Goal: Task Accomplishment & Management: Manage account settings

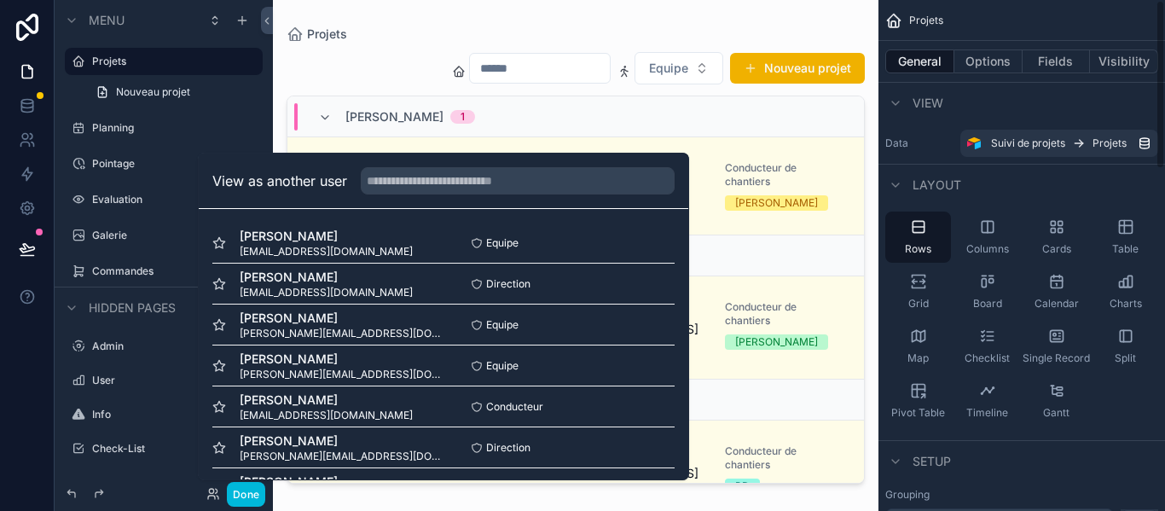
click at [970, 475] on div "Setup" at bounding box center [1021, 460] width 287 height 41
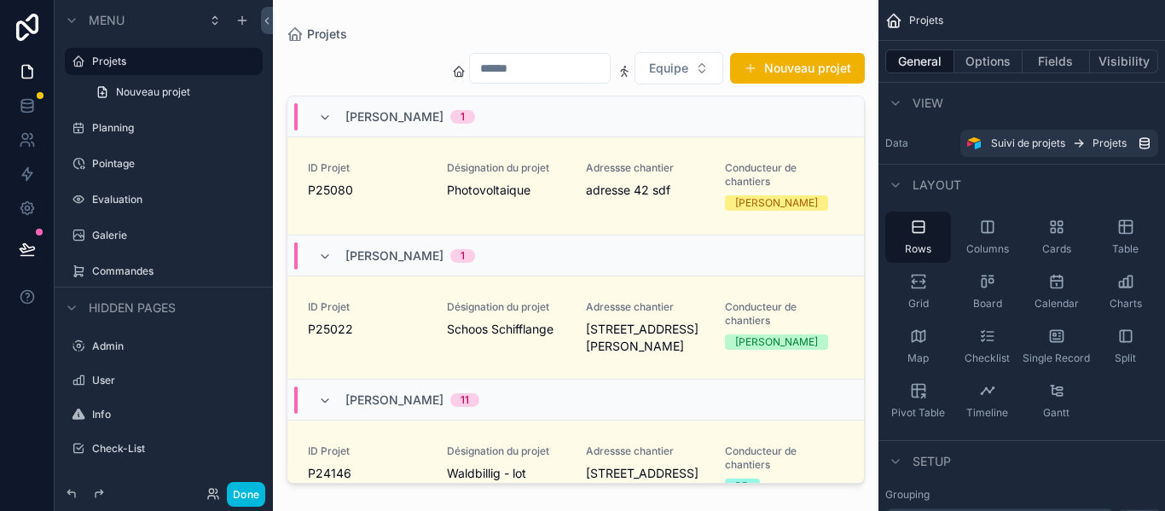
click at [686, 202] on div "scrollable content" at bounding box center [575, 245] width 605 height 490
click at [686, 202] on div "Adressse chantier adresse 42 sdf" at bounding box center [645, 185] width 119 height 49
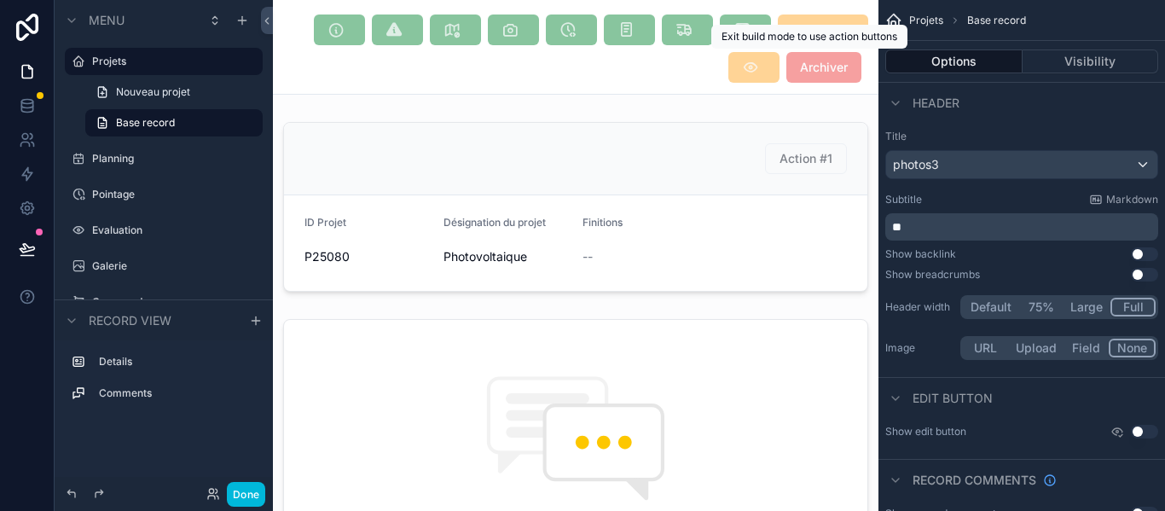
click at [796, 73] on span "Archiver" at bounding box center [823, 67] width 75 height 31
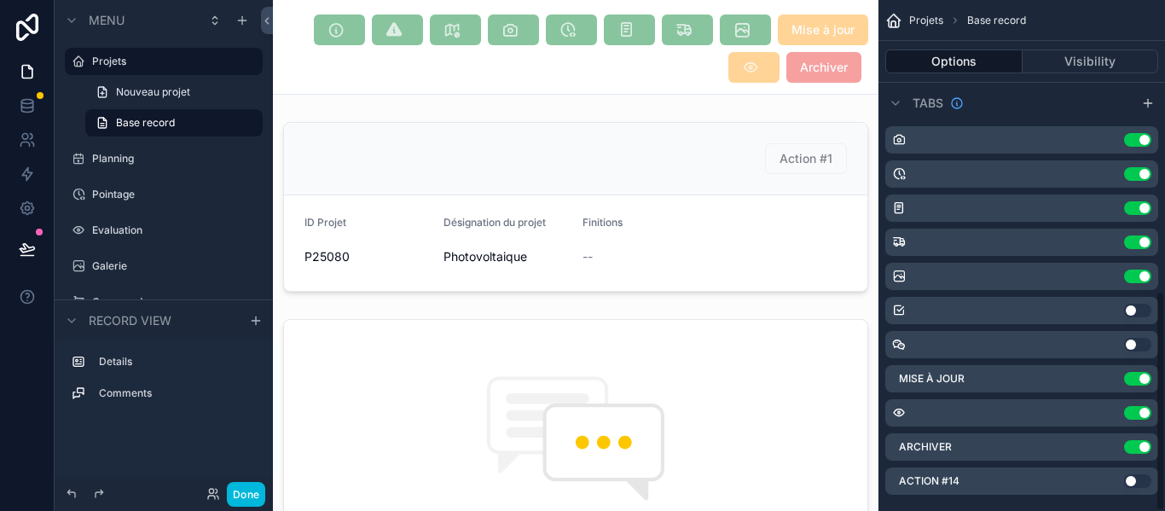
scroll to position [671, 0]
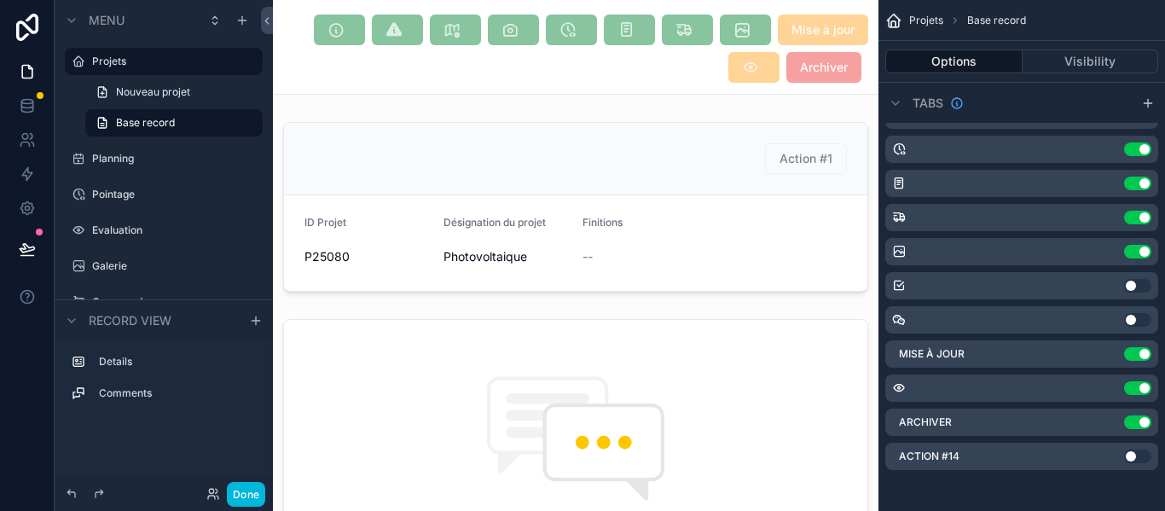
click at [0, 0] on icon "scrollable content" at bounding box center [0, 0] width 0 height 0
click at [1112, 424] on icon at bounding box center [1117, 429] width 14 height 14
click at [774, 192] on div "scrollable content" at bounding box center [575, 206] width 605 height 183
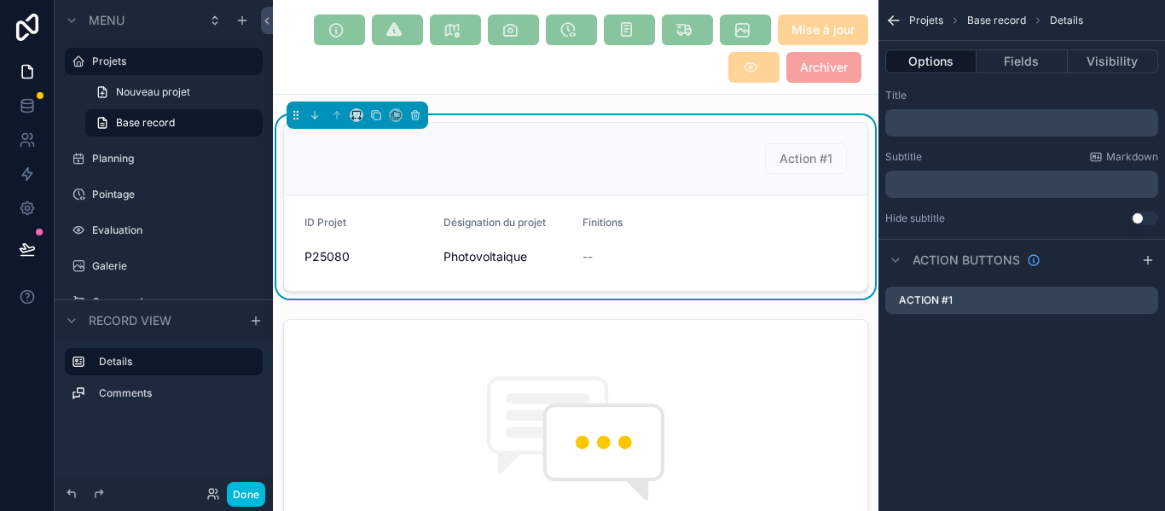
scroll to position [0, 0]
click at [0, 0] on icon "scrollable content" at bounding box center [0, 0] width 0 height 0
click at [1123, 277] on icon at bounding box center [1117, 273] width 14 height 14
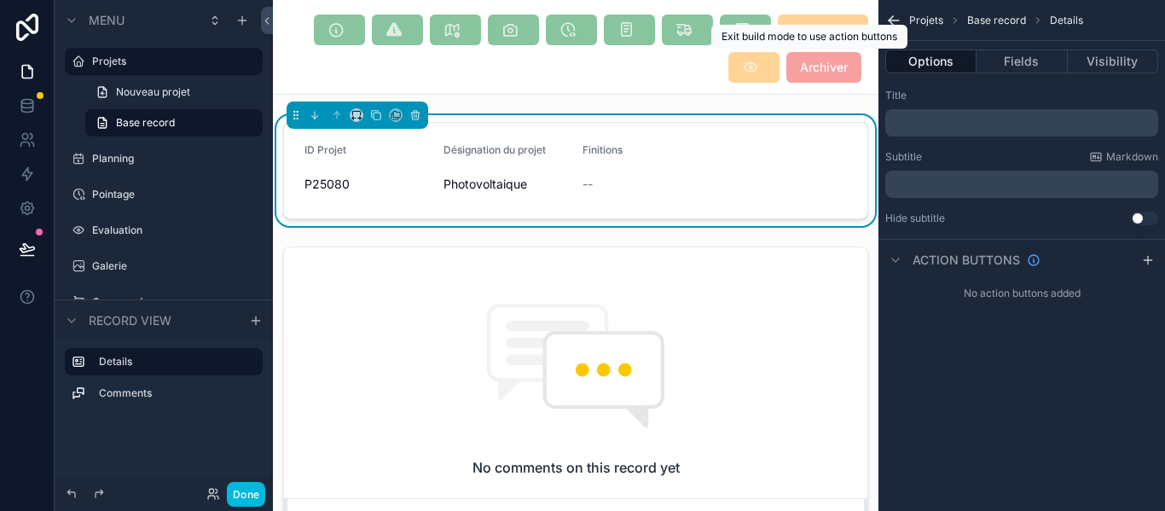
click at [825, 72] on span "Archiver" at bounding box center [823, 67] width 75 height 31
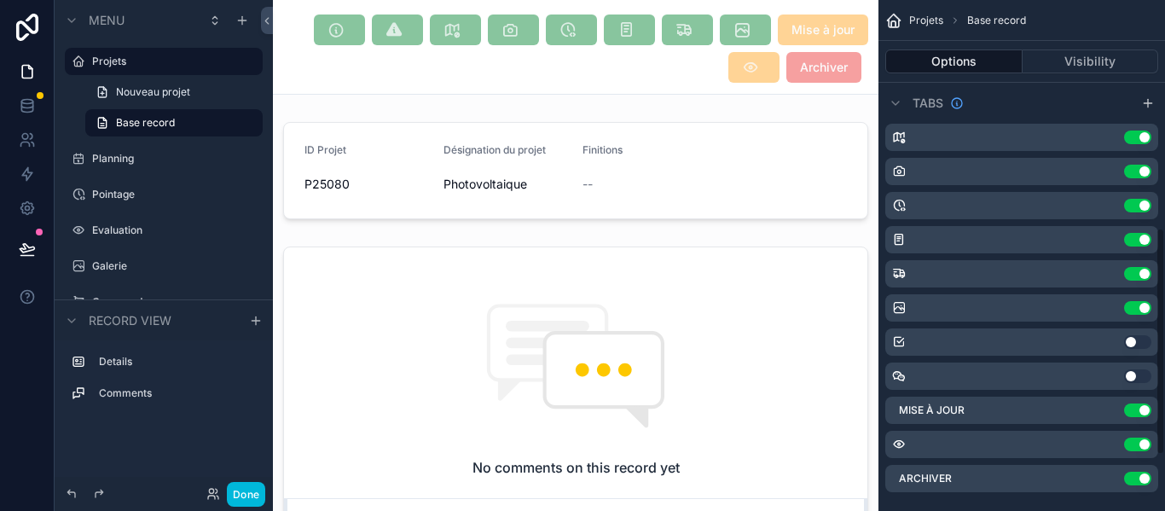
scroll to position [637, 0]
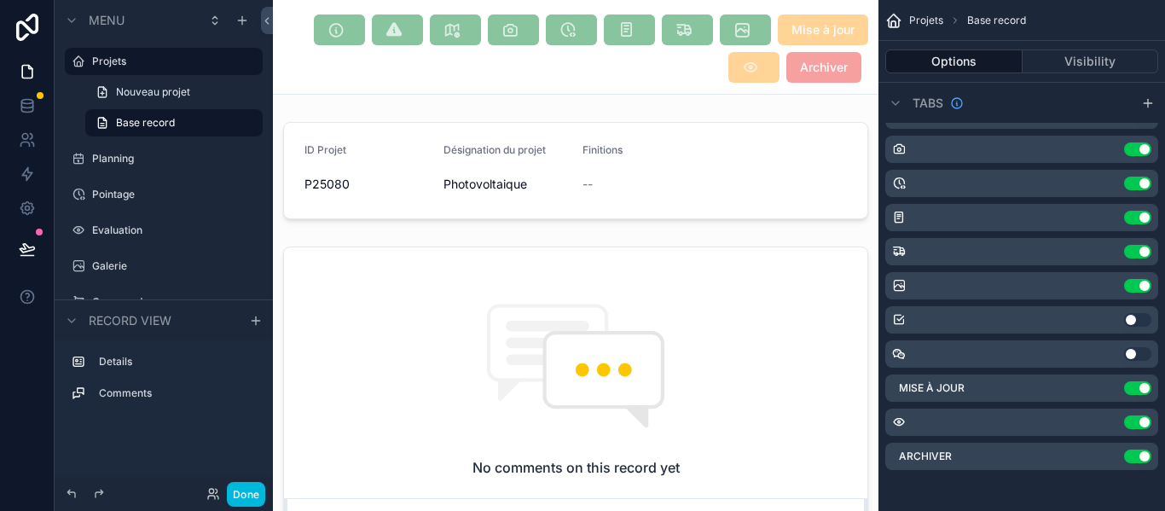
click at [0, 0] on icon "scrollable content" at bounding box center [0, 0] width 0 height 0
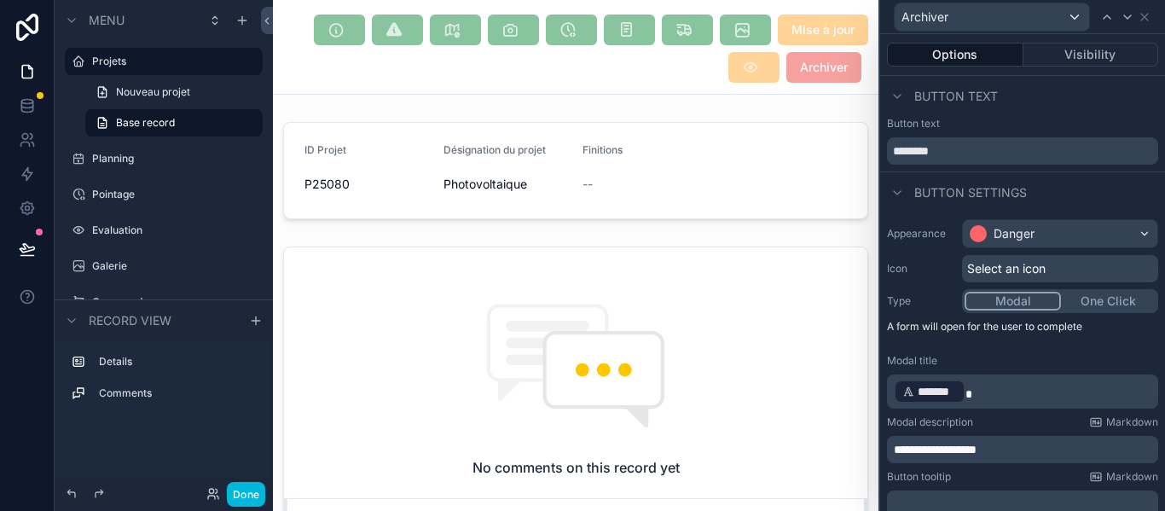
click at [1049, 274] on div "Select an icon" at bounding box center [1060, 268] width 196 height 27
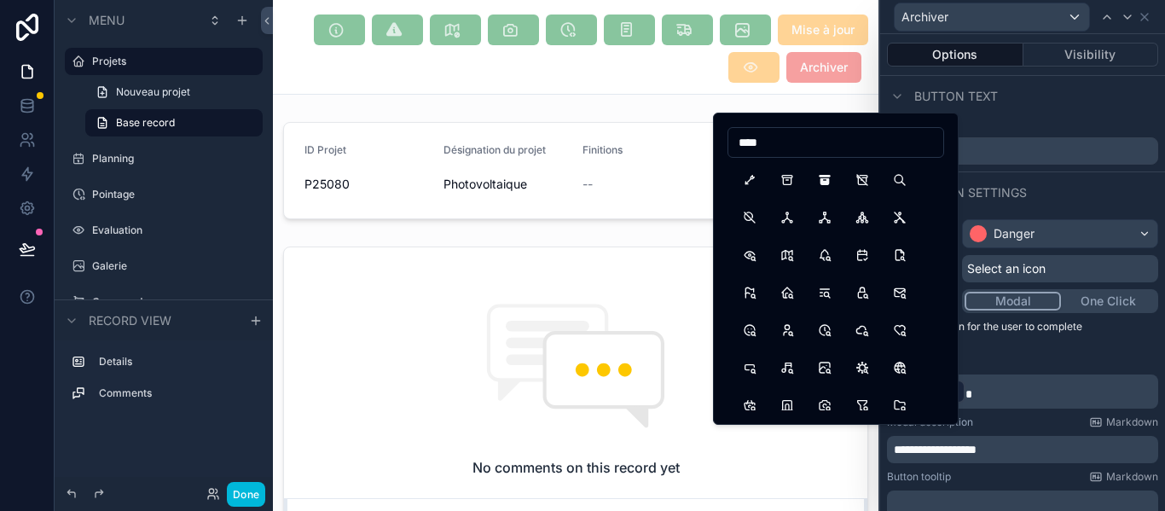
type input "****"
click at [820, 184] on button "ArchiveFilled" at bounding box center [824, 180] width 31 height 31
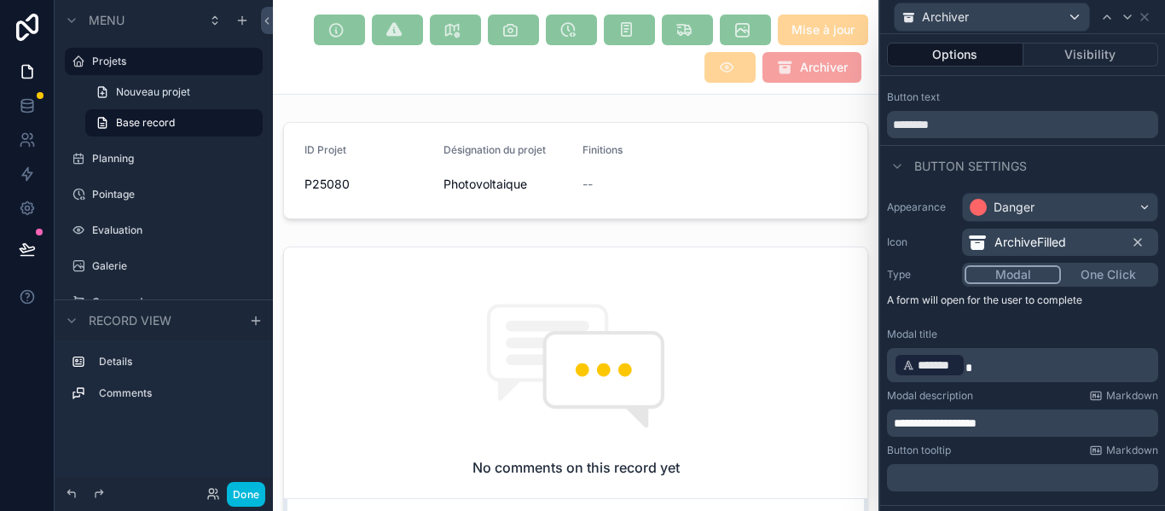
scroll to position [2, 0]
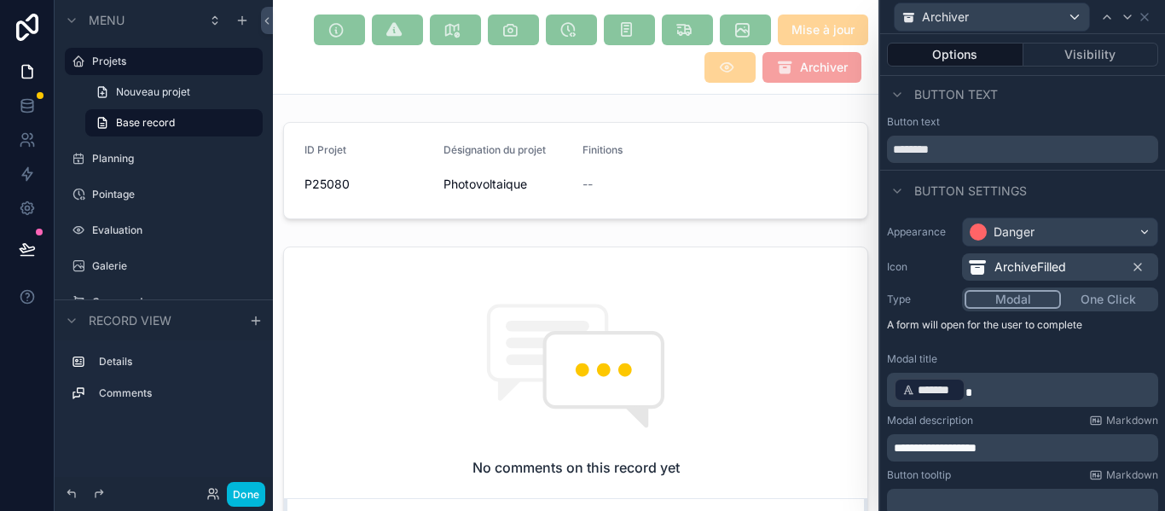
click at [1098, 298] on button "One Click" at bounding box center [1108, 299] width 95 height 19
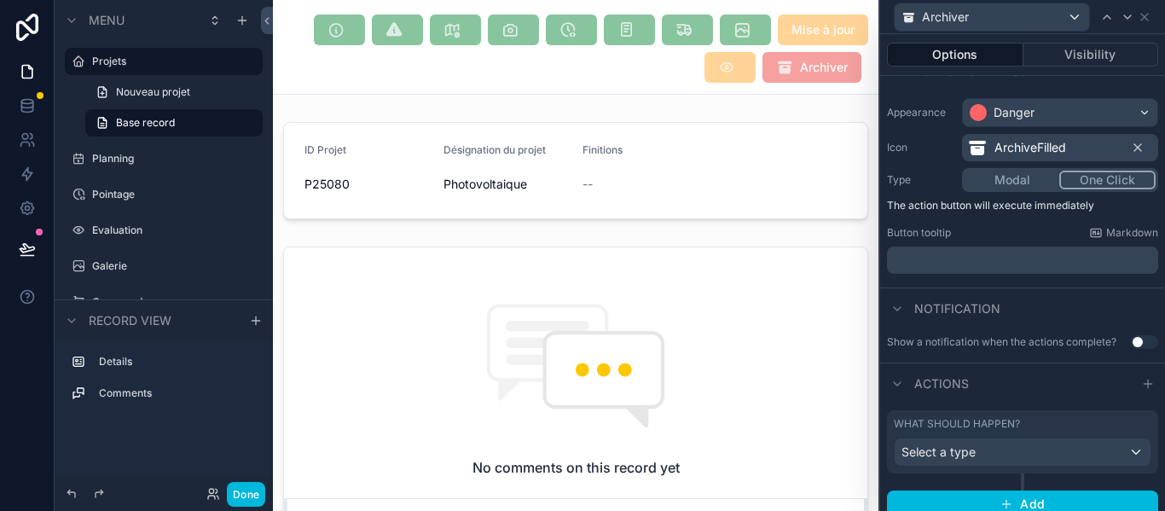
scroll to position [135, 0]
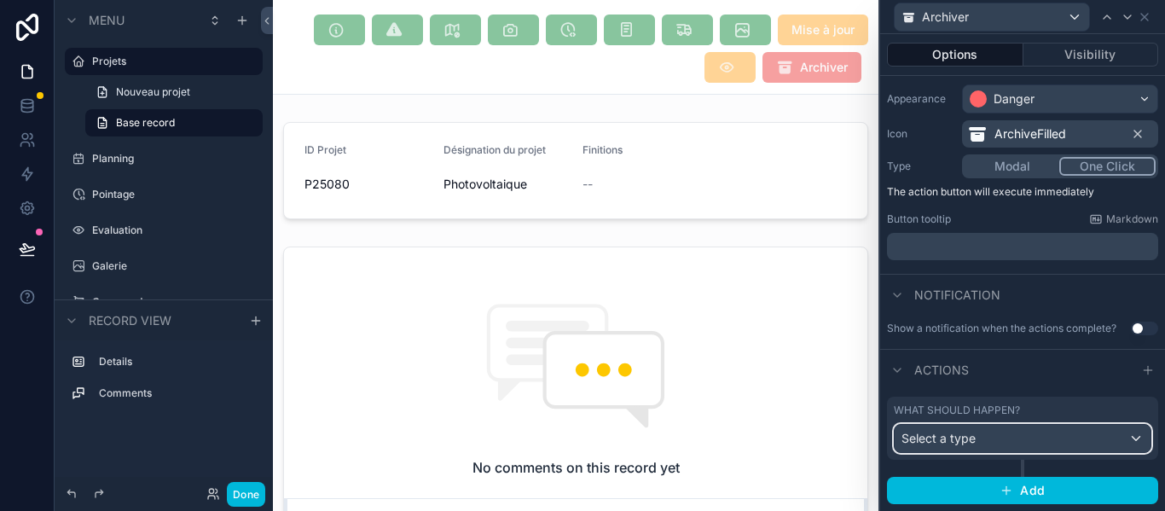
click at [1080, 452] on button "Select a type" at bounding box center [1023, 438] width 258 height 29
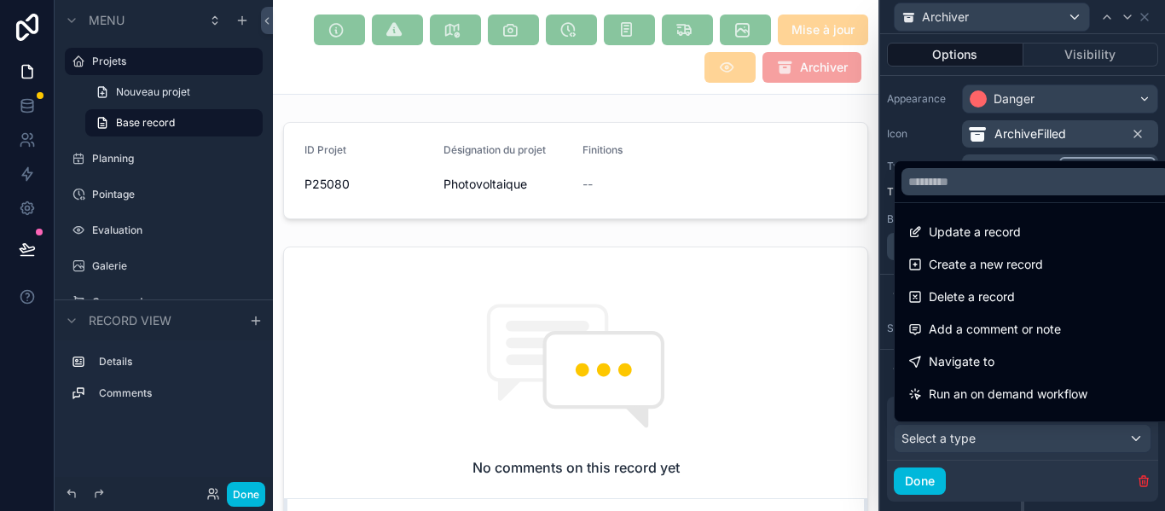
click at [1059, 240] on div "Update a record" at bounding box center [1035, 232] width 255 height 20
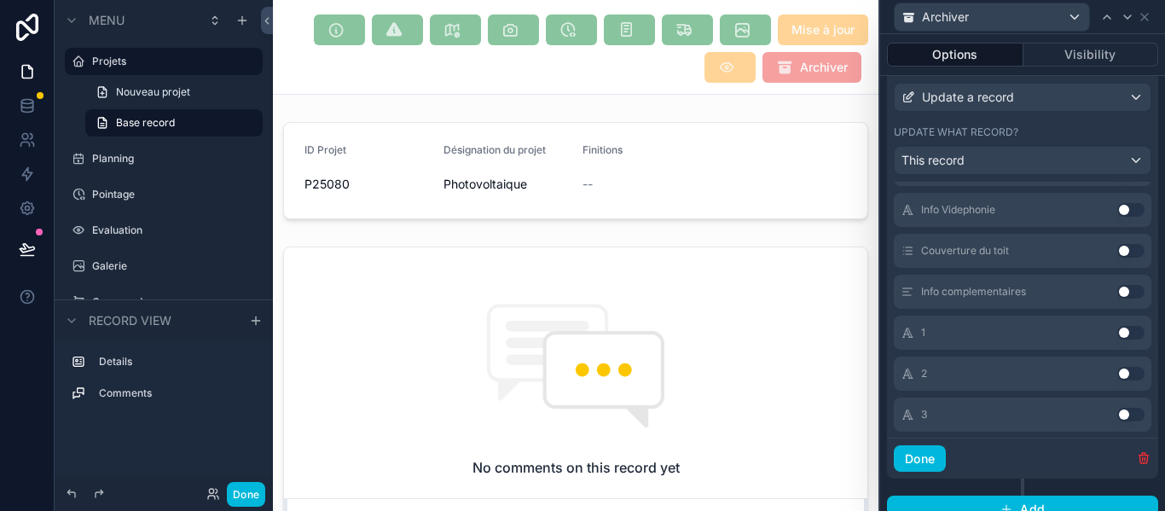
scroll to position [2310, 0]
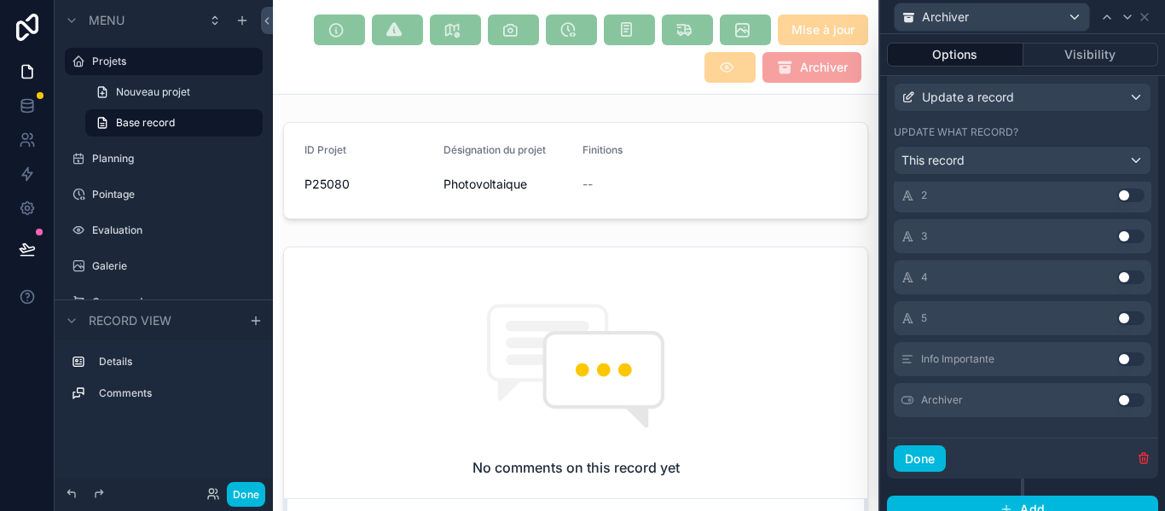
click at [1117, 401] on button "Use setting" at bounding box center [1130, 400] width 27 height 14
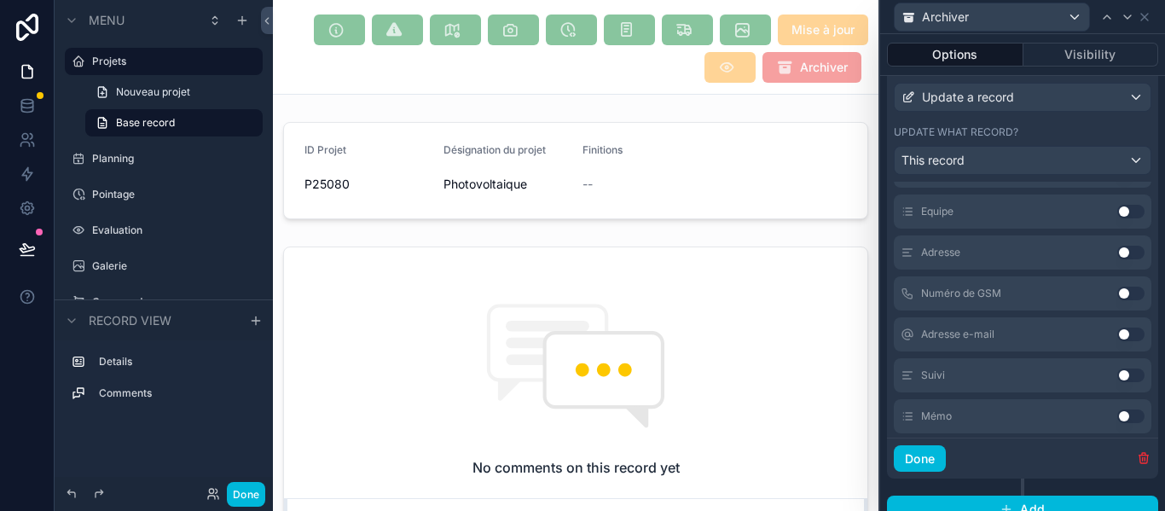
scroll to position [0, 0]
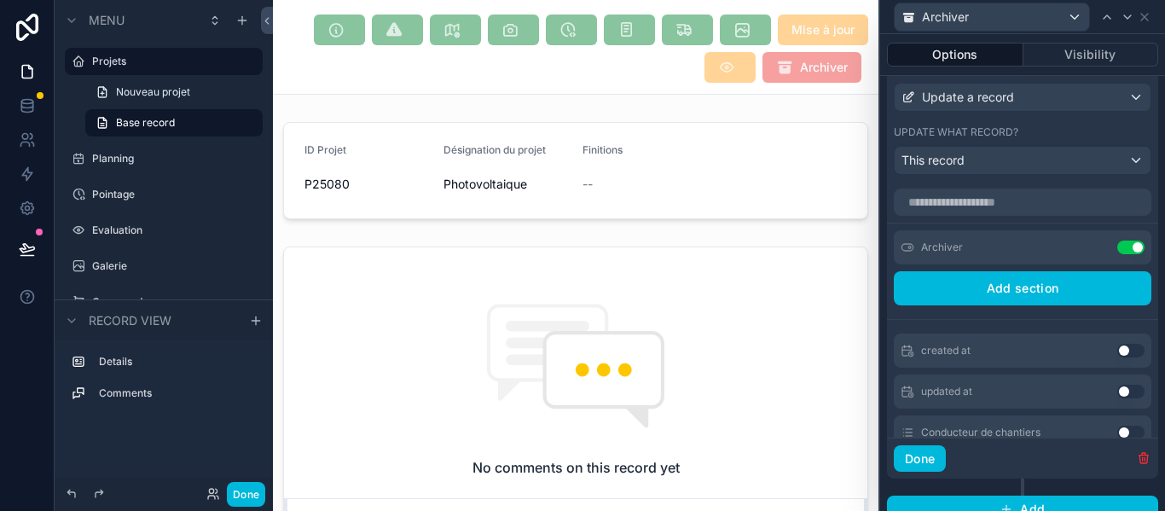
click at [935, 458] on button "Done" at bounding box center [920, 458] width 52 height 27
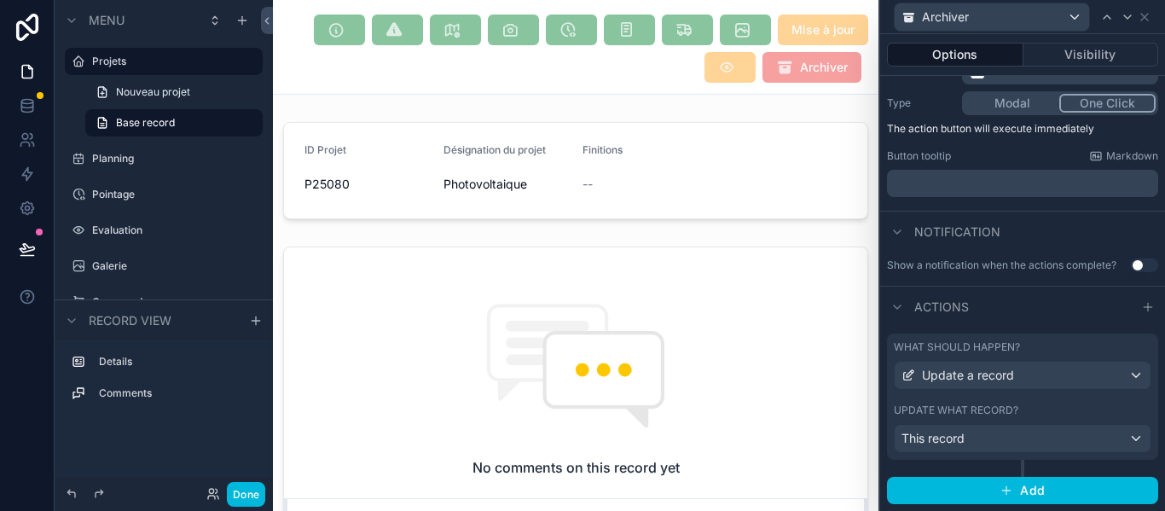
scroll to position [198, 0]
click at [252, 499] on button "Done" at bounding box center [246, 494] width 38 height 25
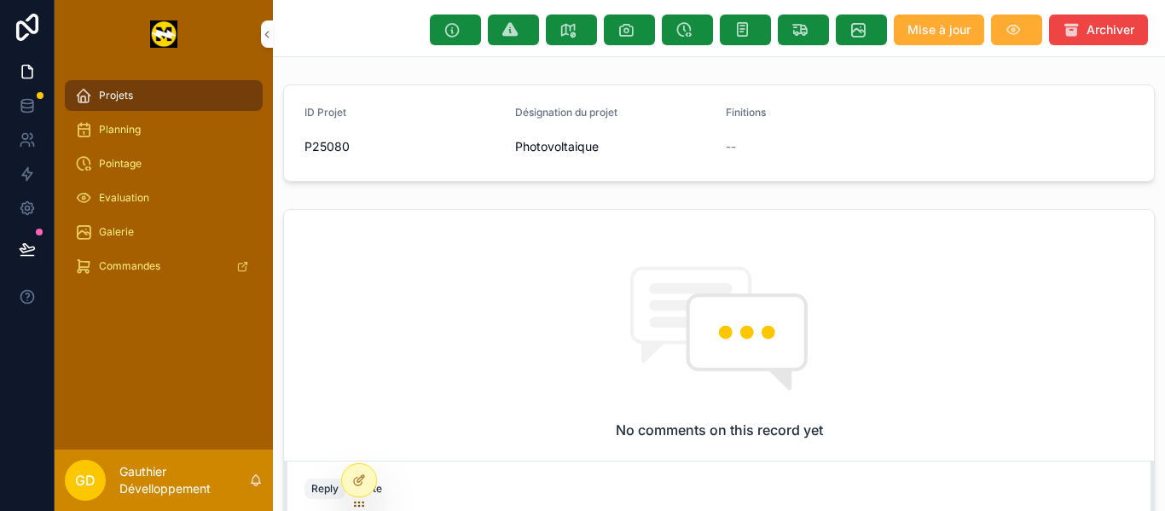
click at [1086, 26] on span "Archiver" at bounding box center [1110, 29] width 48 height 17
click at [1086, 36] on span "Archiver" at bounding box center [1110, 29] width 48 height 17
click at [370, 480] on div at bounding box center [359, 480] width 34 height 32
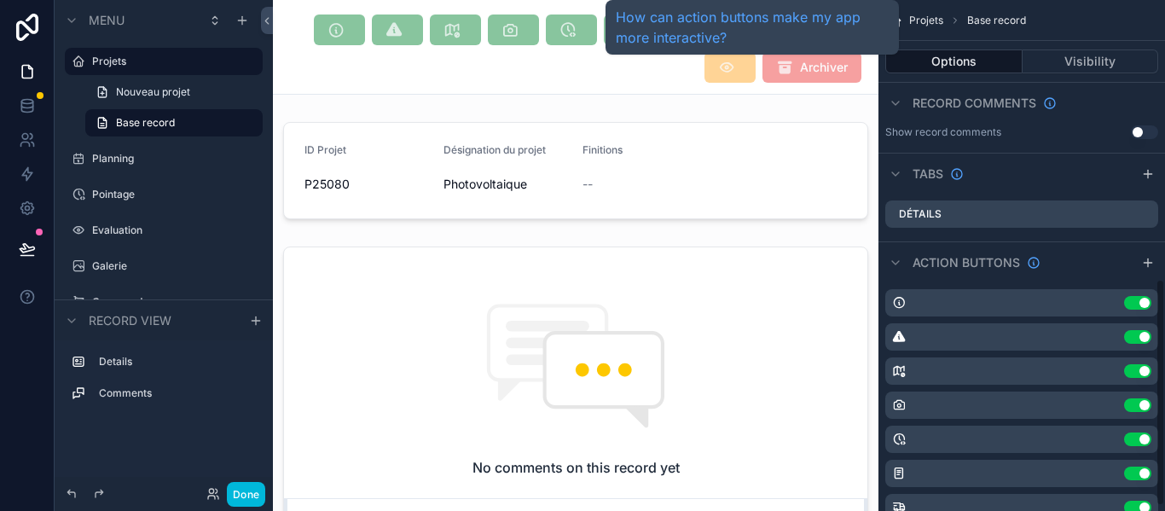
scroll to position [637, 0]
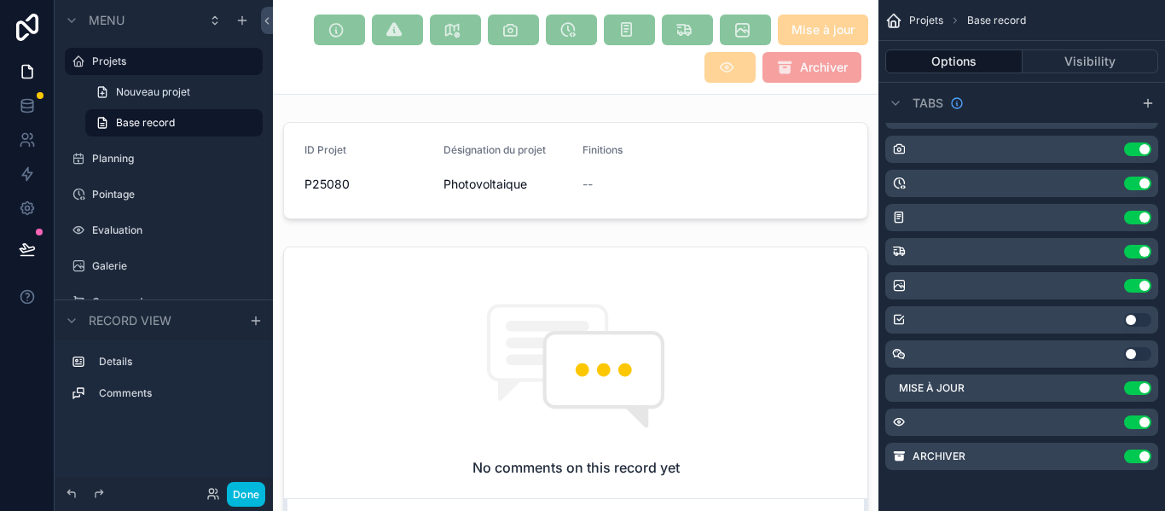
click at [0, 0] on icon "scrollable content" at bounding box center [0, 0] width 0 height 0
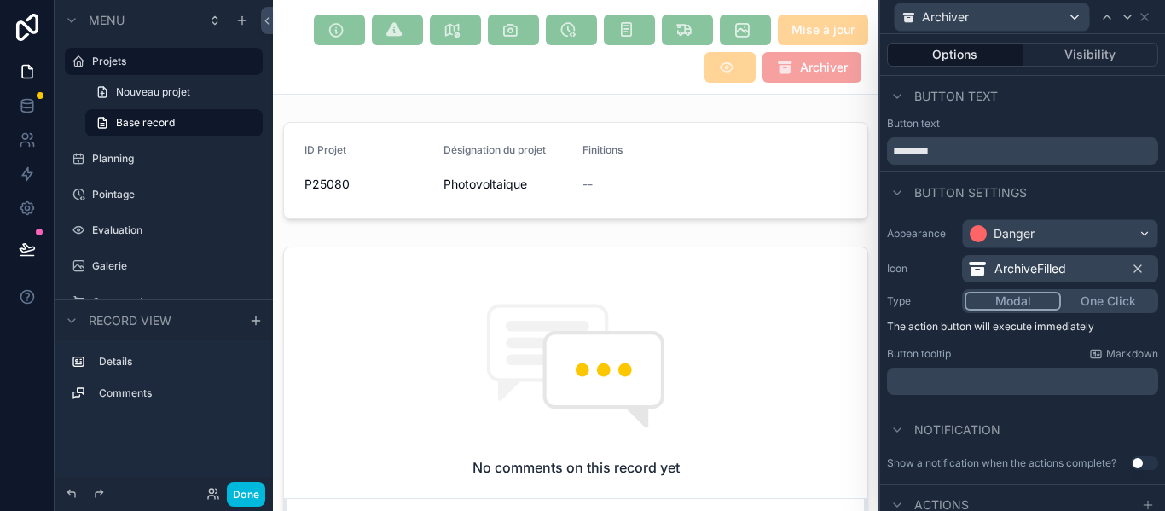
click at [1020, 304] on button "Modal" at bounding box center [1013, 301] width 96 height 19
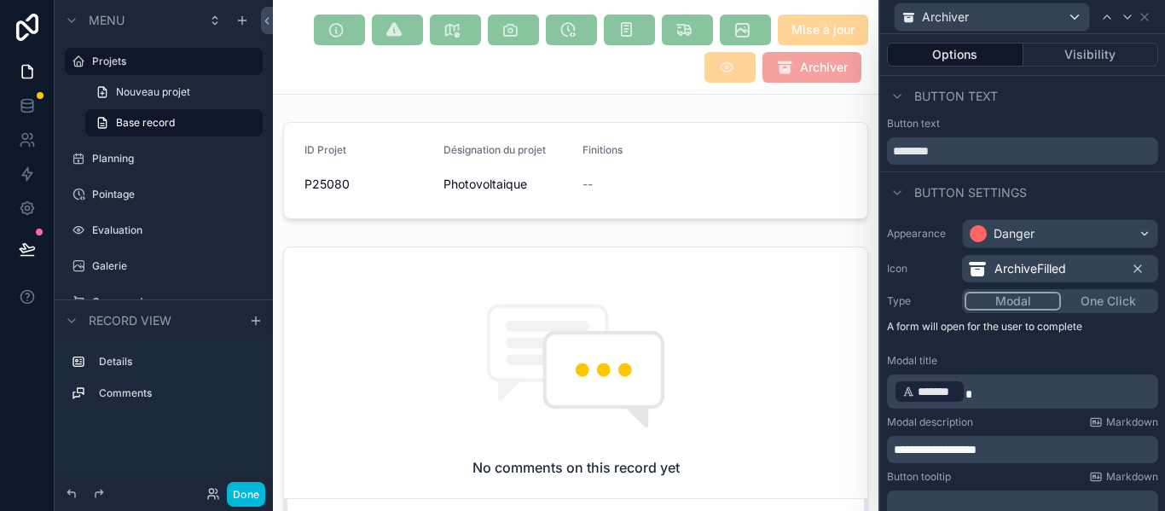
scroll to position [321, 0]
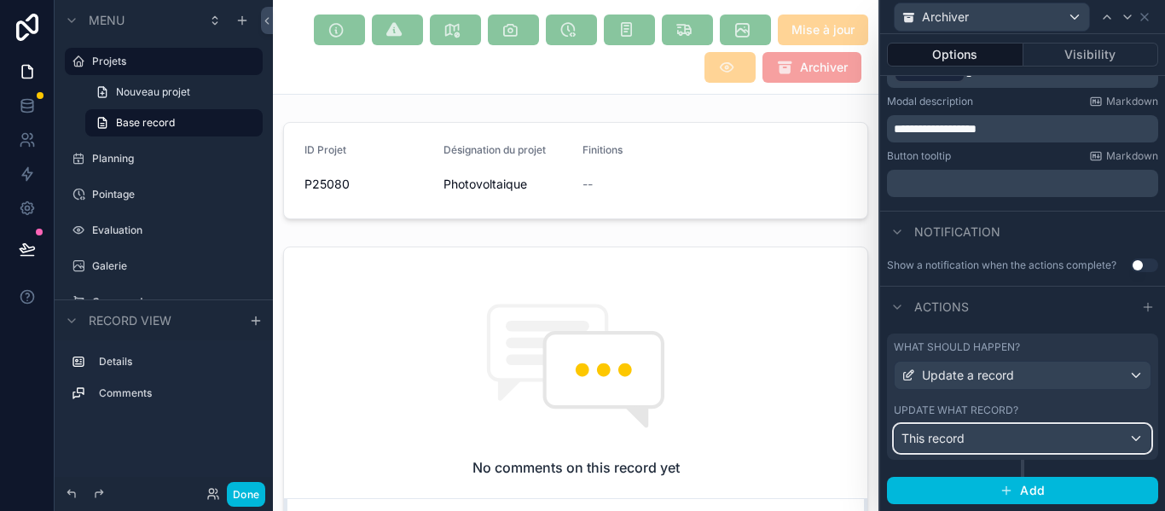
click at [1015, 449] on div "This record" at bounding box center [1023, 438] width 256 height 27
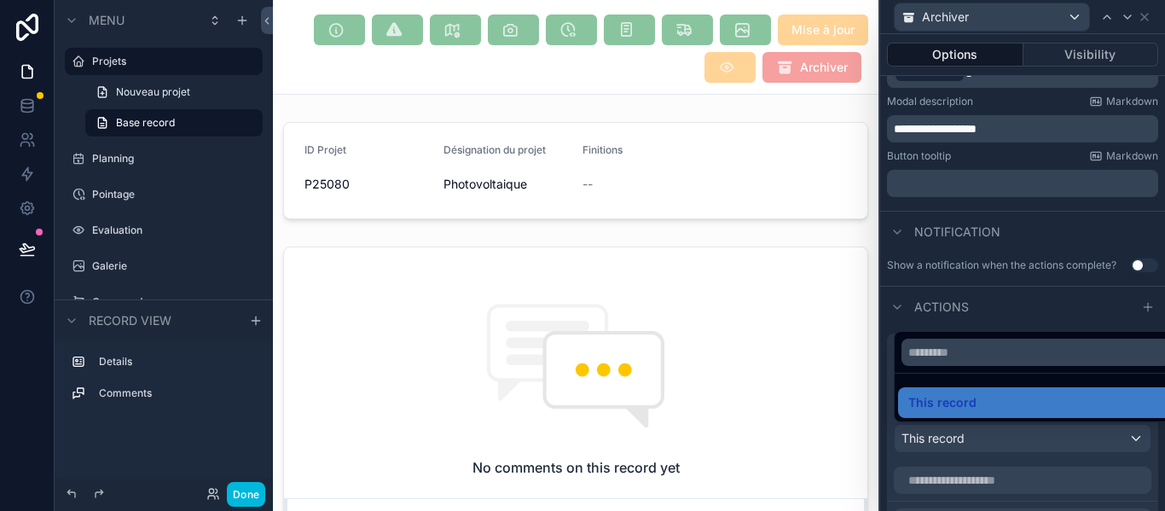
click at [1023, 466] on div at bounding box center [1022, 255] width 285 height 511
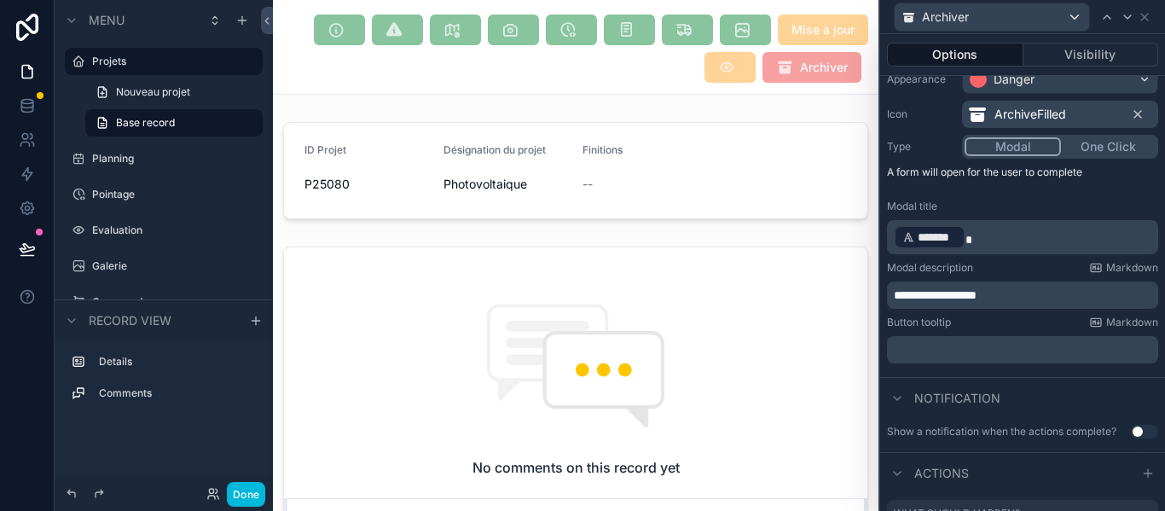
scroll to position [171, 0]
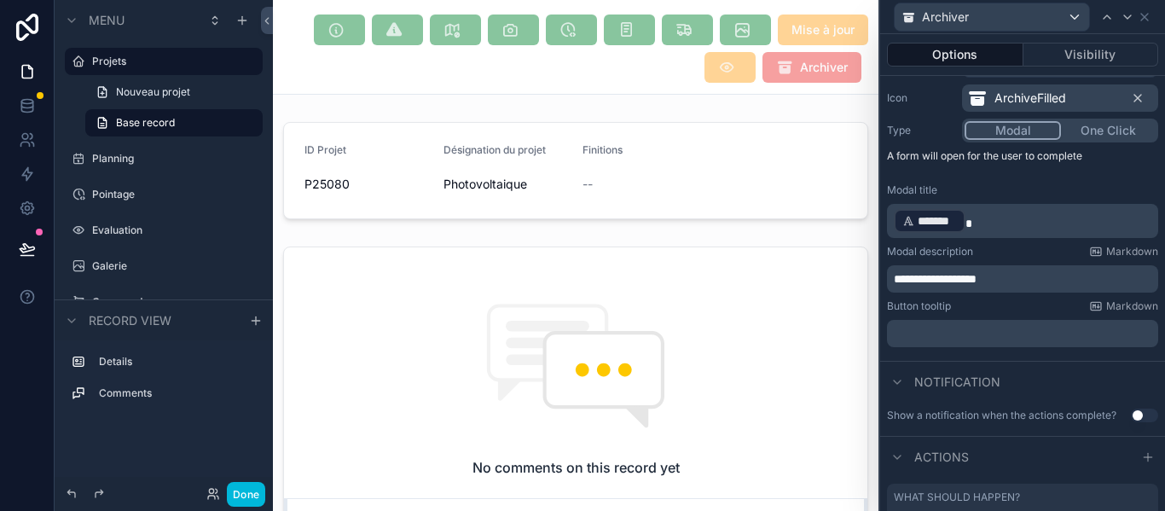
click at [964, 338] on p "﻿" at bounding box center [1024, 333] width 261 height 17
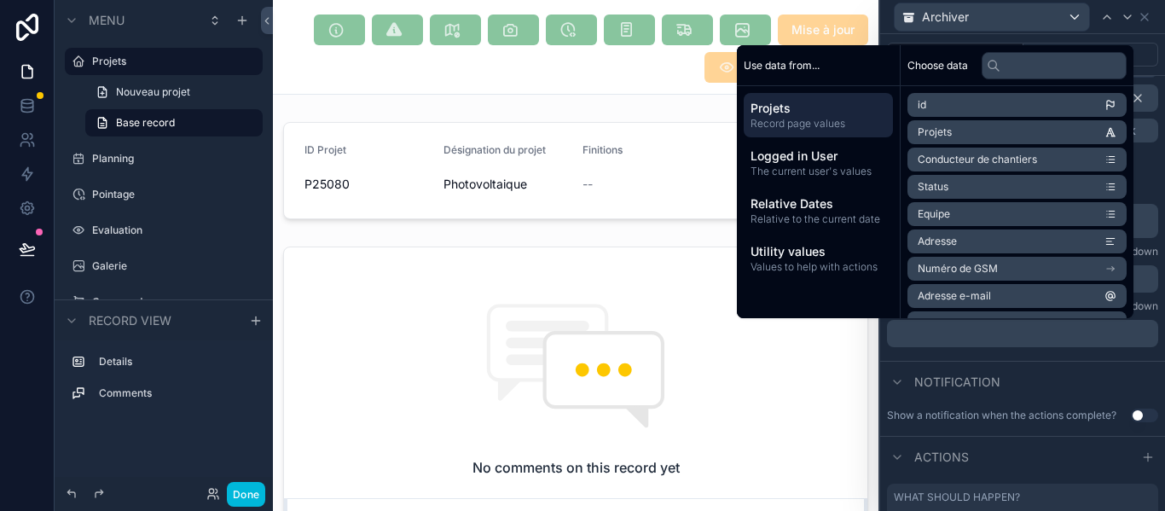
click at [951, 367] on div "Notification" at bounding box center [1022, 381] width 285 height 41
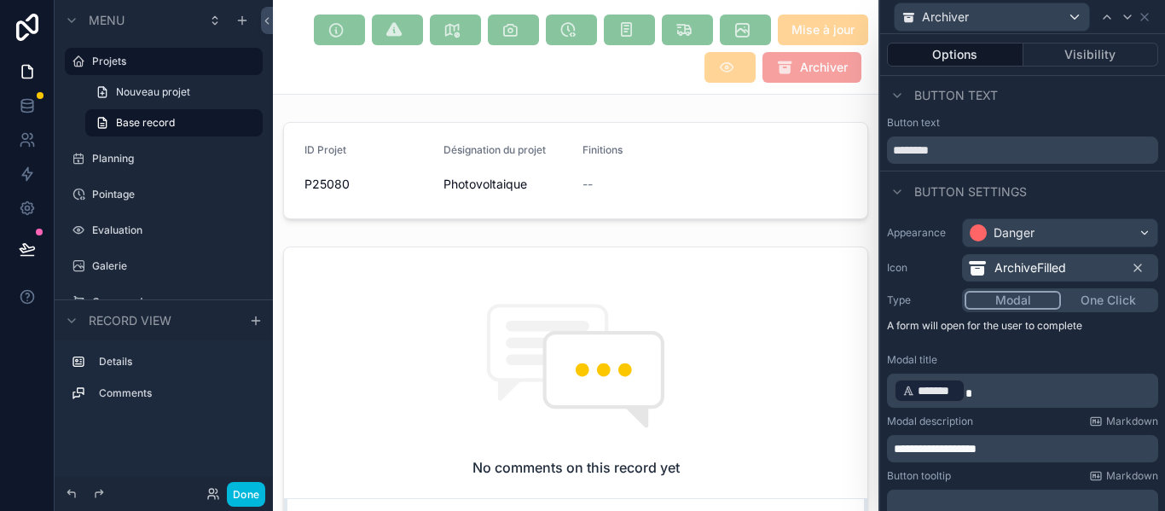
scroll to position [0, 0]
drag, startPoint x: 999, startPoint y: 443, endPoint x: 728, endPoint y: 432, distance: 270.6
click at [728, 432] on div "**********" at bounding box center [582, 255] width 1165 height 511
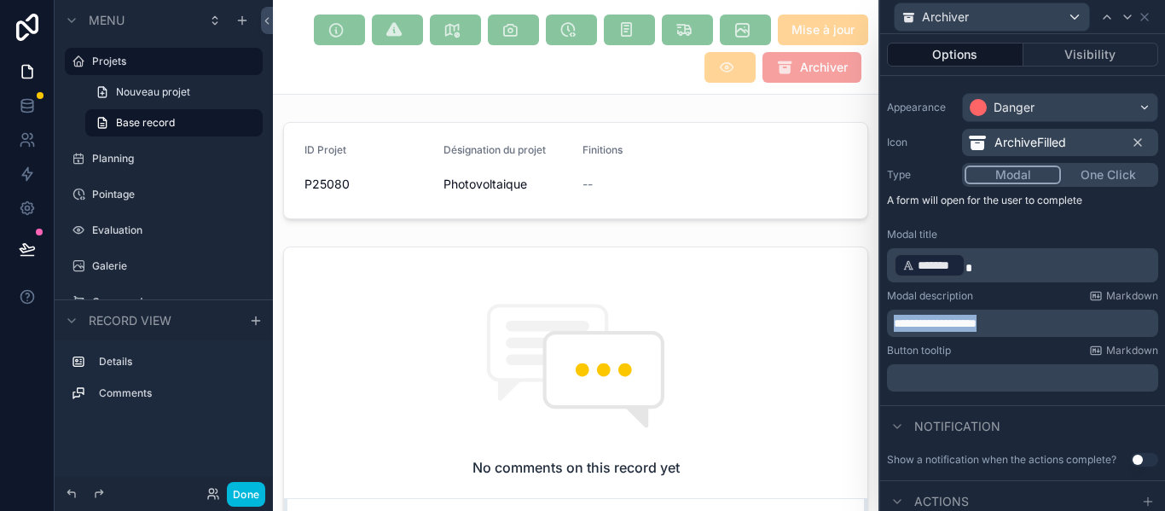
scroll to position [256, 0]
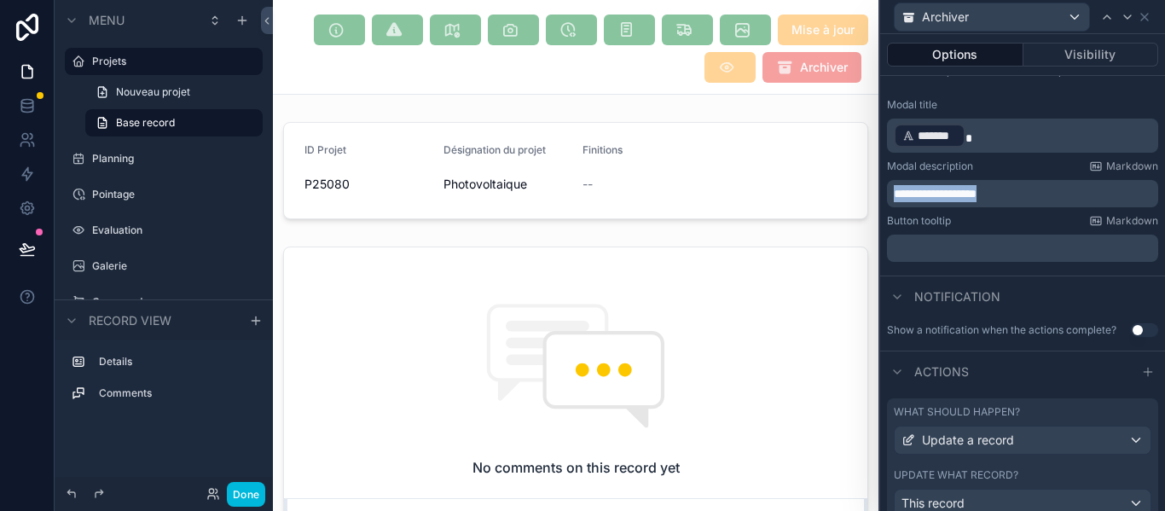
click at [1131, 326] on button "Use setting" at bounding box center [1144, 330] width 27 height 14
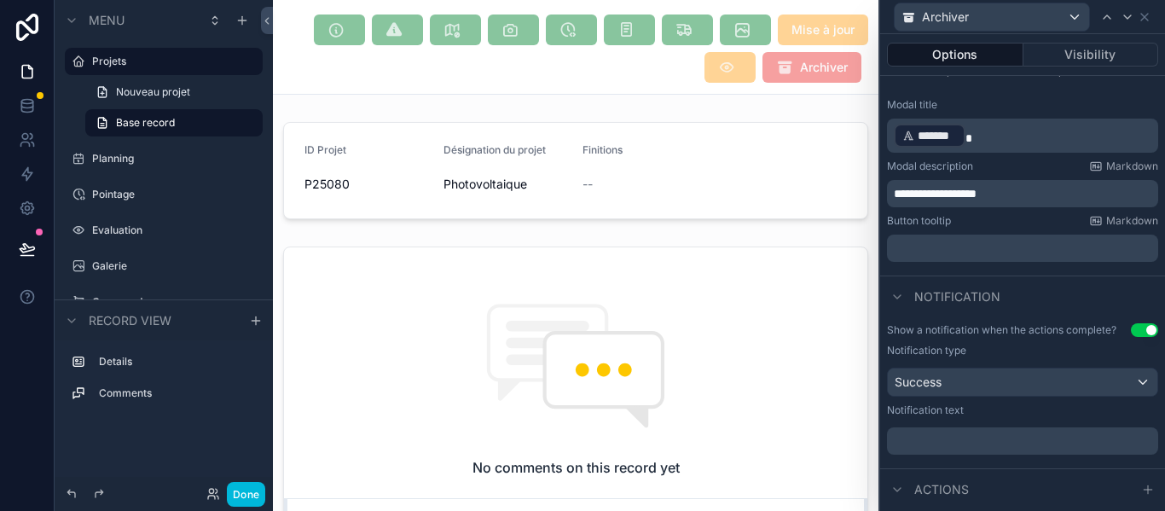
click at [1010, 250] on p "﻿" at bounding box center [1024, 248] width 261 height 17
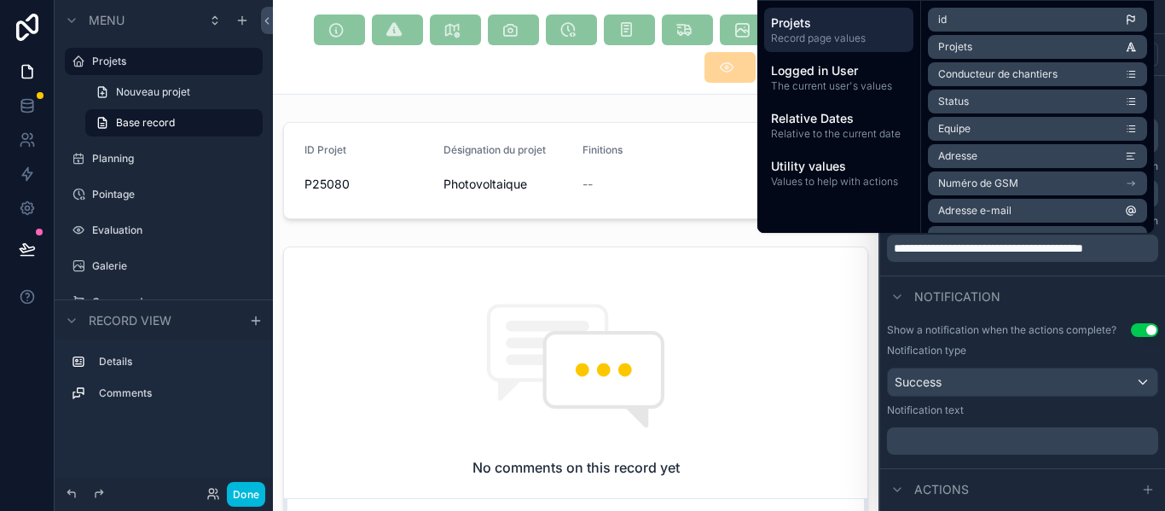
scroll to position [254, 0]
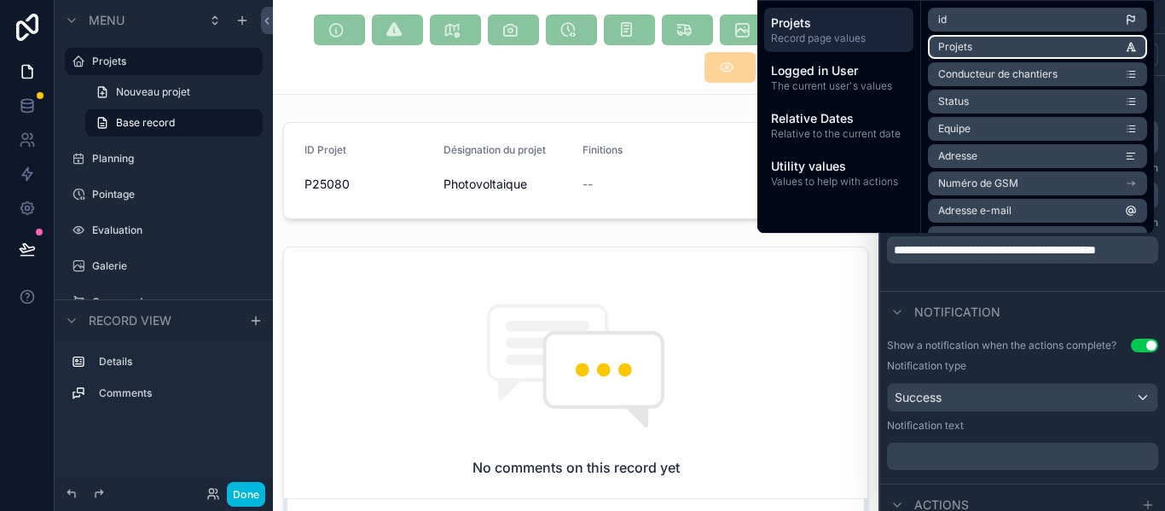
click at [994, 41] on li "Projets" at bounding box center [1037, 47] width 219 height 24
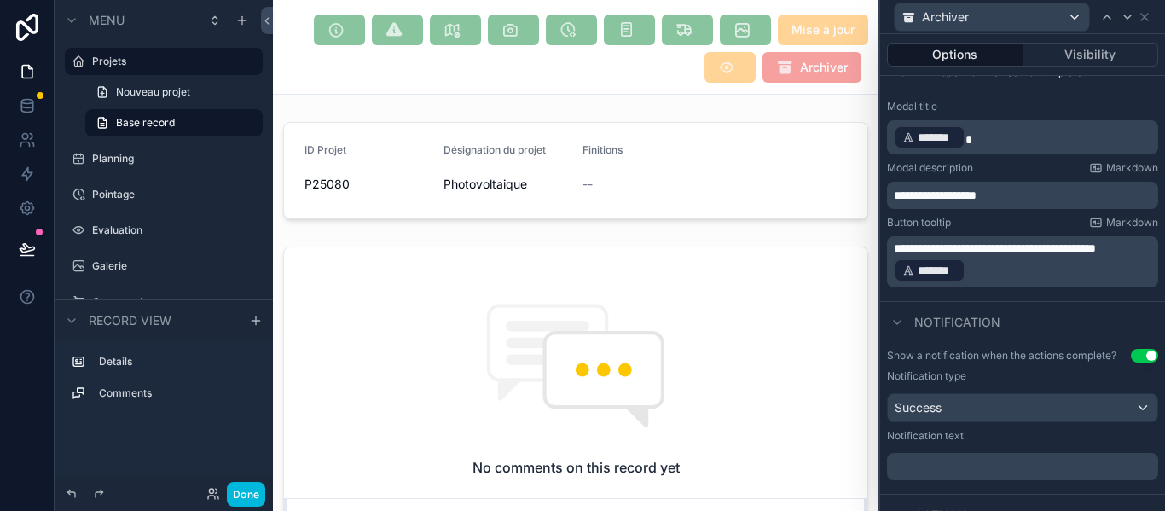
click at [938, 274] on div "*******" at bounding box center [930, 270] width 72 height 24
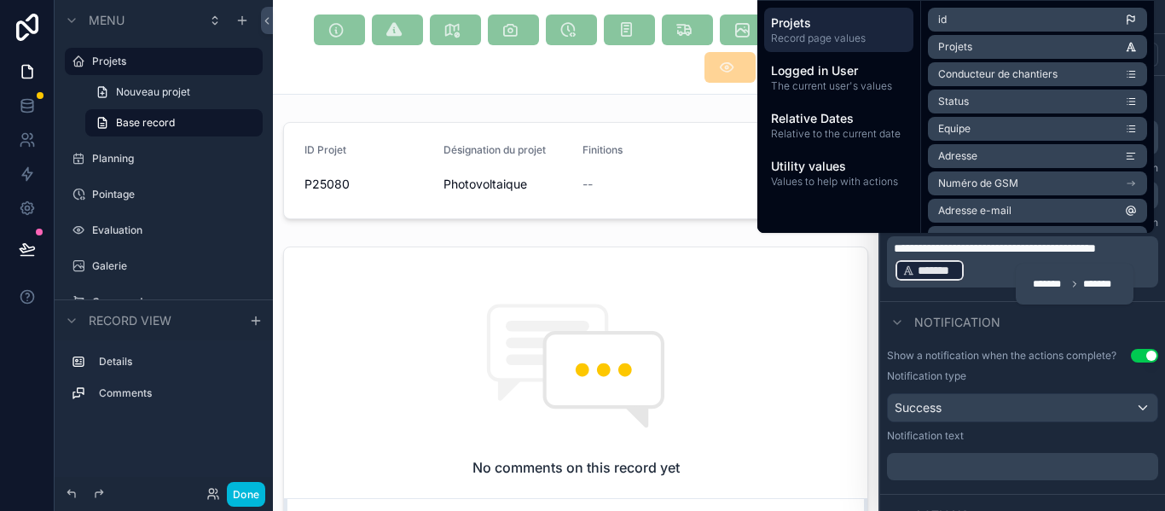
click at [930, 254] on span "**********" at bounding box center [995, 248] width 202 height 12
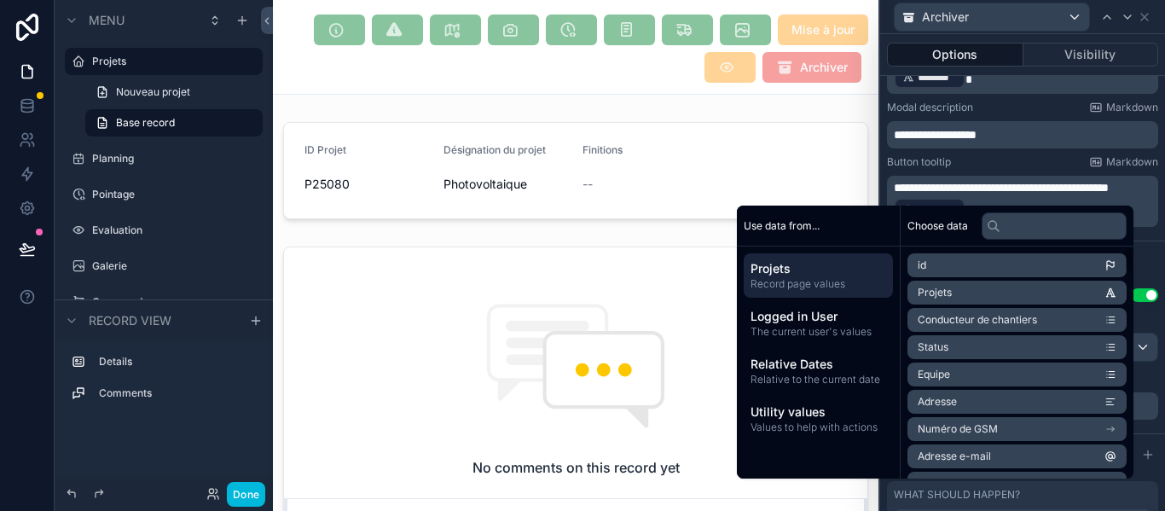
scroll to position [339, 0]
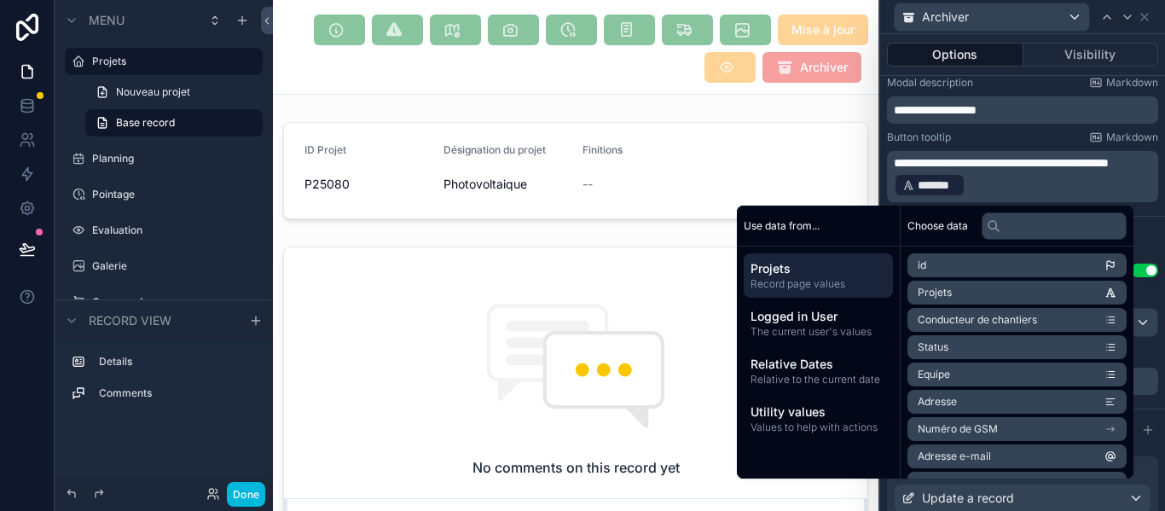
click at [1138, 182] on p "**********" at bounding box center [1024, 176] width 261 height 44
click at [1137, 242] on div "Notification" at bounding box center [1022, 236] width 285 height 41
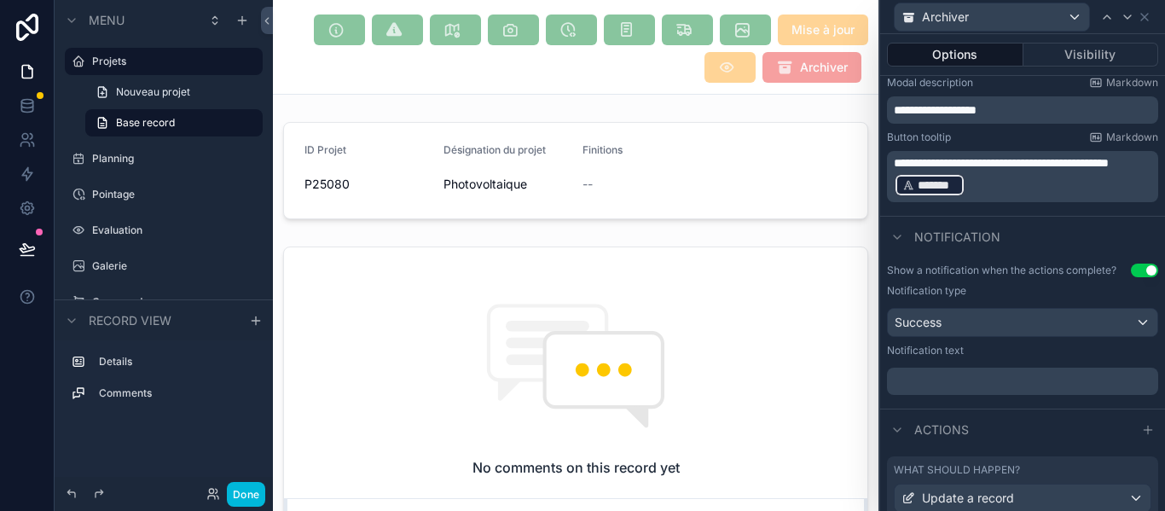
click at [1046, 382] on p "﻿" at bounding box center [1024, 381] width 261 height 17
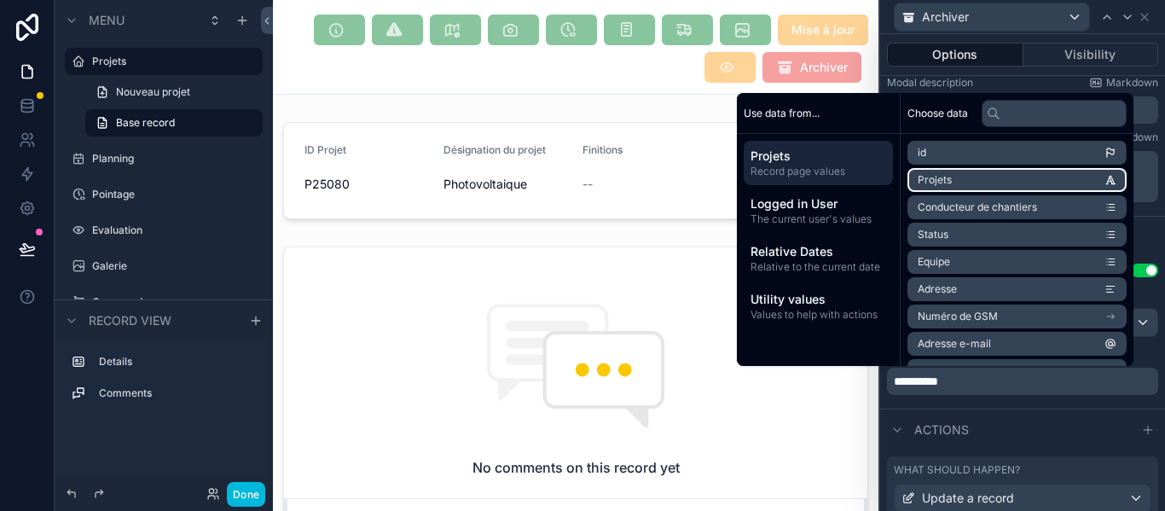
click at [980, 186] on li "Projets" at bounding box center [1016, 180] width 219 height 24
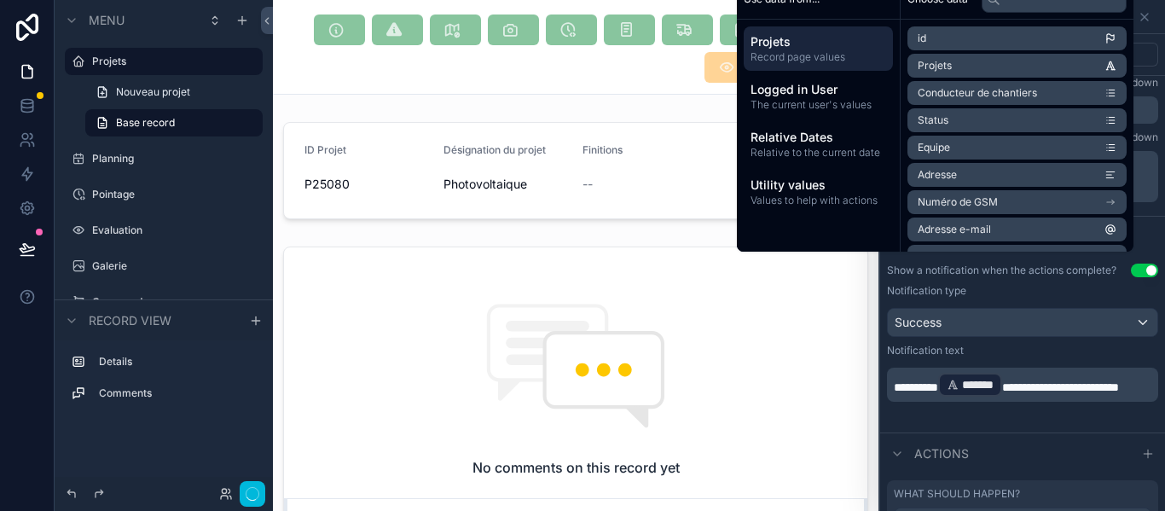
scroll to position [473, 0]
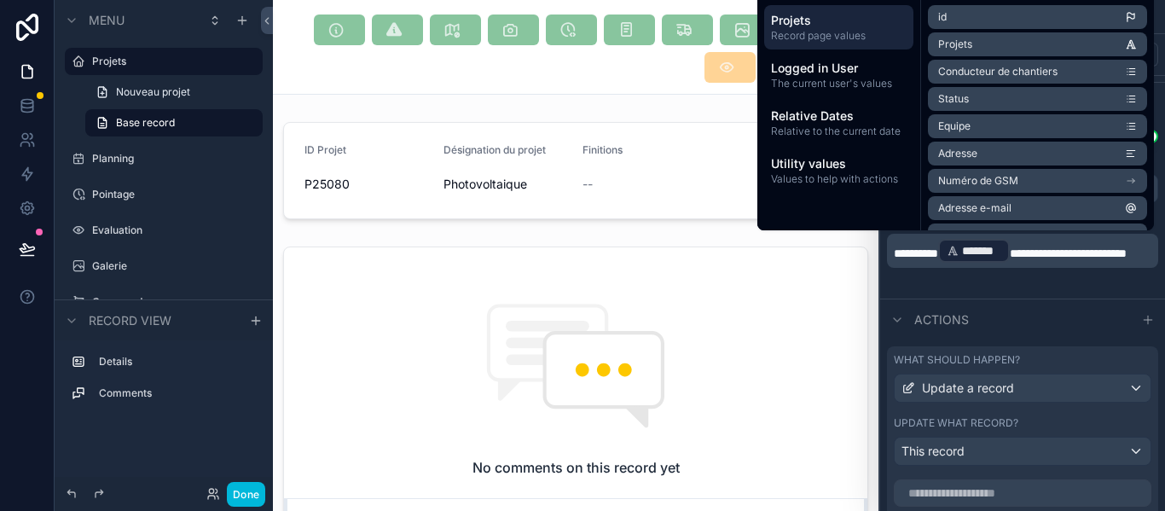
click at [1021, 478] on div at bounding box center [1022, 489] width 271 height 34
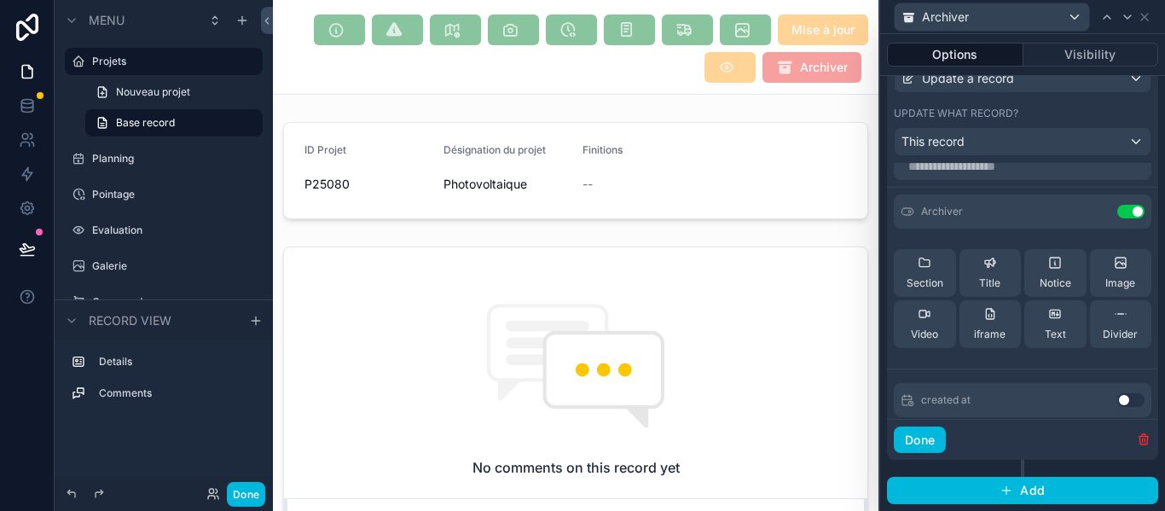
scroll to position [0, 0]
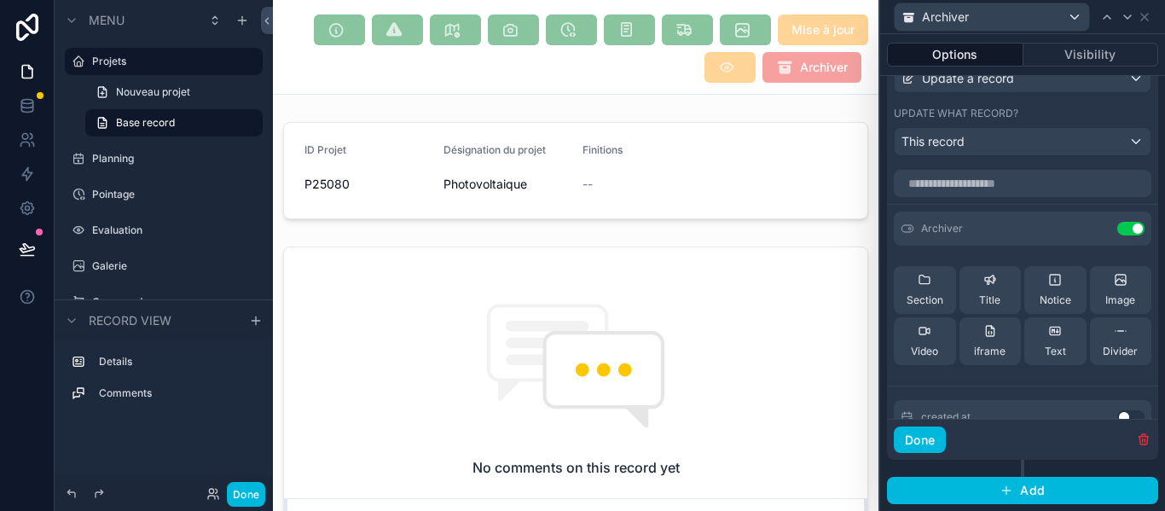
click at [0, 0] on icon at bounding box center [0, 0] width 0 height 0
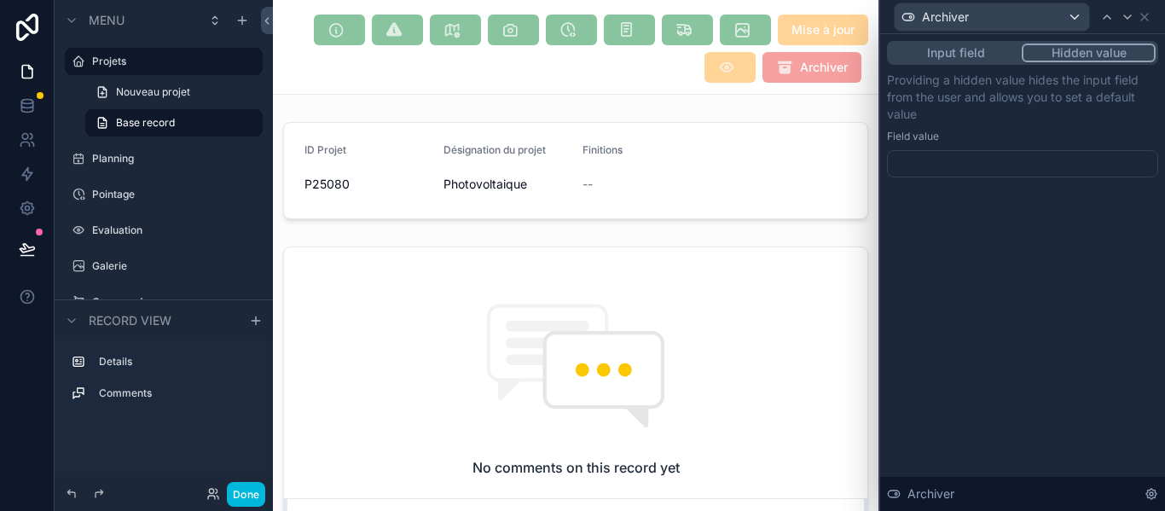
click at [965, 56] on button "Input field" at bounding box center [955, 52] width 132 height 19
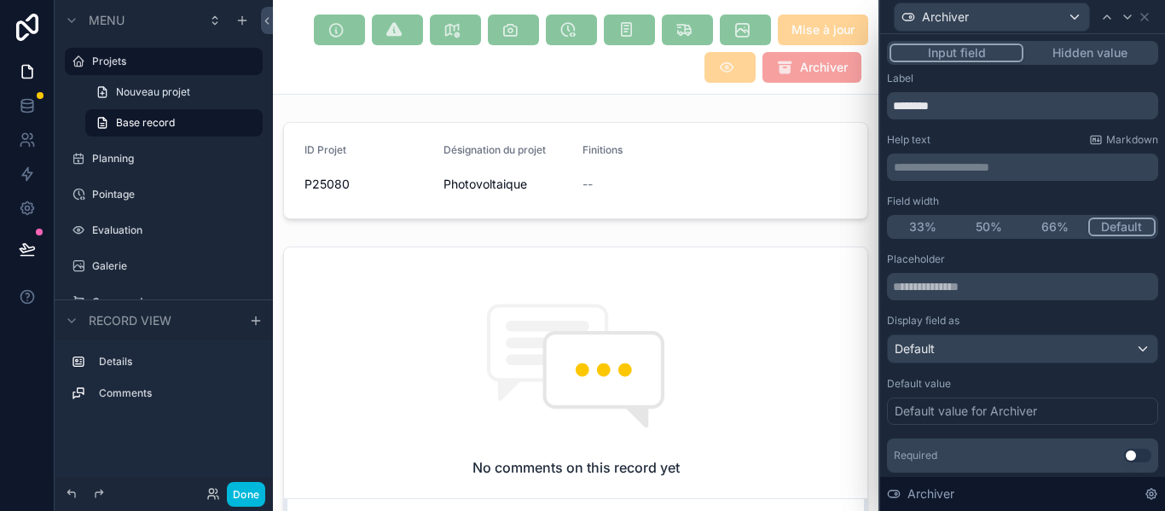
scroll to position [85, 0]
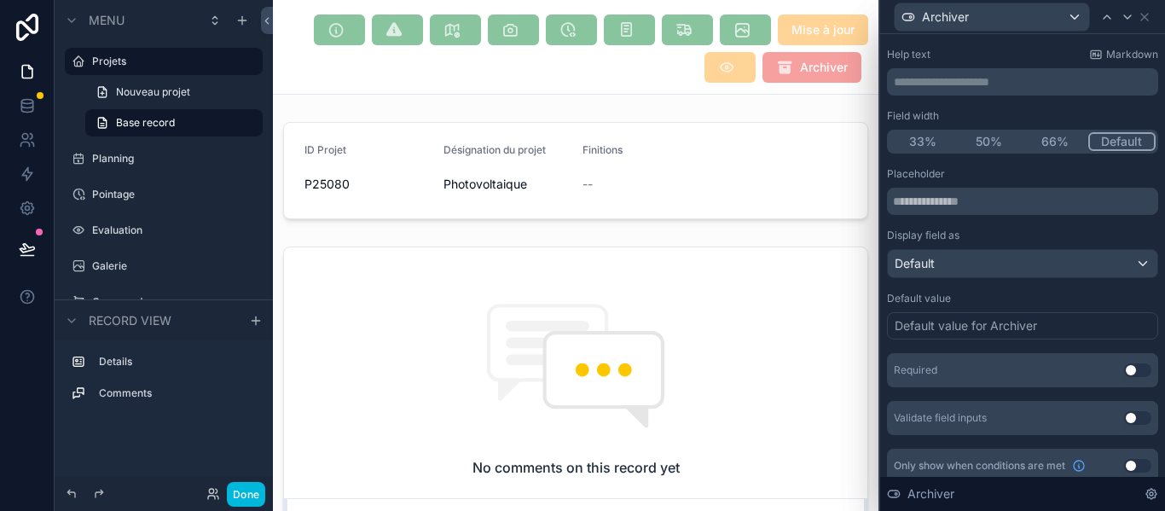
click at [1124, 374] on button "Use setting" at bounding box center [1137, 370] width 27 height 14
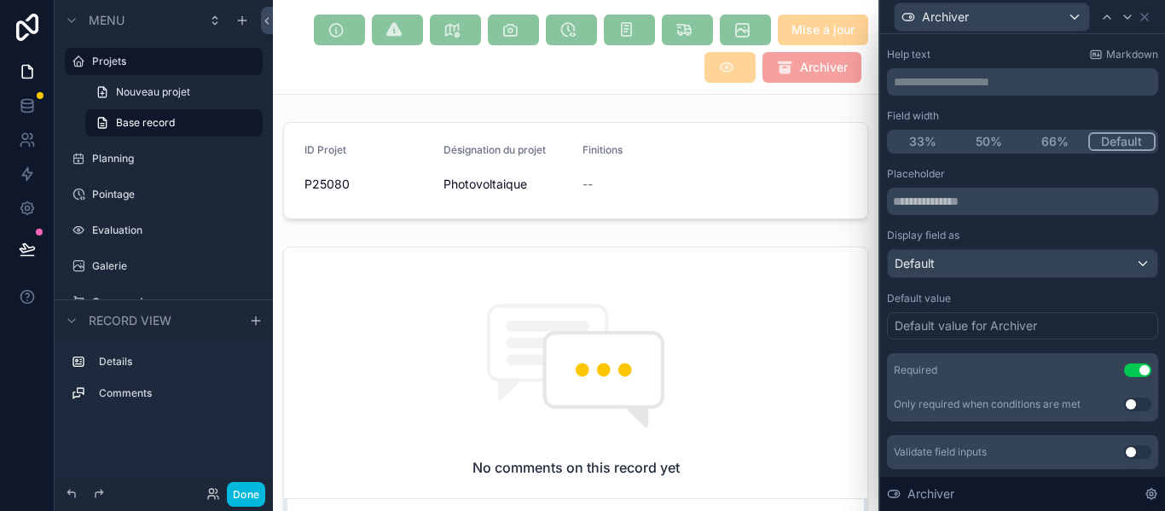
click at [1124, 409] on button "Use setting" at bounding box center [1137, 404] width 27 height 14
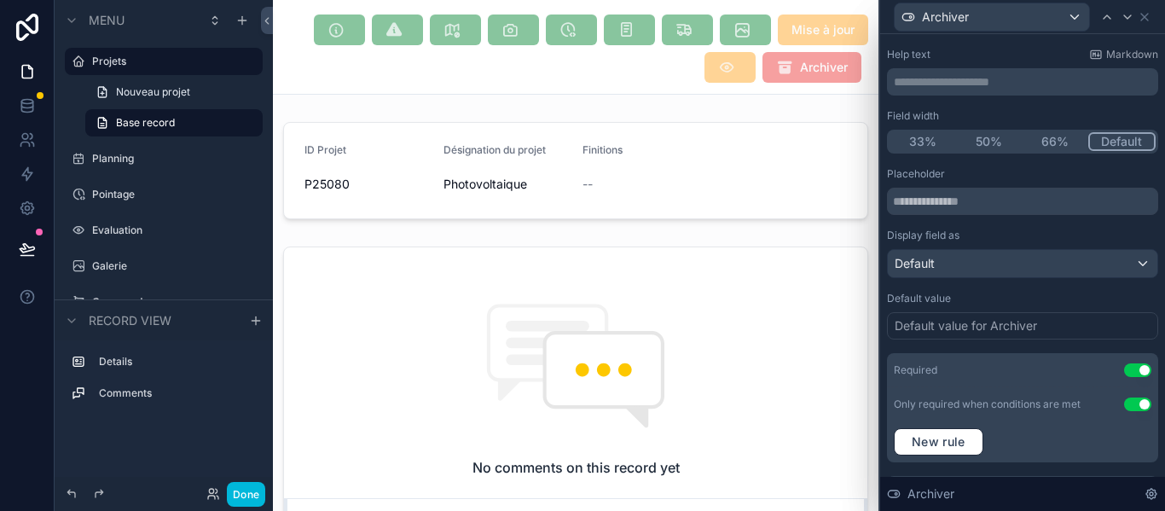
click at [1124, 407] on button "Use setting" at bounding box center [1137, 404] width 27 height 14
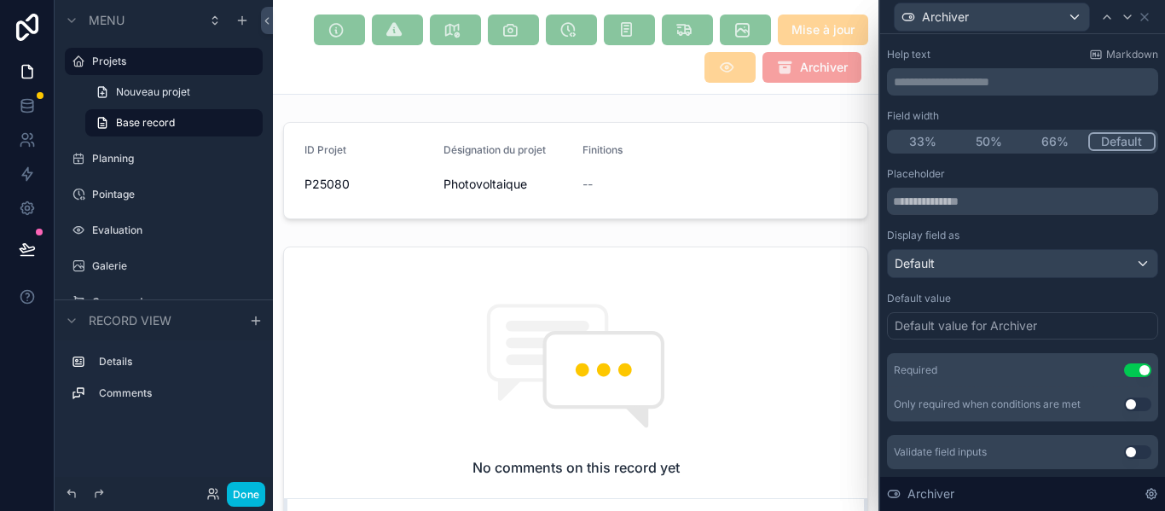
click at [1124, 453] on button "Use setting" at bounding box center [1137, 452] width 27 height 14
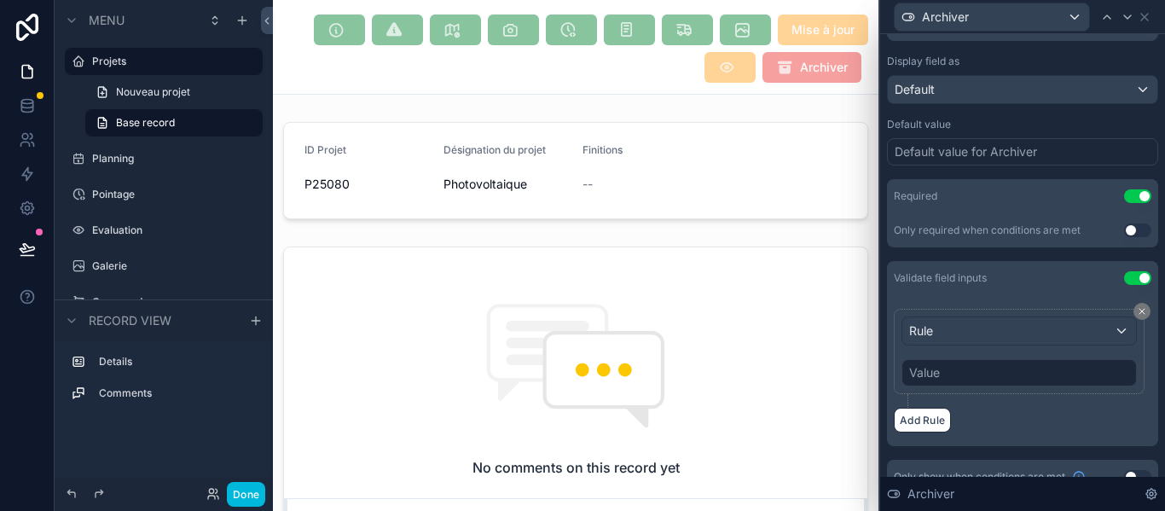
scroll to position [283, 0]
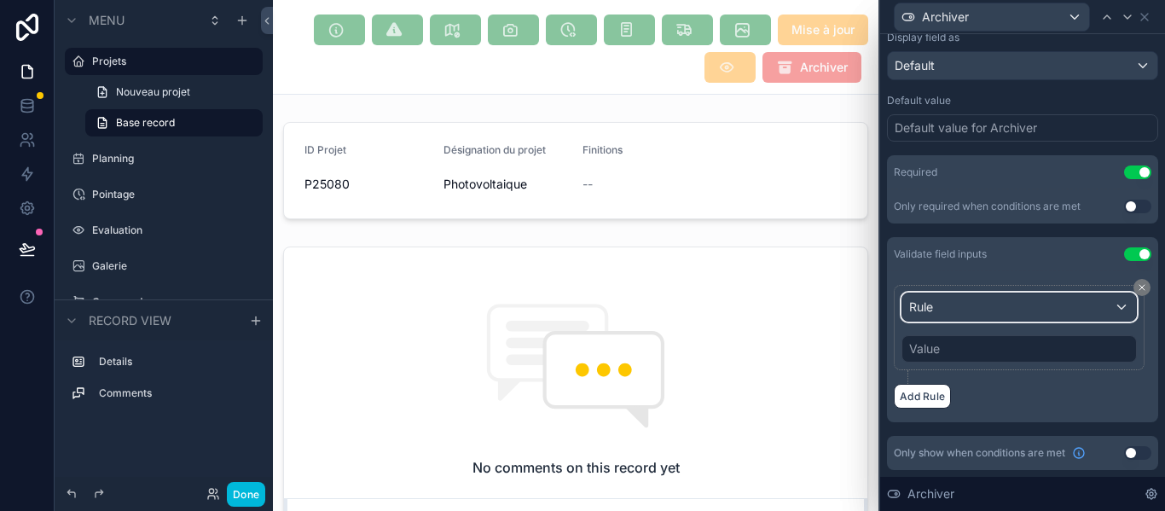
click at [1059, 311] on div "Rule" at bounding box center [1019, 306] width 234 height 27
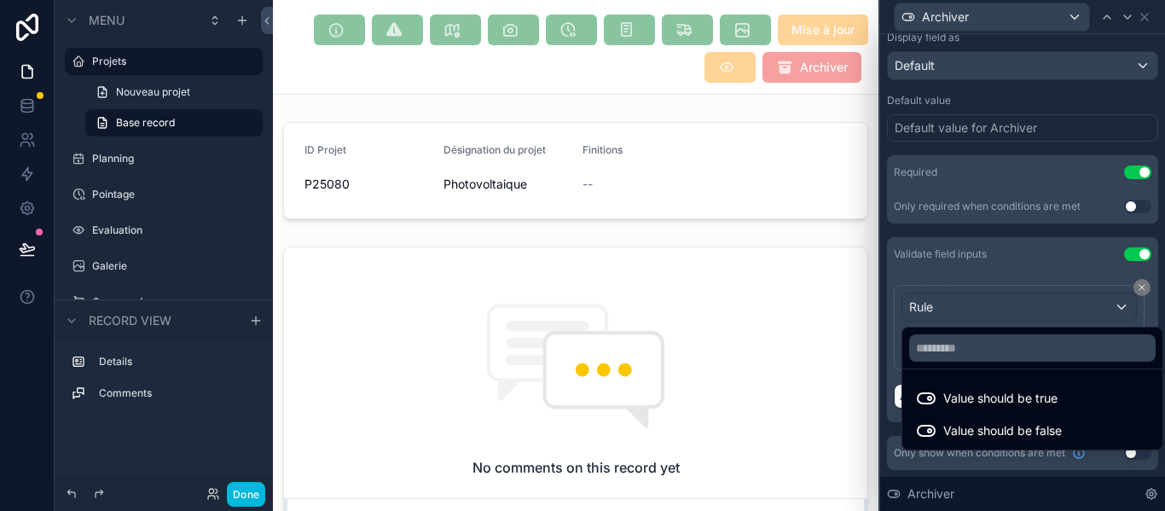
click at [1054, 395] on span "Value should be true" at bounding box center [1000, 398] width 114 height 20
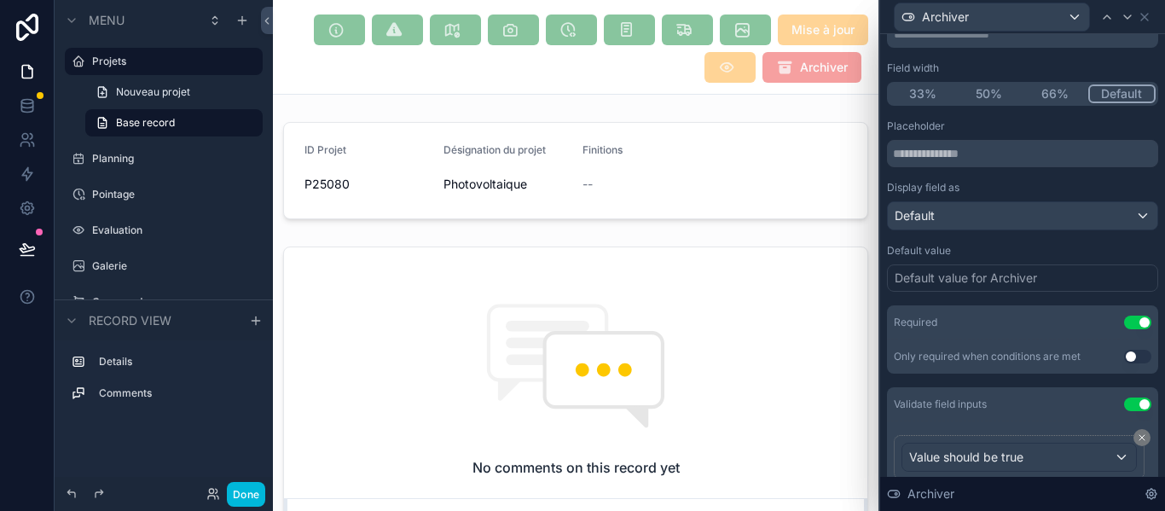
scroll to position [0, 0]
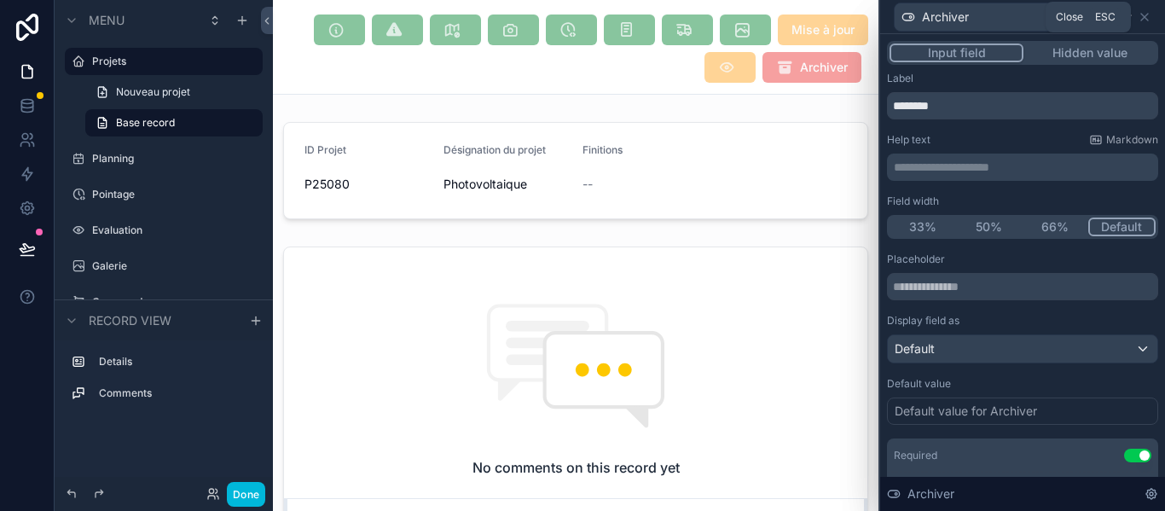
click at [1151, 19] on div "Archiver" at bounding box center [1022, 16] width 271 height 33
click at [1146, 13] on icon at bounding box center [1145, 17] width 14 height 14
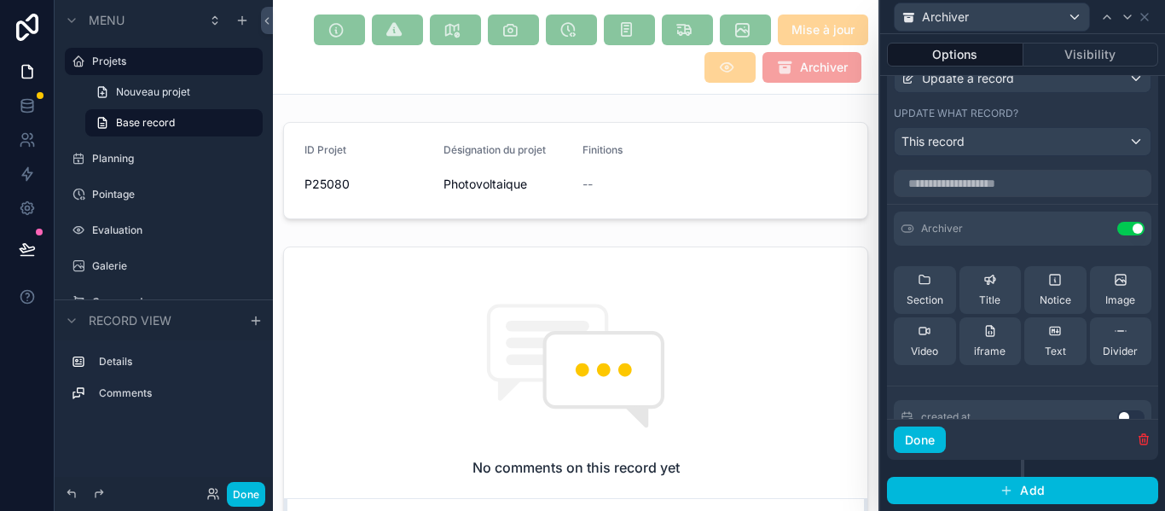
click at [907, 443] on button "Done" at bounding box center [920, 439] width 52 height 27
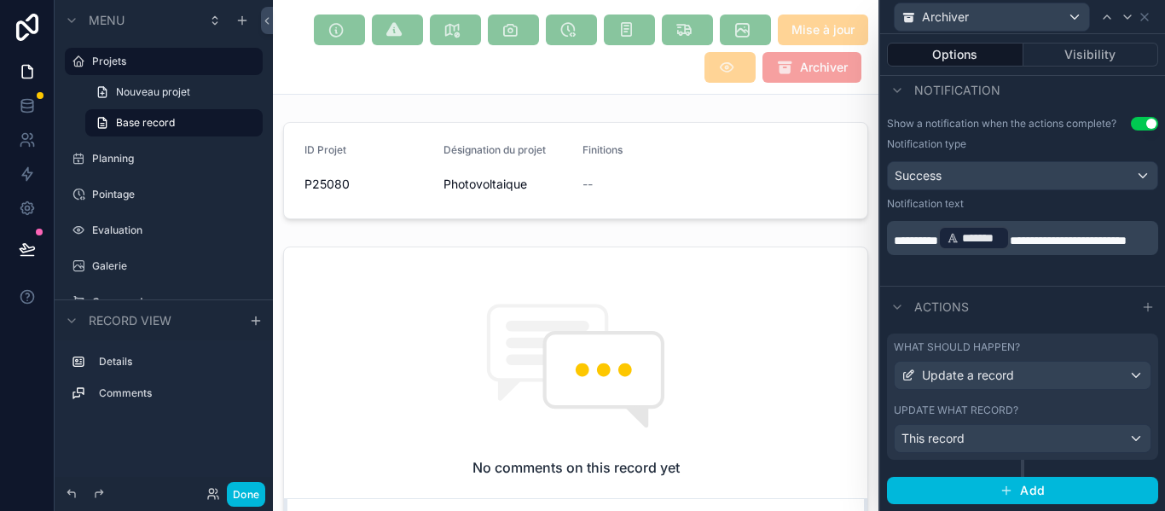
scroll to position [486, 0]
click at [246, 493] on button "Done" at bounding box center [246, 494] width 38 height 25
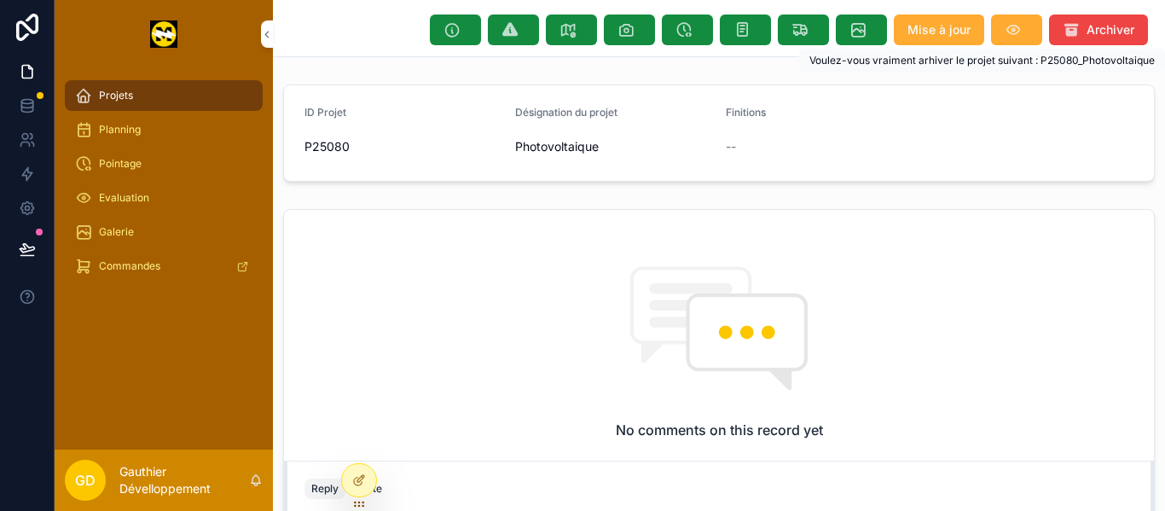
click at [1068, 35] on button "Archiver" at bounding box center [1098, 29] width 99 height 31
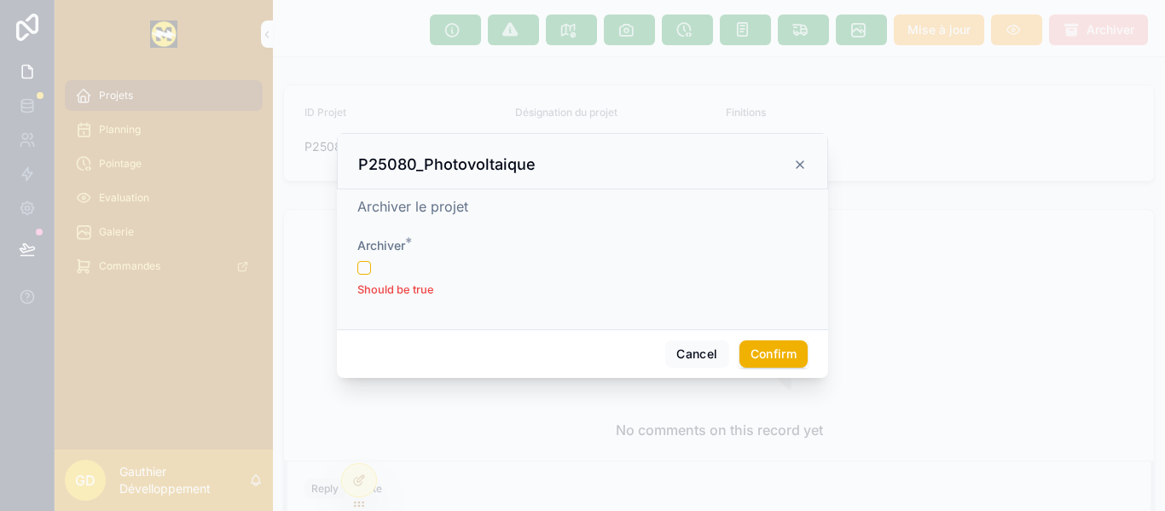
click at [797, 164] on icon at bounding box center [800, 165] width 14 height 14
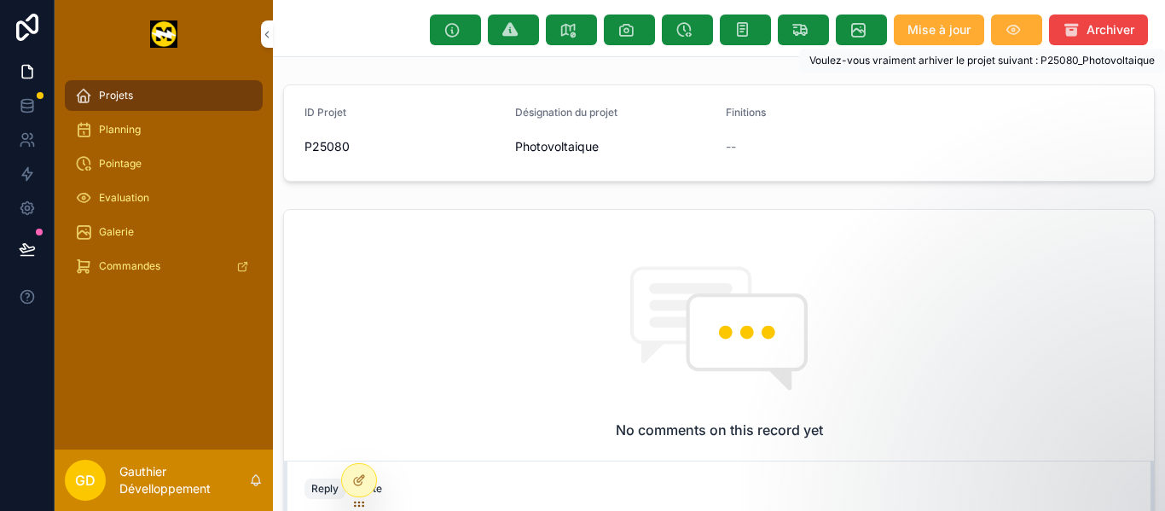
click at [1086, 30] on span "Archiver" at bounding box center [1110, 29] width 48 height 17
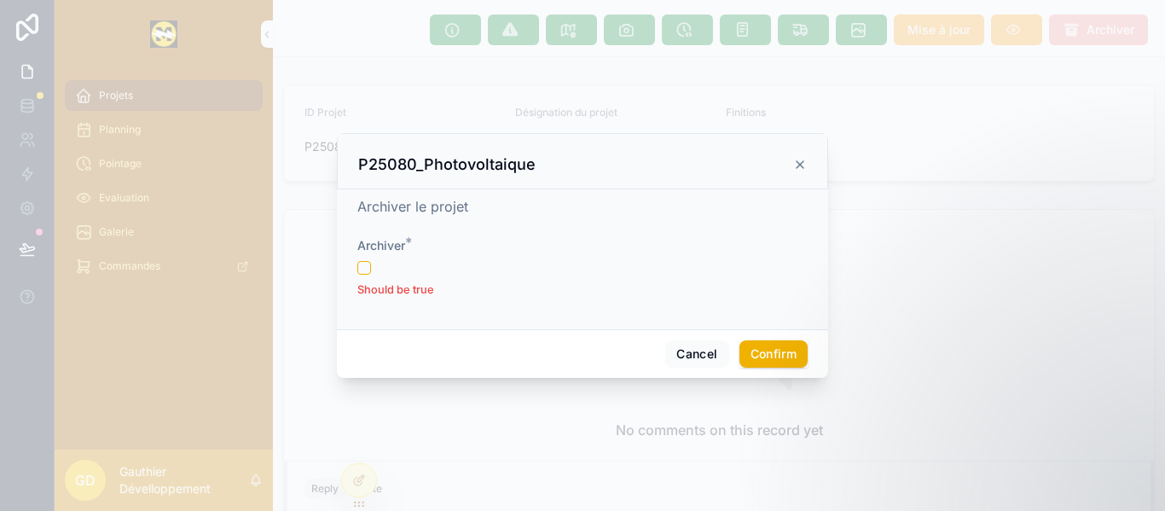
click at [803, 167] on icon at bounding box center [800, 165] width 14 height 14
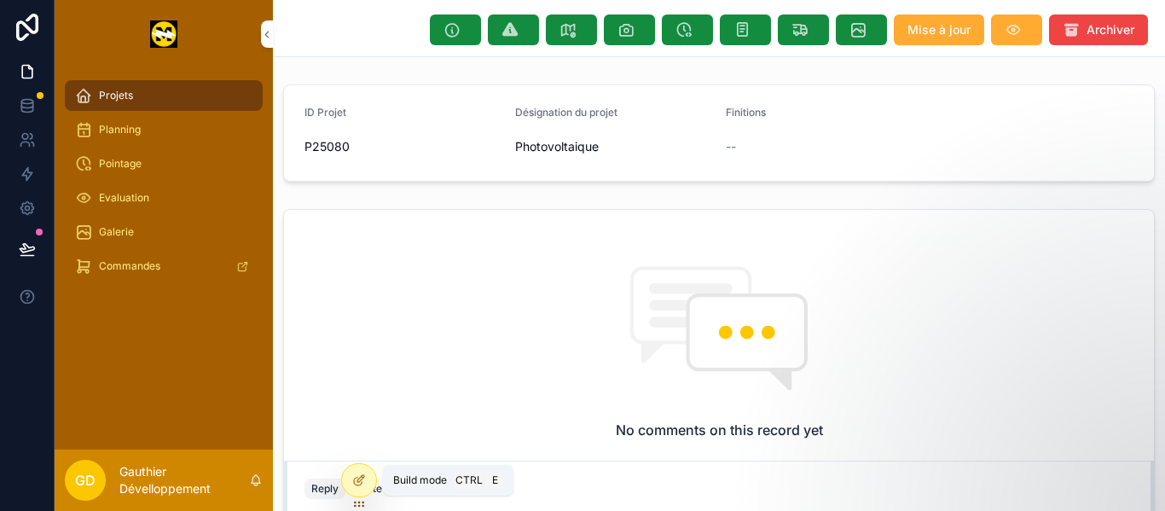
click at [362, 484] on icon at bounding box center [359, 480] width 14 height 14
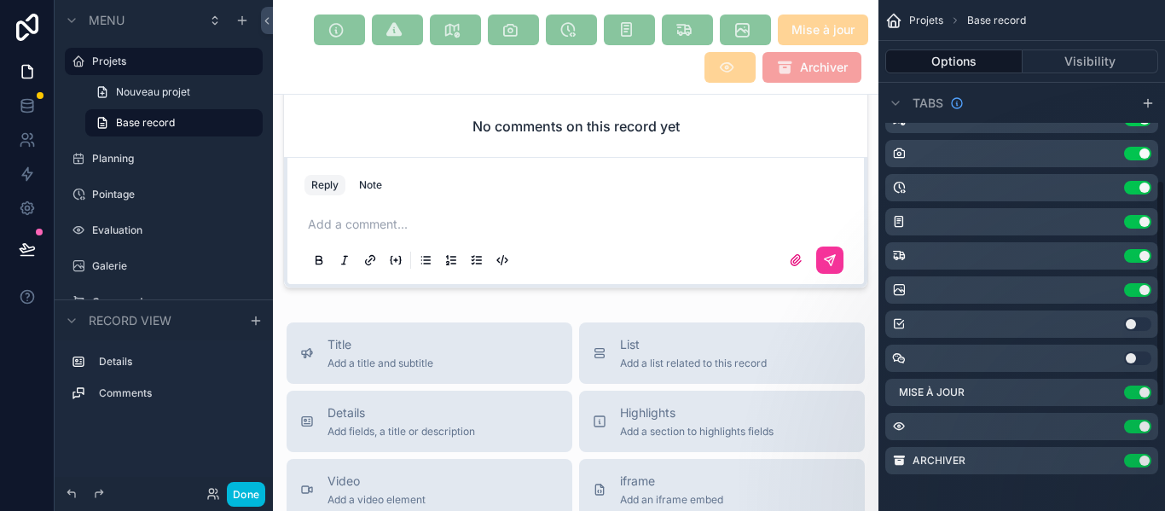
scroll to position [637, 0]
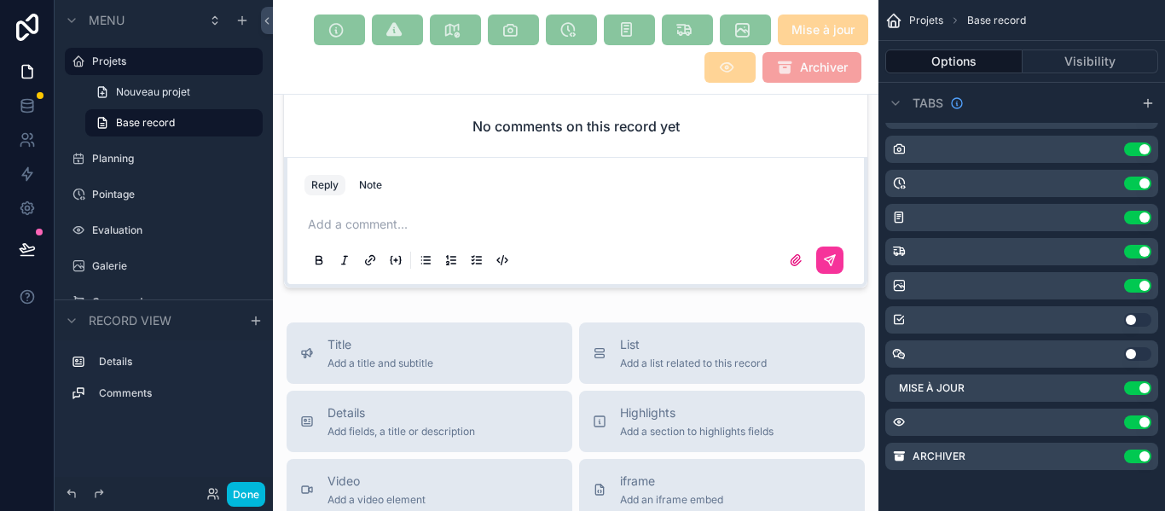
click at [0, 0] on icon "scrollable content" at bounding box center [0, 0] width 0 height 0
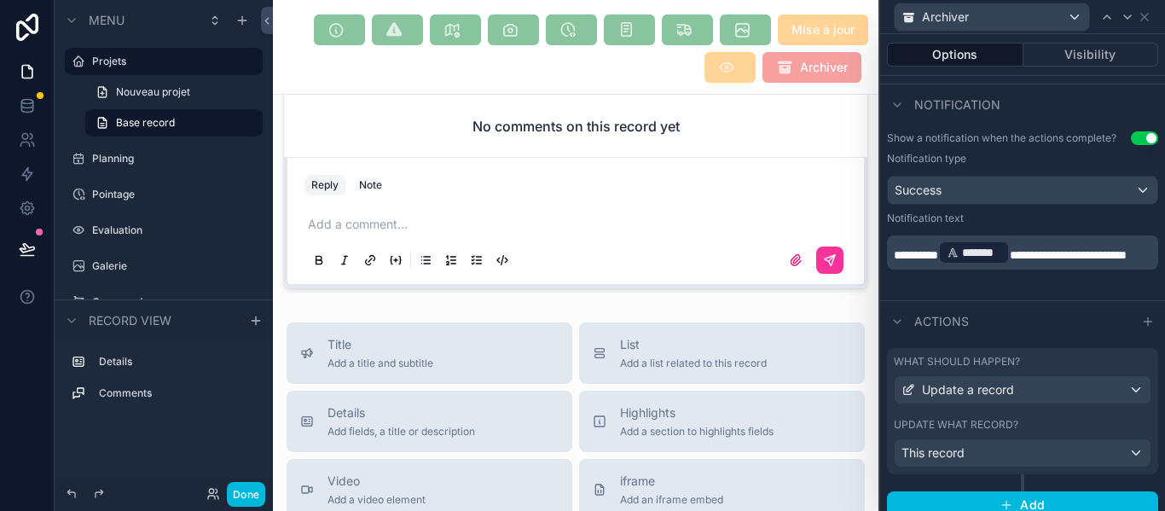
scroll to position [486, 0]
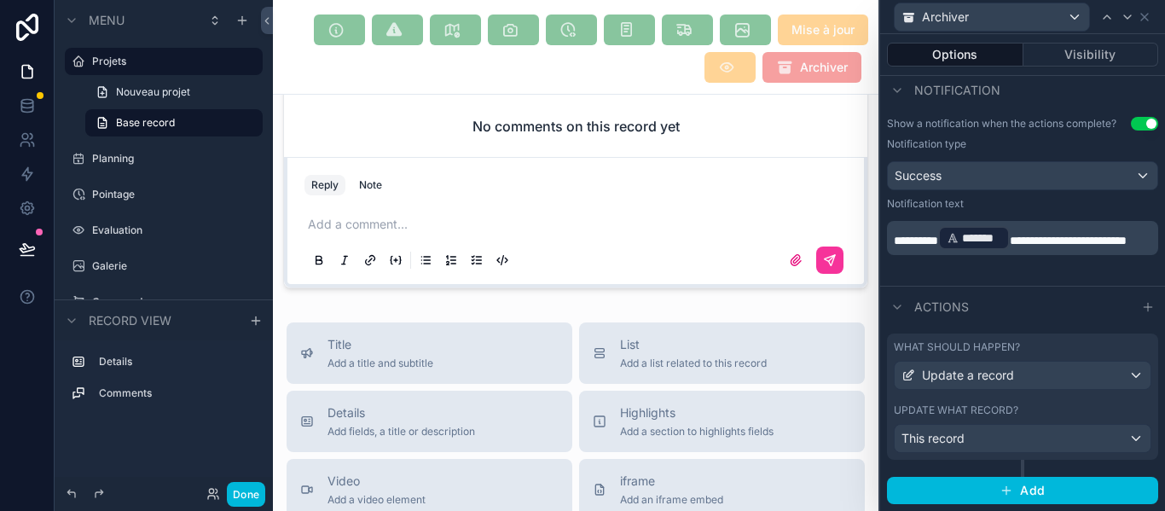
click at [981, 62] on button "Options" at bounding box center [955, 55] width 136 height 24
click at [982, 55] on button "Options" at bounding box center [955, 55] width 136 height 24
click at [984, 449] on div "This record" at bounding box center [1023, 438] width 256 height 27
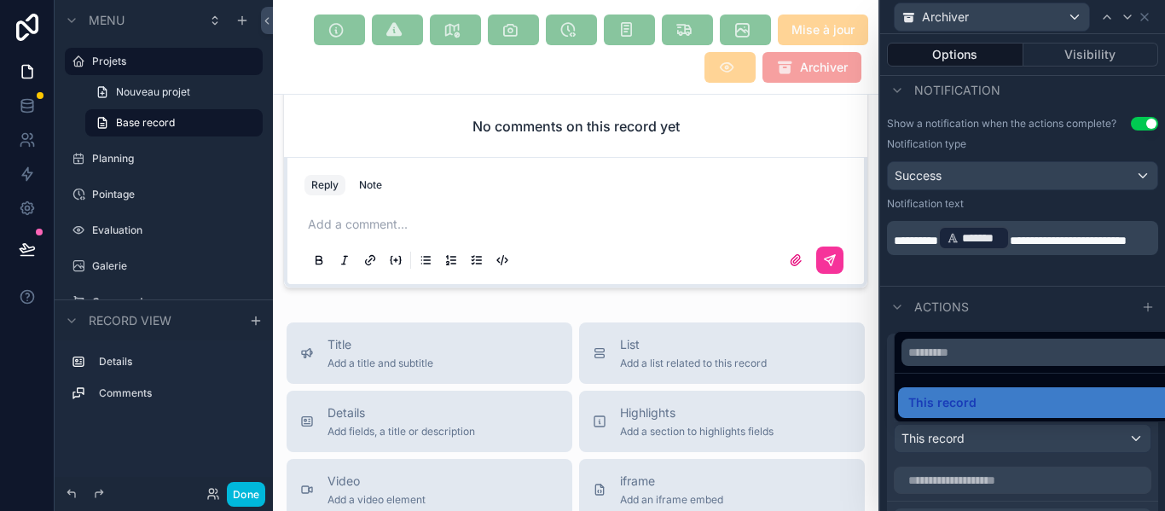
click at [1063, 456] on div at bounding box center [1022, 255] width 285 height 511
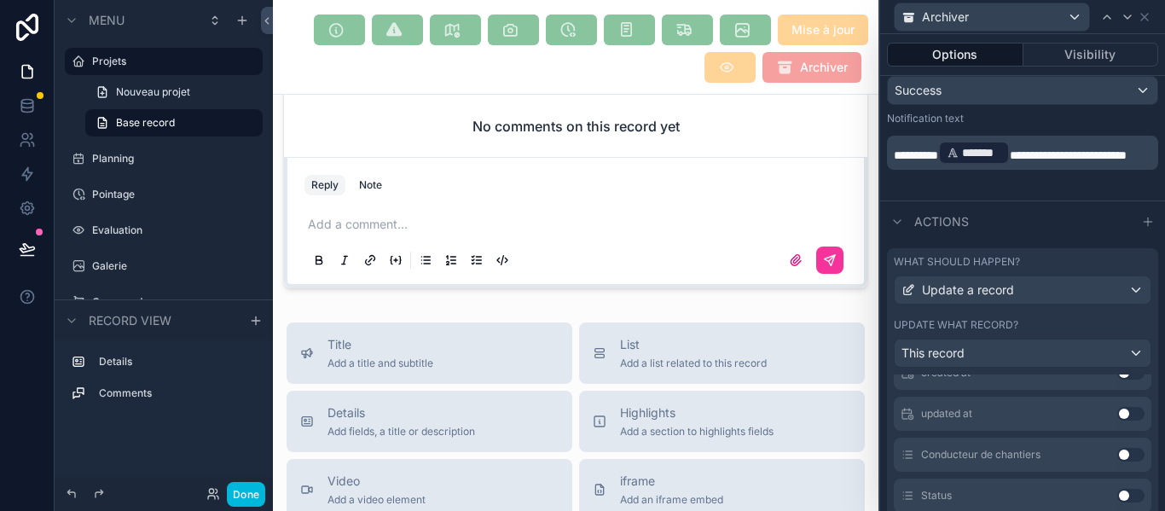
scroll to position [0, 0]
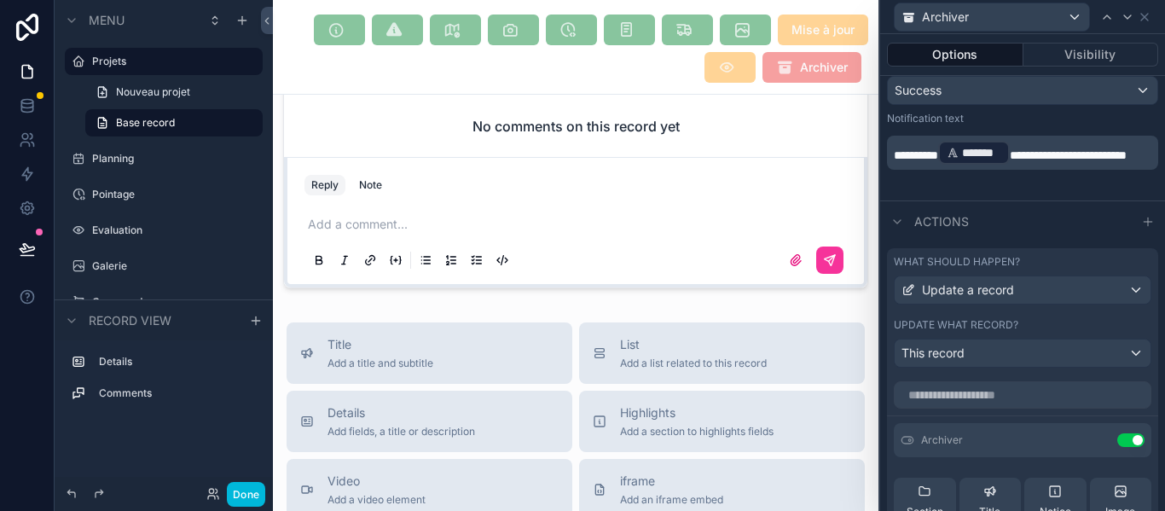
click at [0, 0] on icon at bounding box center [0, 0] width 0 height 0
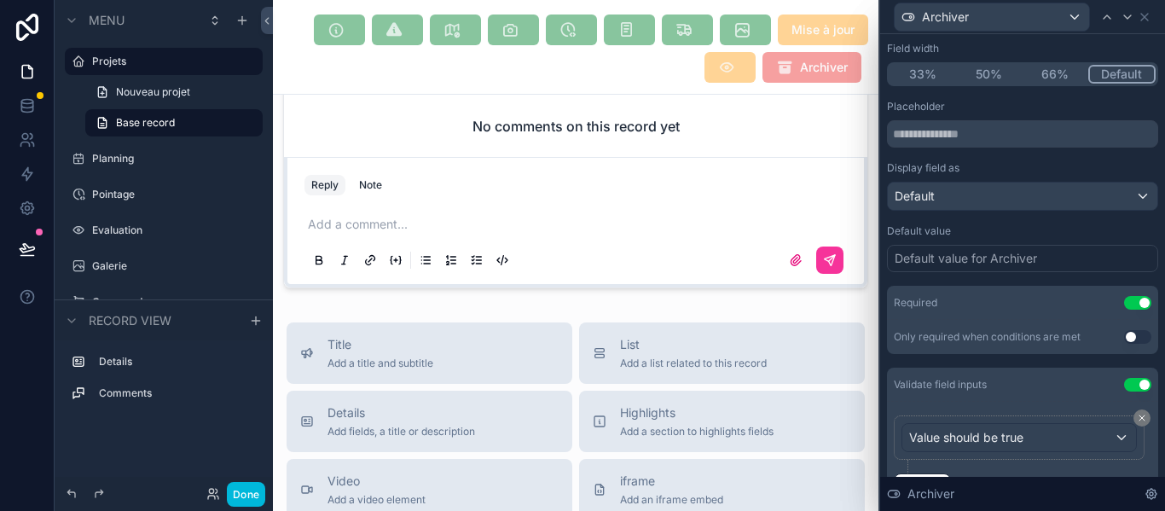
scroll to position [171, 0]
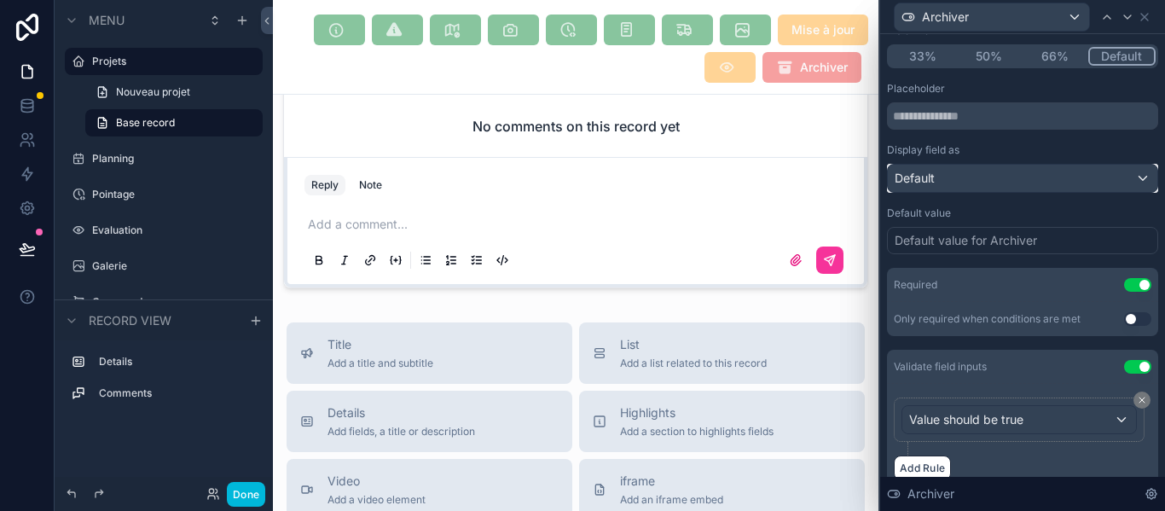
click at [995, 177] on div "Default" at bounding box center [1022, 178] width 269 height 27
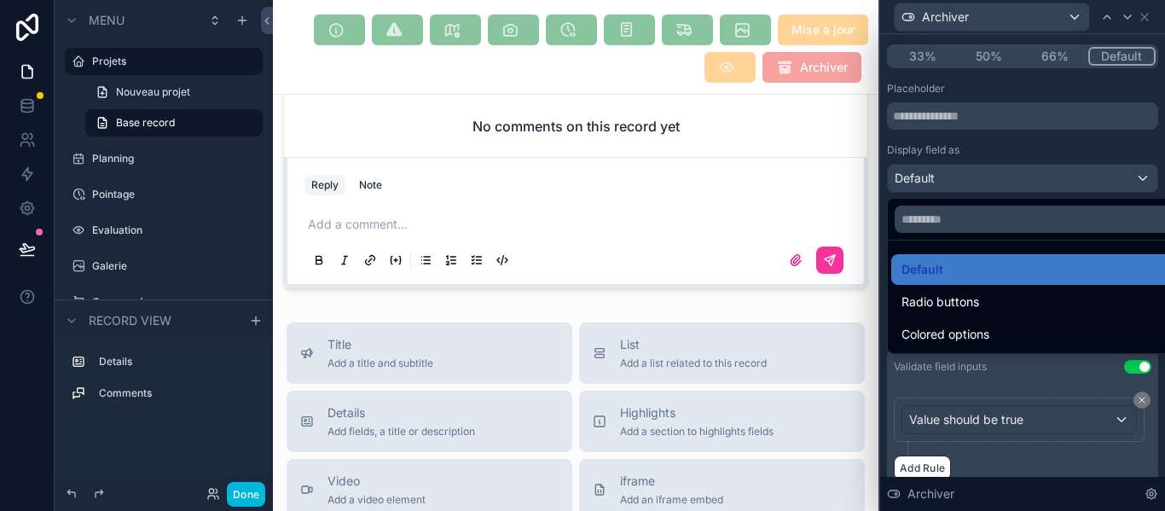
click at [970, 177] on div at bounding box center [1022, 255] width 285 height 511
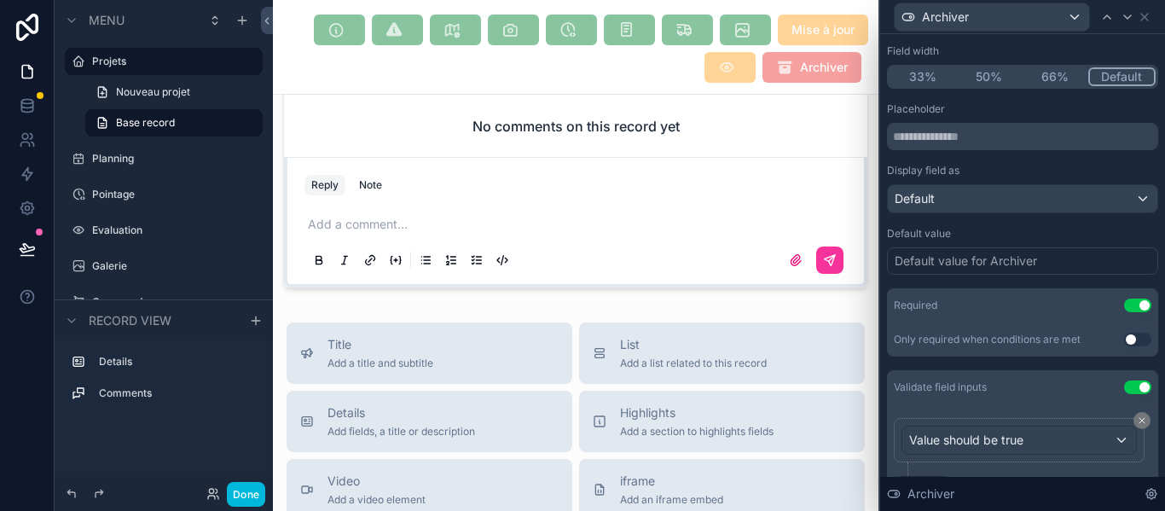
scroll to position [0, 0]
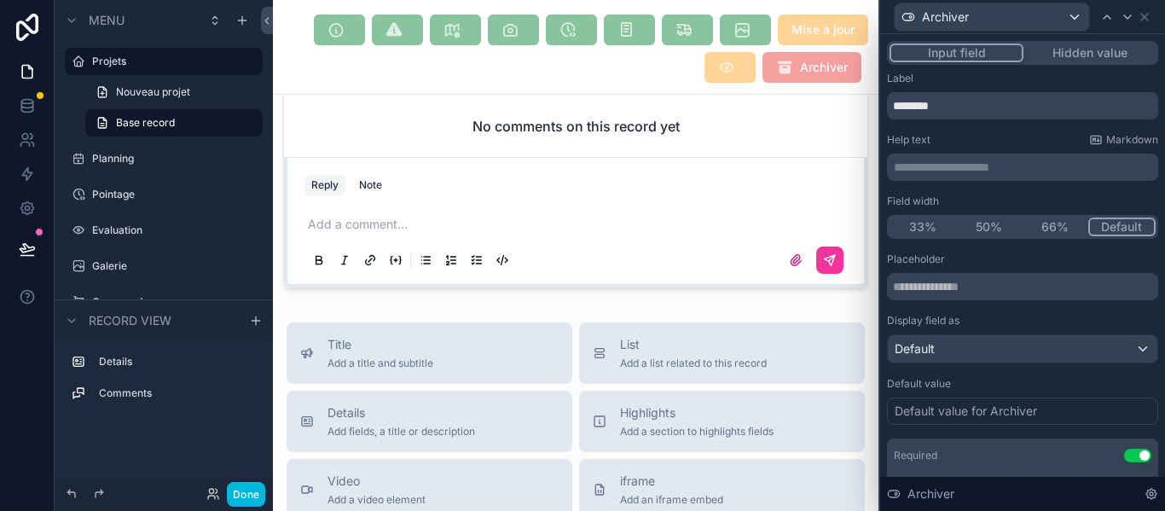
click at [977, 171] on p "**********" at bounding box center [1024, 167] width 261 height 17
click at [673, 259] on div "scrollable content" at bounding box center [575, 97] width 605 height 397
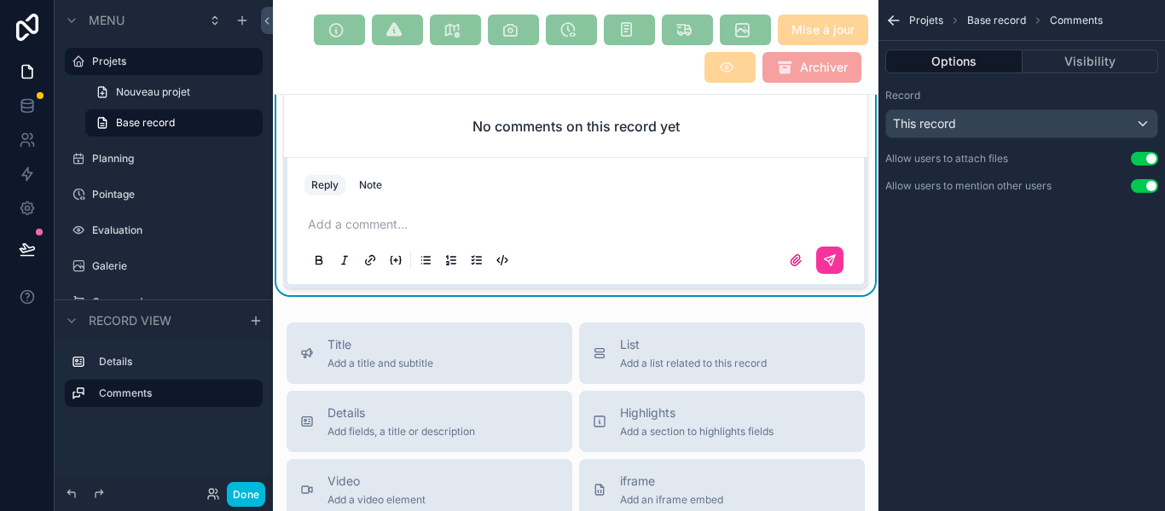
click at [900, 18] on icon "scrollable content" at bounding box center [893, 20] width 17 height 17
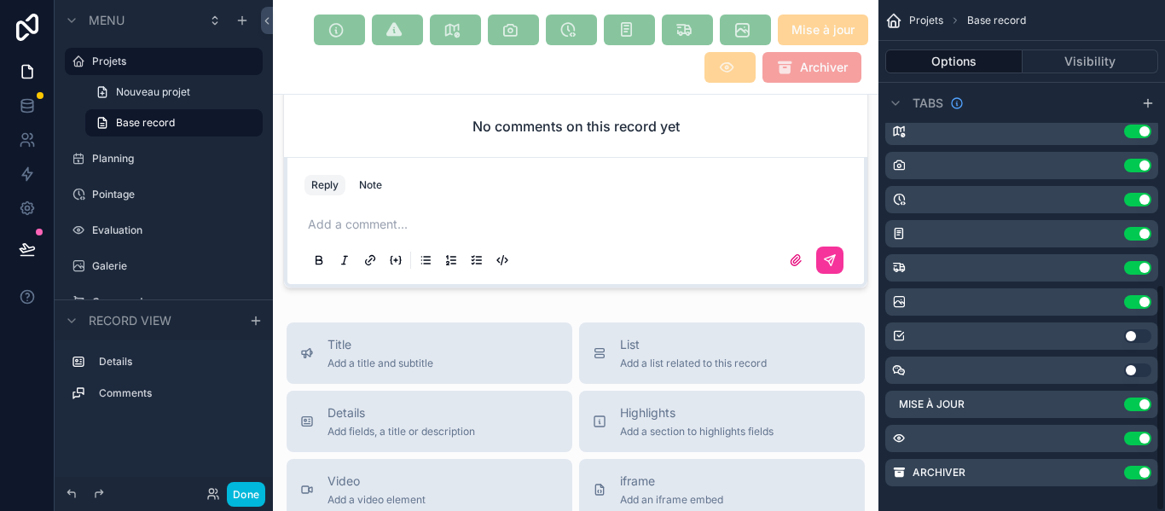
scroll to position [637, 0]
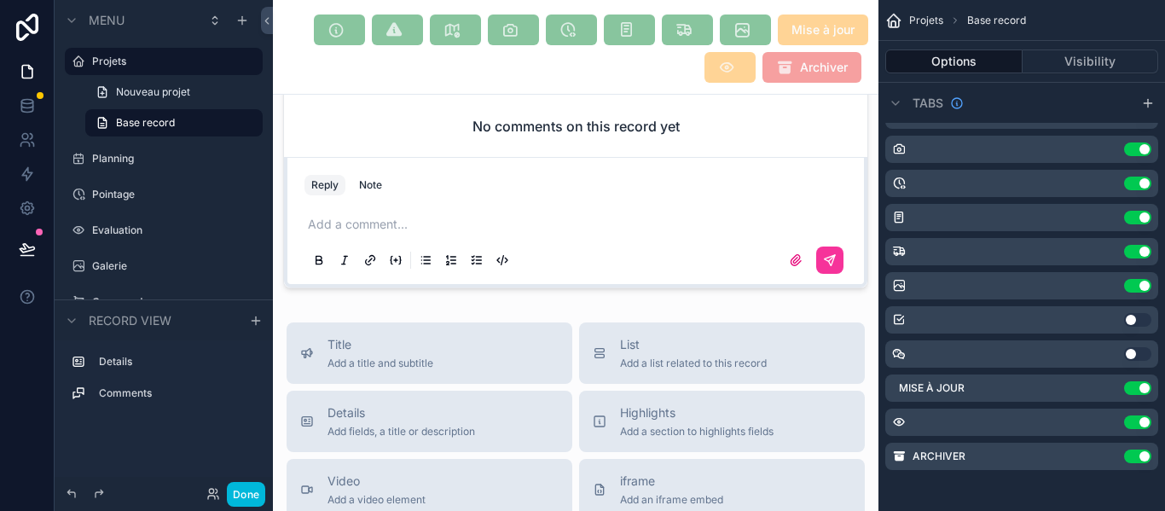
click at [0, 0] on icon "scrollable content" at bounding box center [0, 0] width 0 height 0
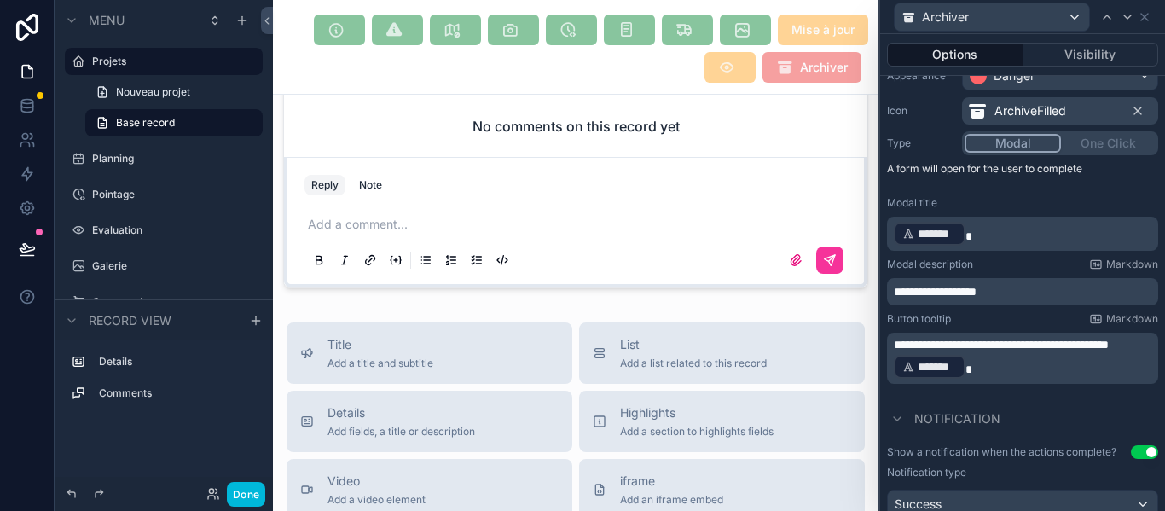
scroll to position [171, 0]
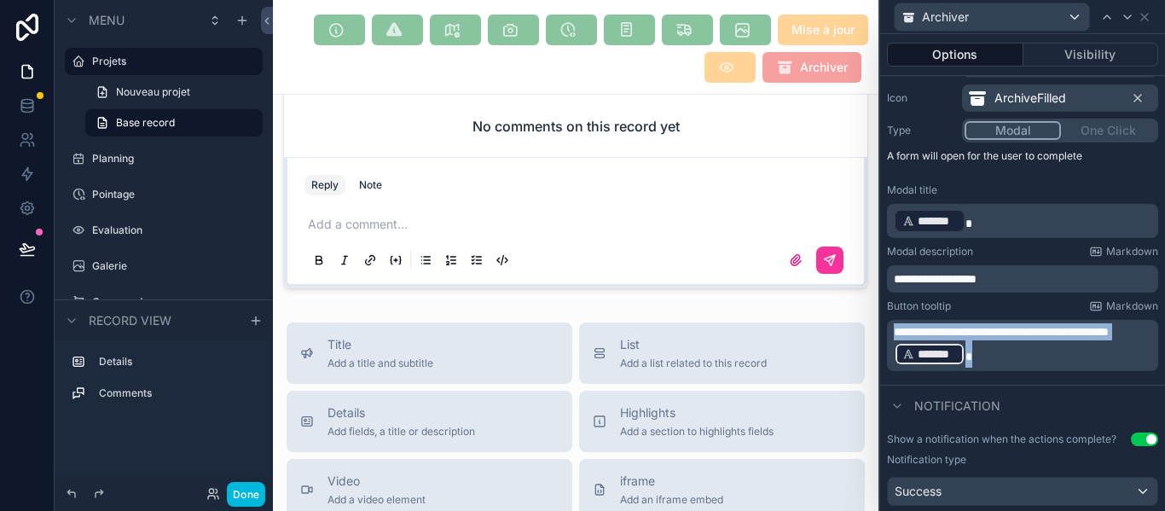
drag, startPoint x: 1034, startPoint y: 362, endPoint x: 893, endPoint y: 322, distance: 146.9
click at [893, 322] on div "**********" at bounding box center [1022, 345] width 271 height 51
copy p "**********"
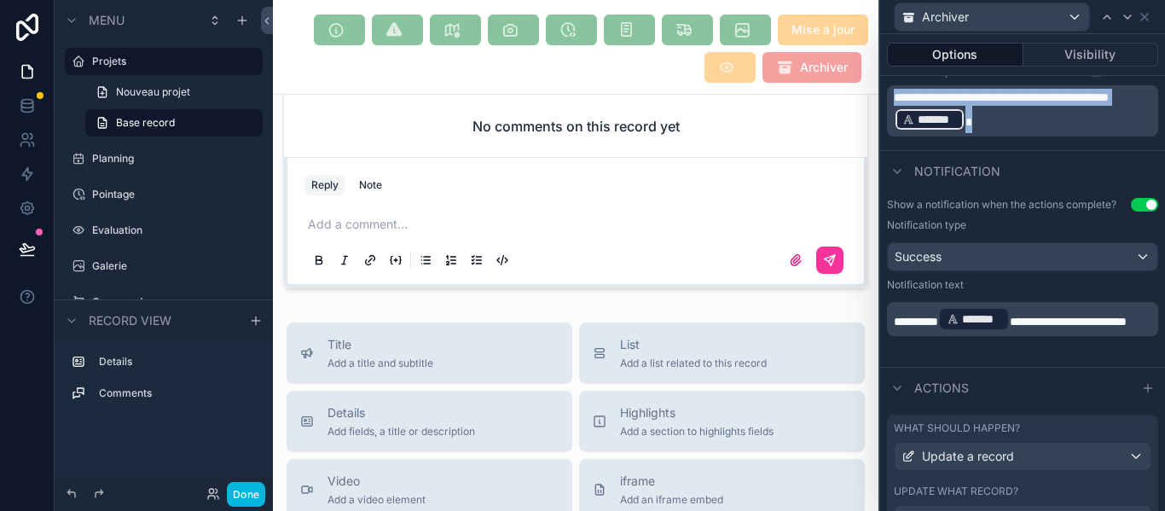
scroll to position [486, 0]
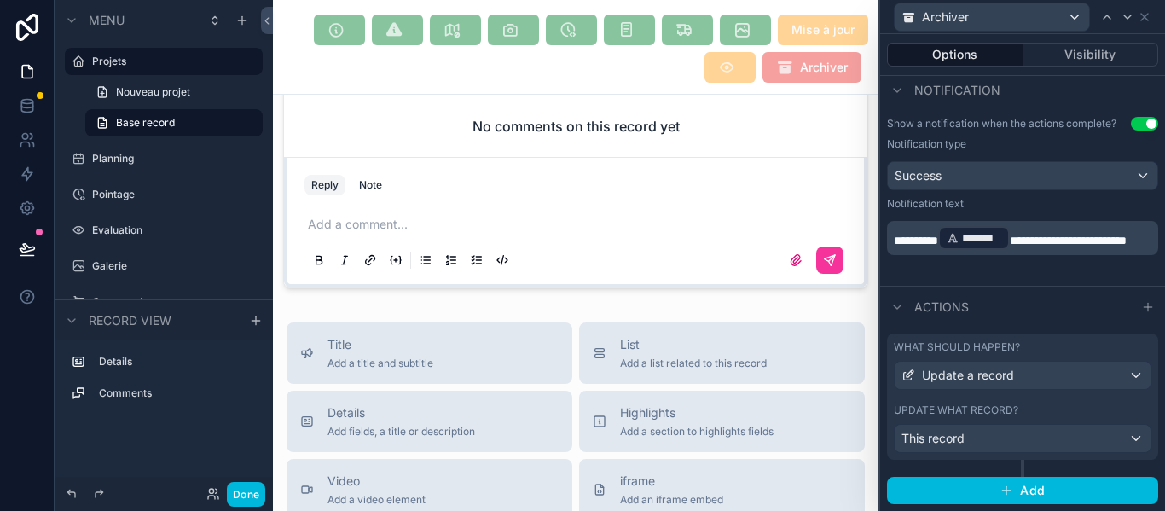
click at [961, 455] on div "What should happen? Update a record Update what record? This record" at bounding box center [1022, 396] width 271 height 126
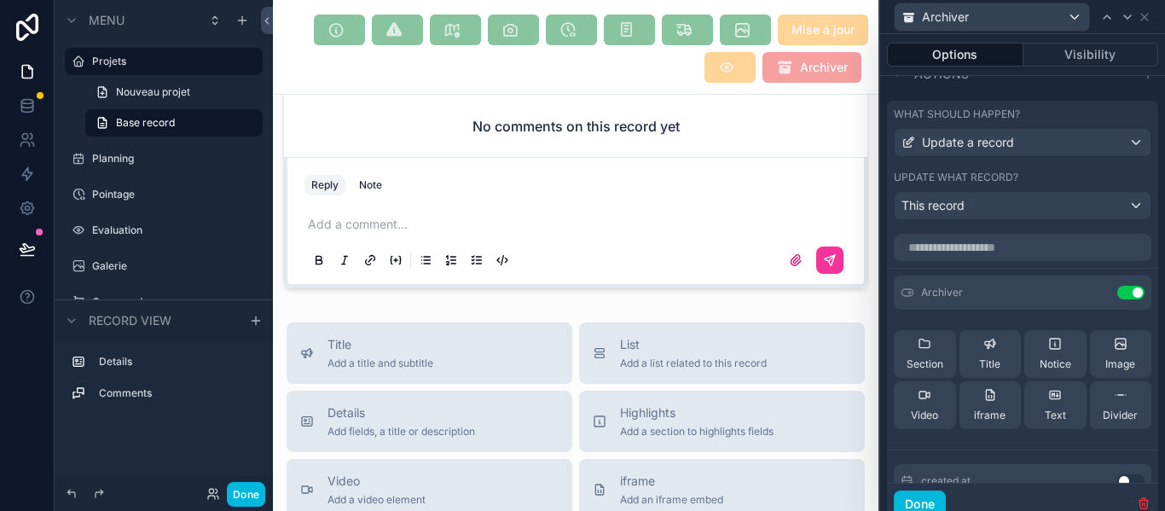
scroll to position [783, 0]
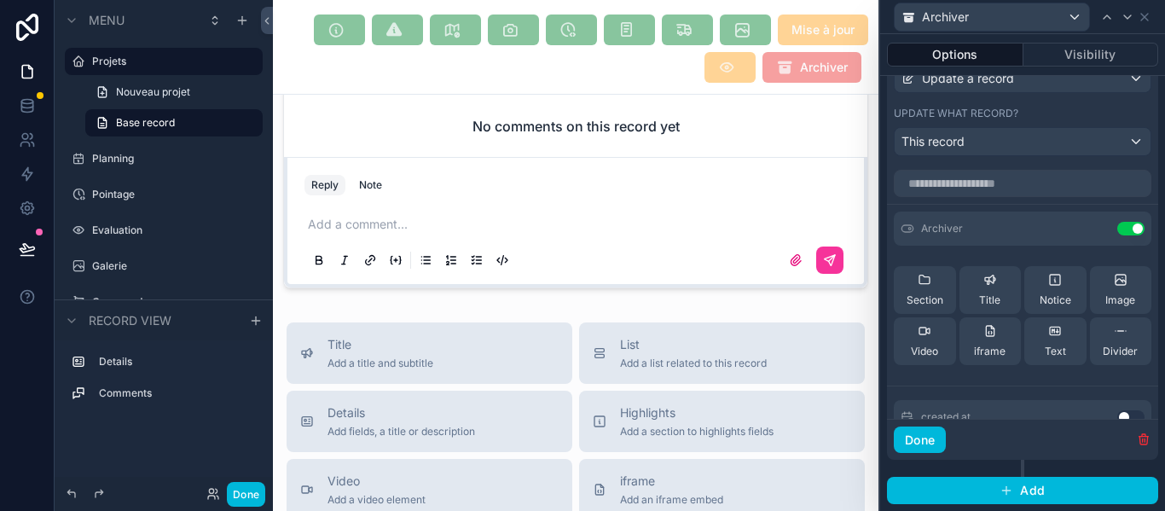
click at [0, 0] on button at bounding box center [0, 0] width 0 height 0
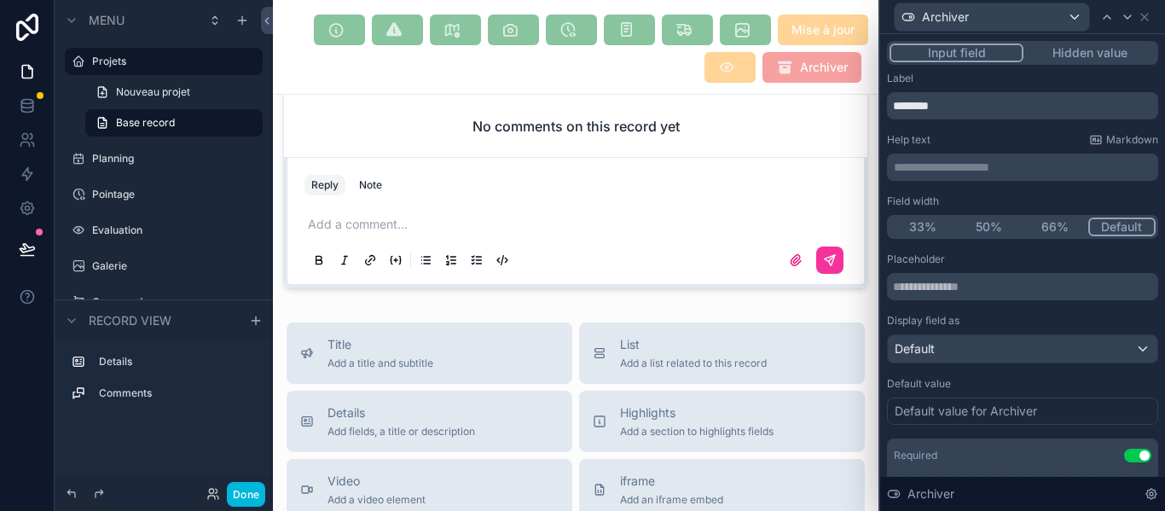
click at [918, 171] on p "**********" at bounding box center [1024, 167] width 261 height 17
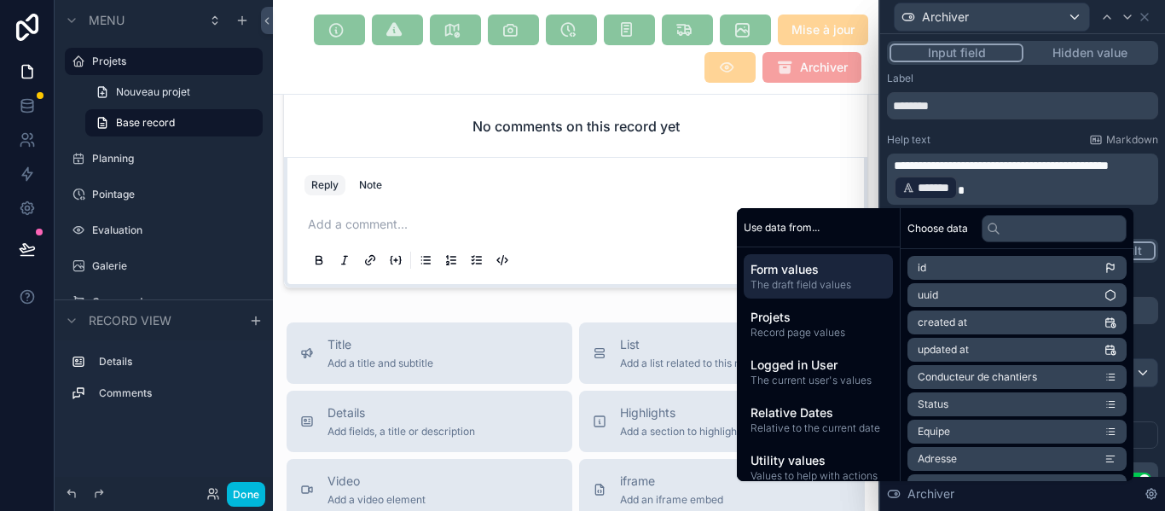
scroll to position [0, 0]
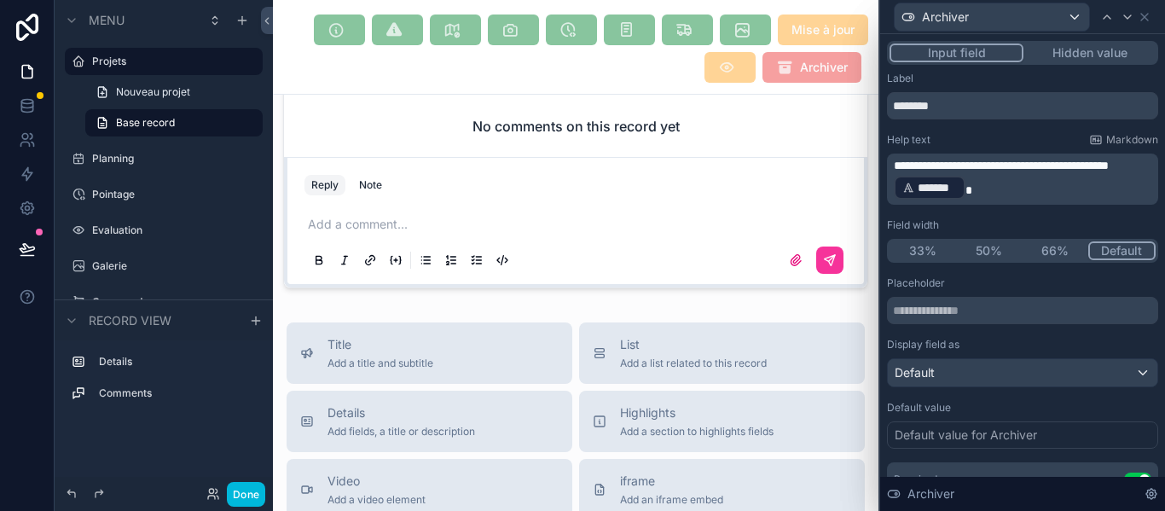
click at [947, 138] on div "Help text Markdown" at bounding box center [1022, 140] width 271 height 14
click at [1139, 21] on icon at bounding box center [1145, 17] width 14 height 14
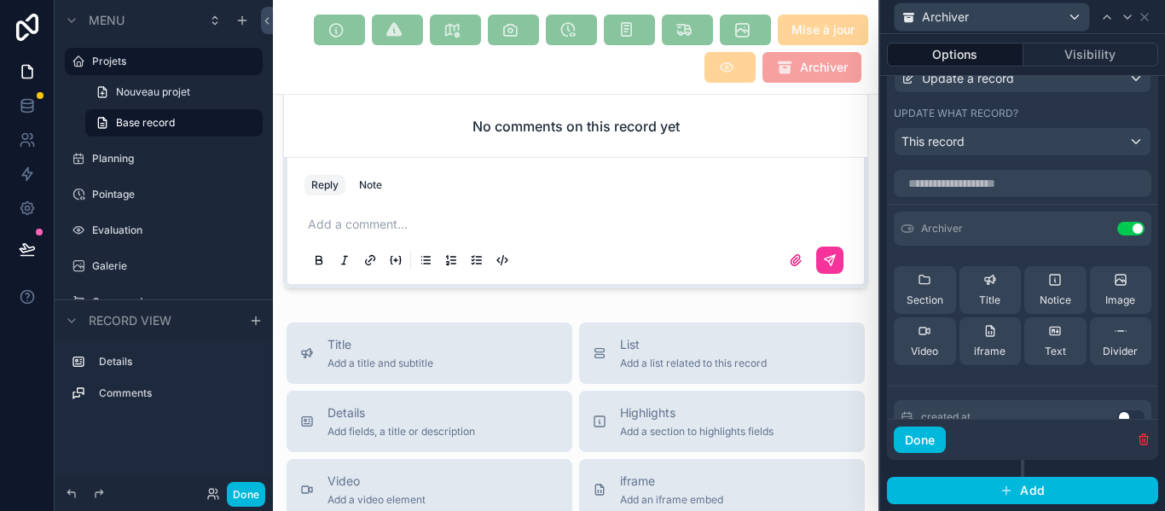
click at [941, 449] on button "Done" at bounding box center [920, 439] width 52 height 27
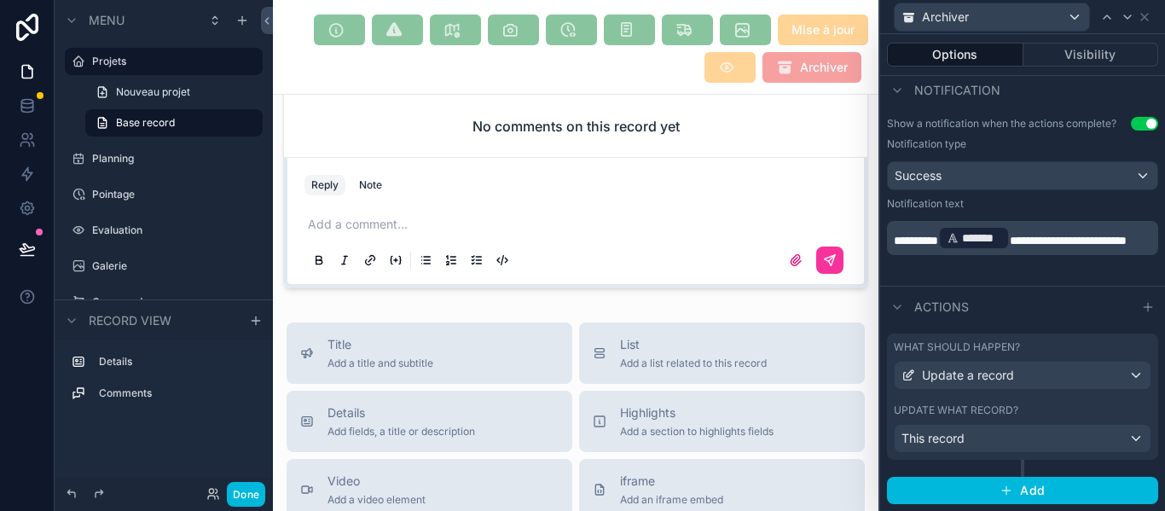
scroll to position [85, 0]
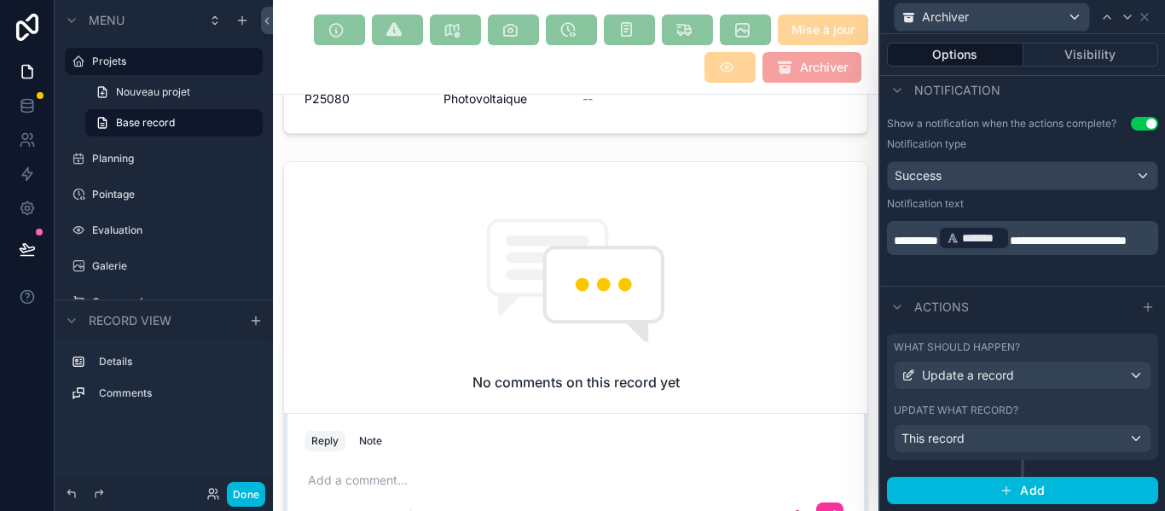
click at [177, 62] on label "Projets" at bounding box center [172, 62] width 160 height 14
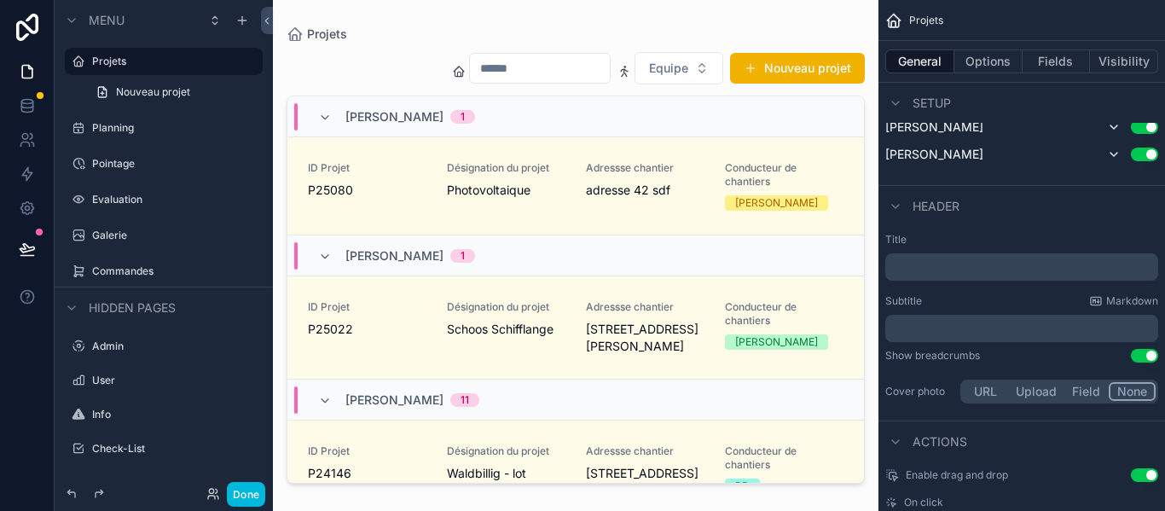
click at [386, 206] on div "ID Projet P25080" at bounding box center [367, 185] width 119 height 49
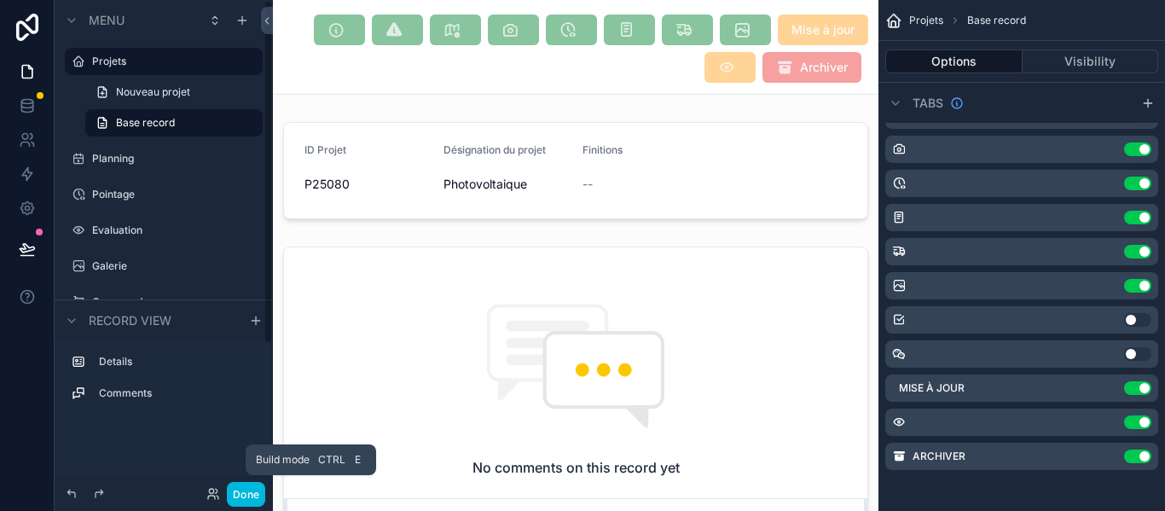
click at [246, 498] on button "Done" at bounding box center [246, 494] width 38 height 25
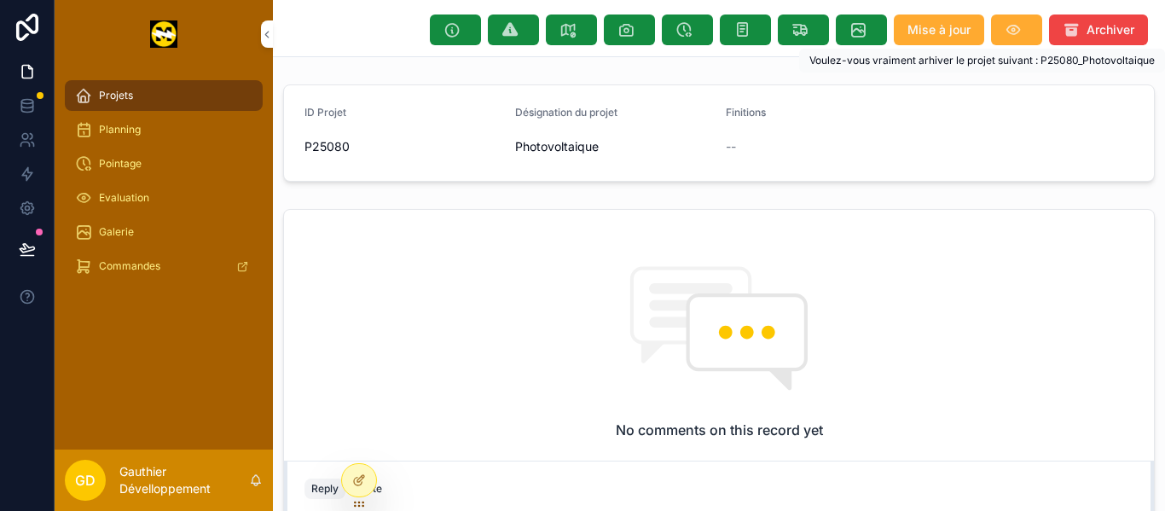
click at [1057, 39] on button "Archiver" at bounding box center [1098, 29] width 99 height 31
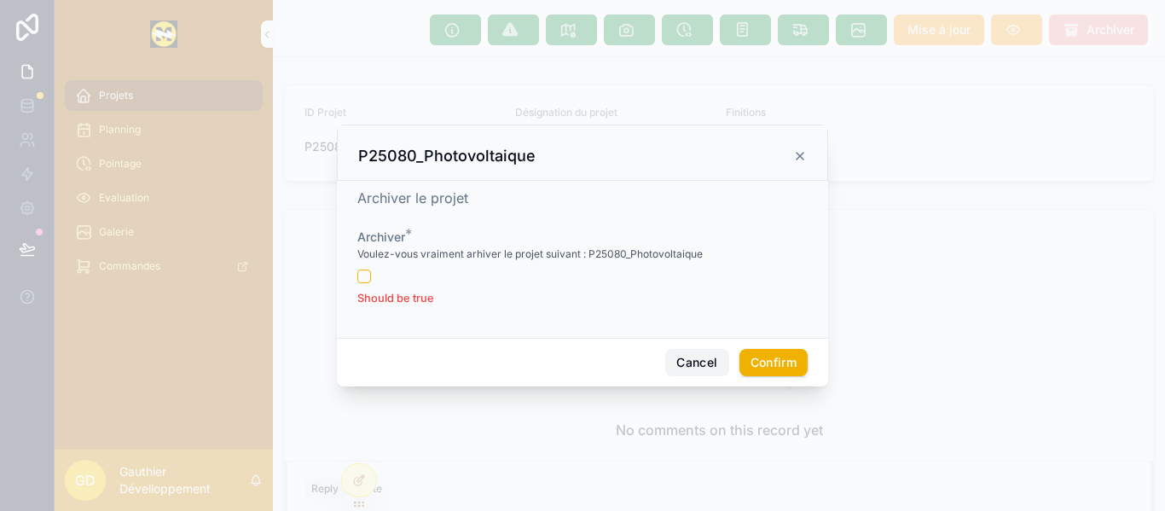
click at [701, 375] on button "Cancel" at bounding box center [696, 362] width 63 height 27
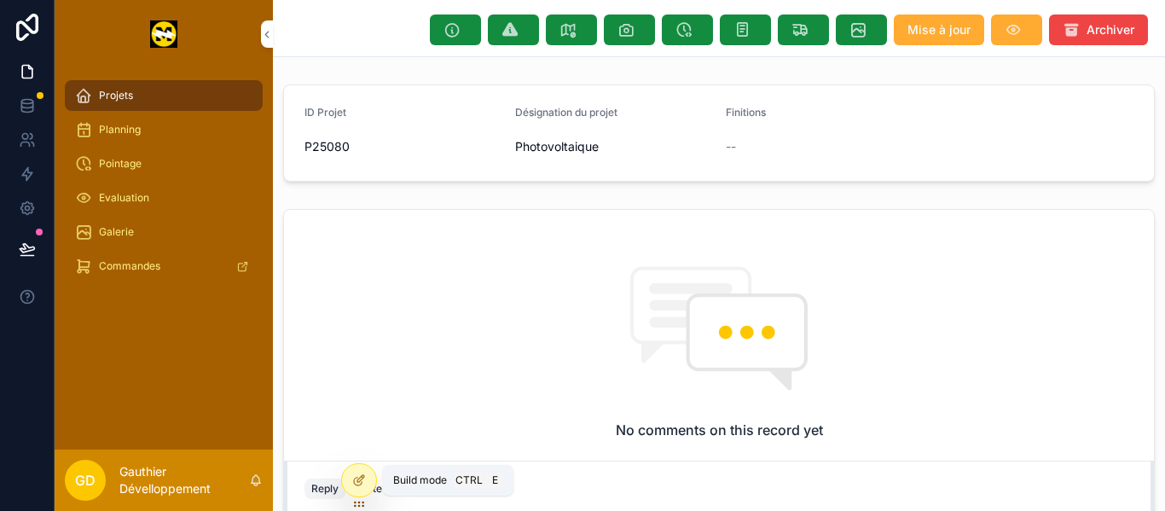
click at [363, 482] on icon at bounding box center [359, 480] width 14 height 14
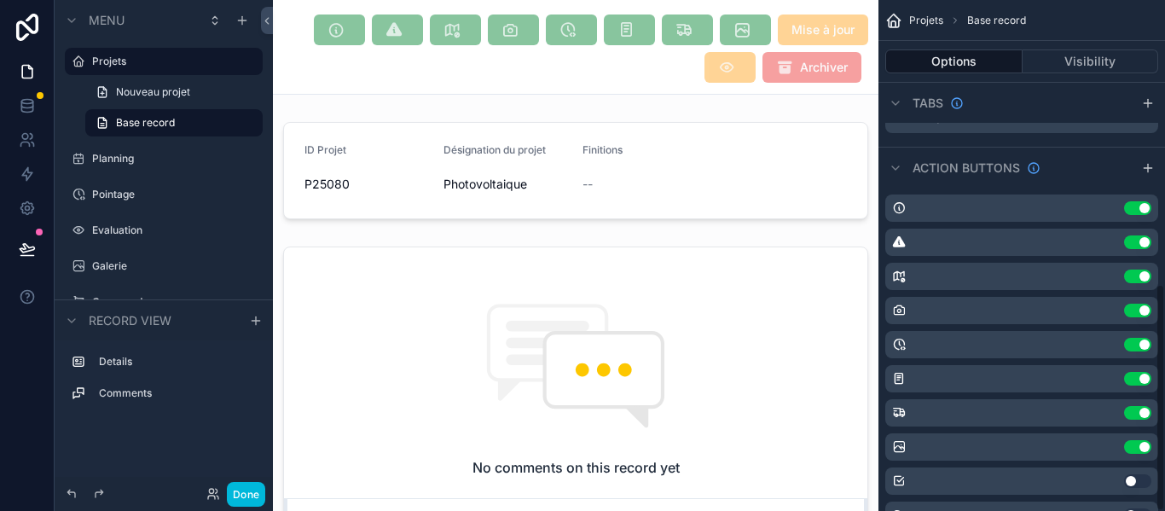
scroll to position [637, 0]
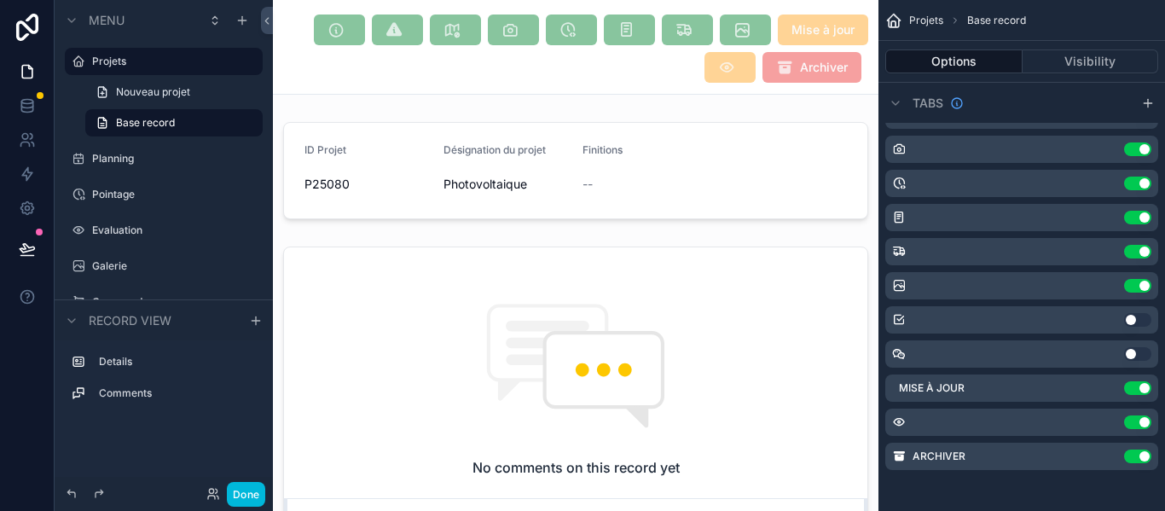
click at [0, 0] on icon "scrollable content" at bounding box center [0, 0] width 0 height 0
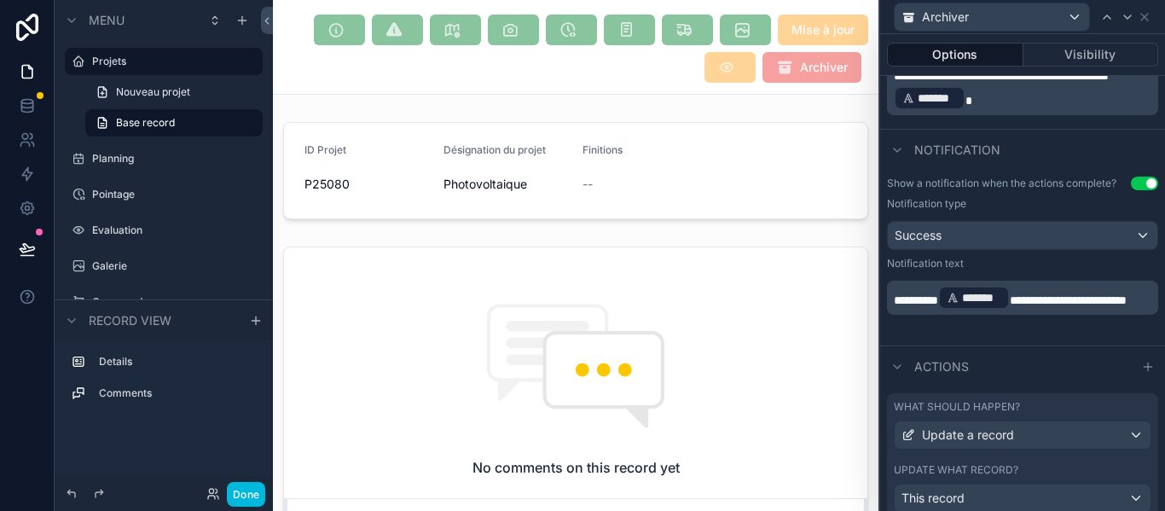
scroll to position [486, 0]
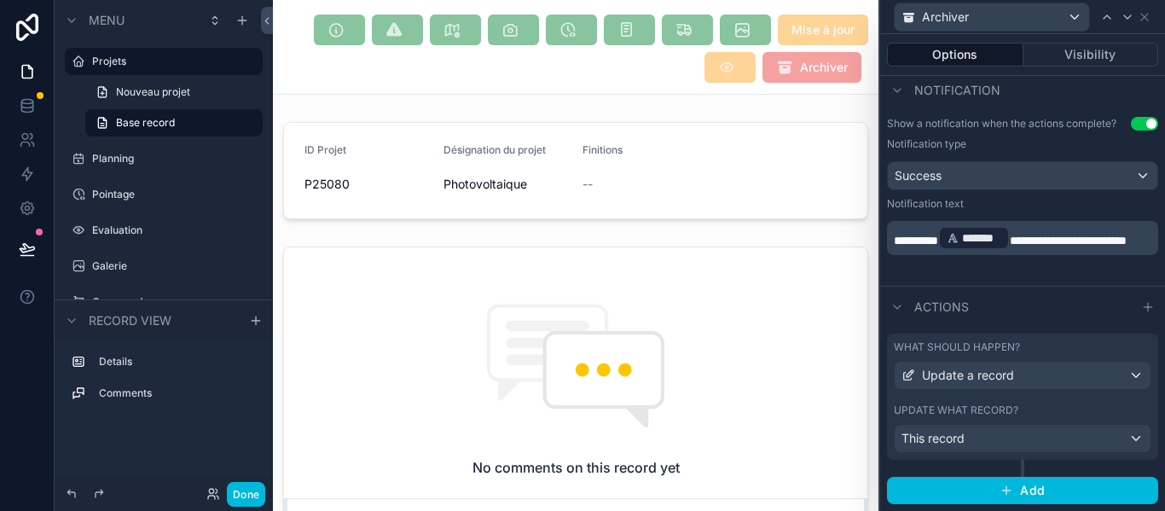
click at [1080, 460] on div "What should happen? Update a record Update what record? This record" at bounding box center [1022, 404] width 271 height 143
click at [1074, 466] on div "What should happen? Update a record Update what record? This record" at bounding box center [1022, 404] width 271 height 143
click at [1029, 443] on div "This record" at bounding box center [1023, 438] width 256 height 27
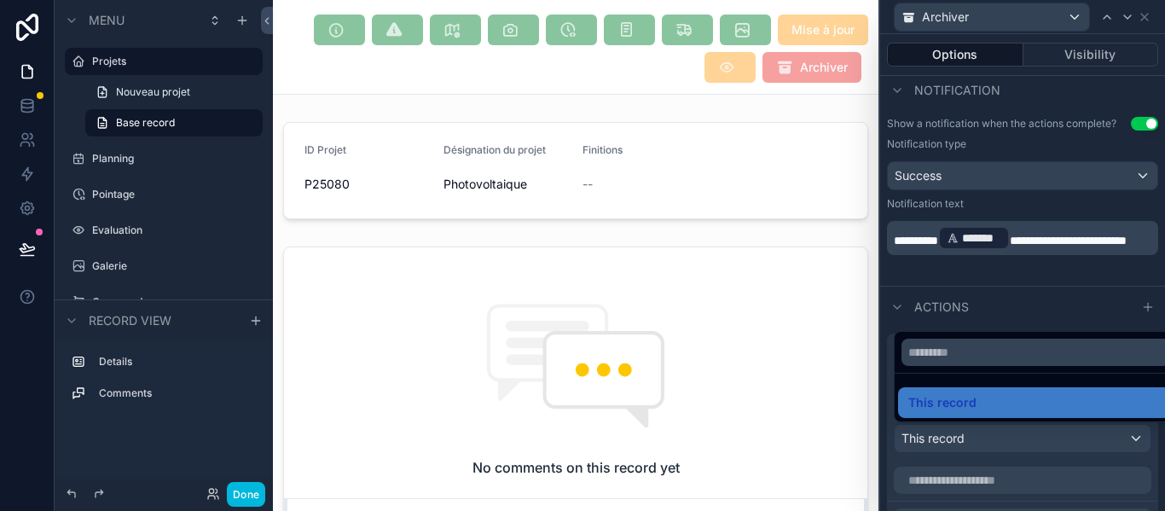
click at [1143, 453] on div at bounding box center [1022, 255] width 285 height 511
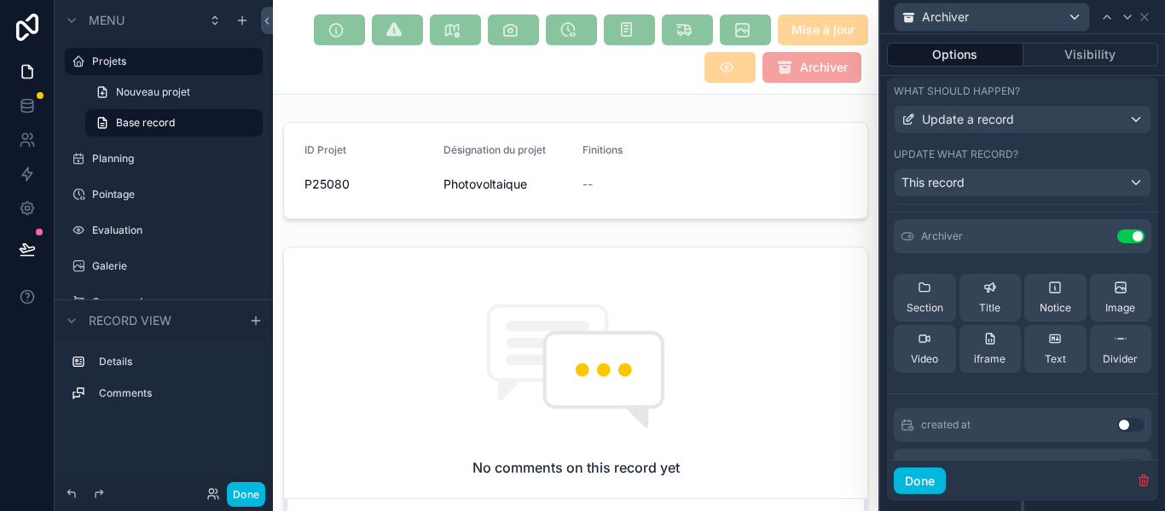
scroll to position [0, 0]
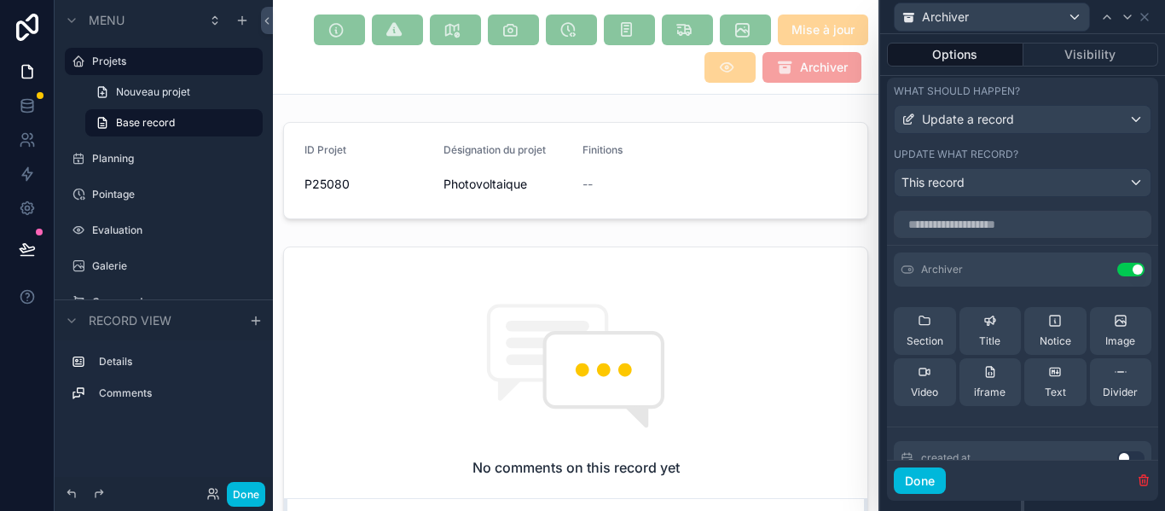
click at [0, 0] on icon at bounding box center [0, 0] width 0 height 0
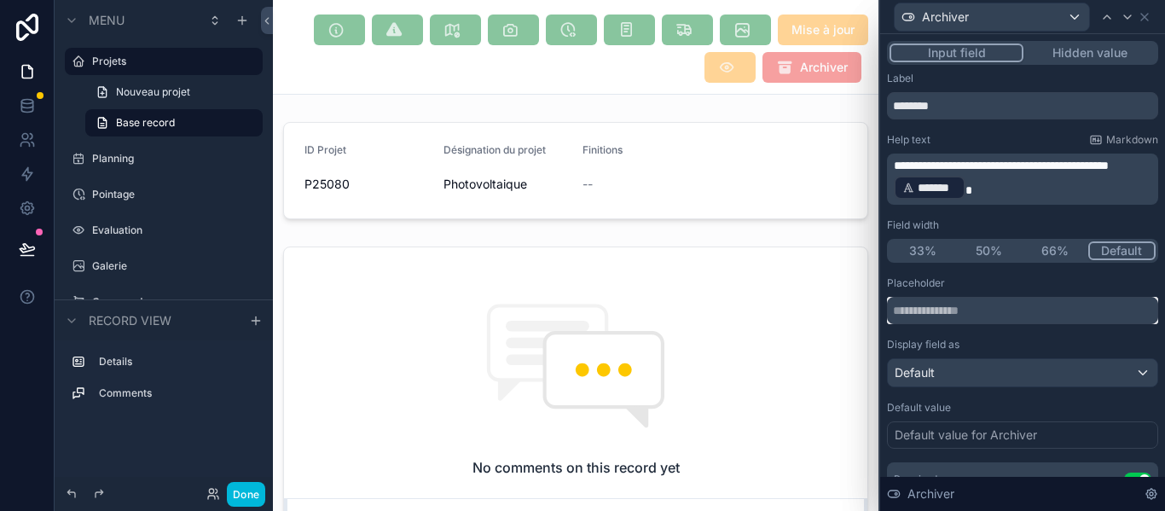
click at [950, 319] on input "text" at bounding box center [1022, 310] width 271 height 27
drag, startPoint x: 941, startPoint y: 112, endPoint x: 876, endPoint y: 119, distance: 66.0
click at [876, 119] on div "**********" at bounding box center [582, 255] width 1165 height 511
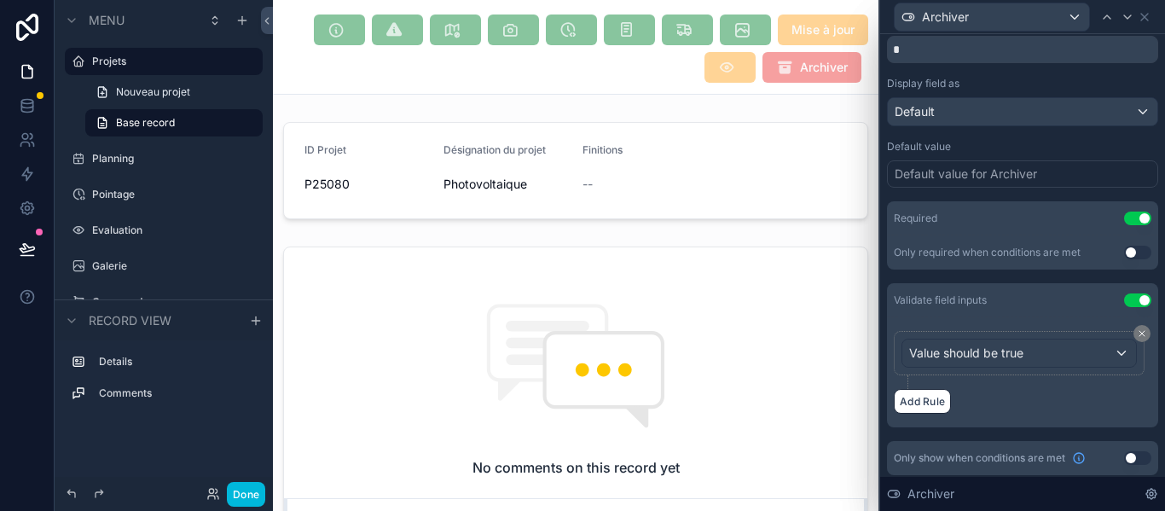
scroll to position [266, 0]
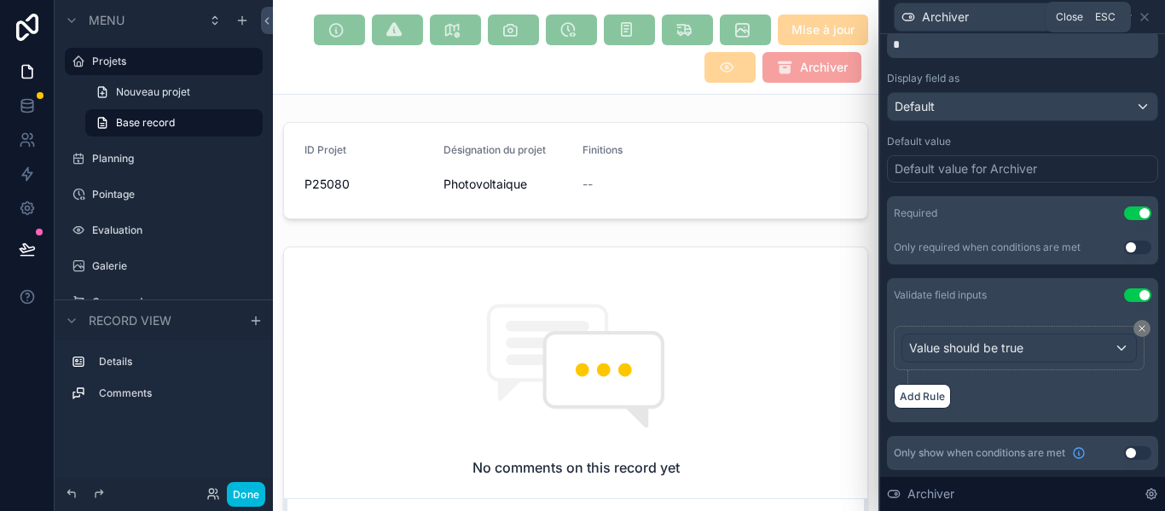
click at [1145, 20] on icon at bounding box center [1145, 17] width 14 height 14
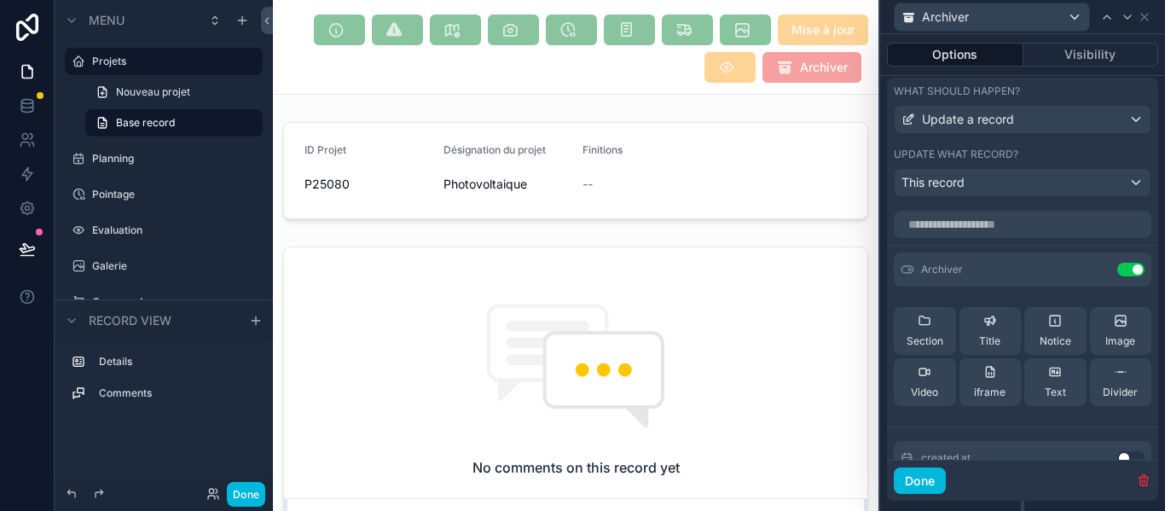
click at [935, 474] on button "Done" at bounding box center [920, 480] width 52 height 27
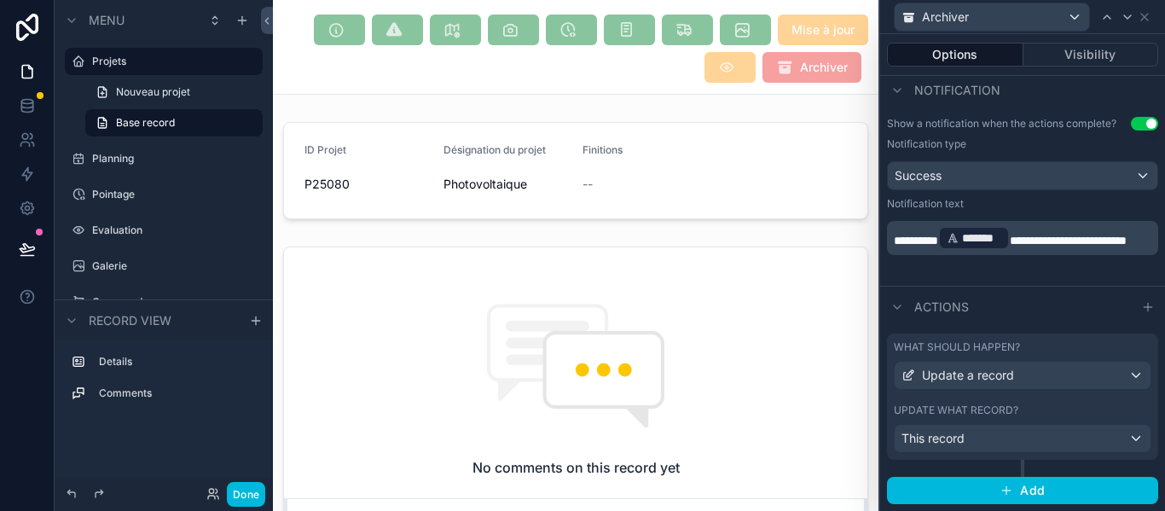
scroll to position [486, 0]
click at [247, 506] on button "Done" at bounding box center [246, 494] width 38 height 25
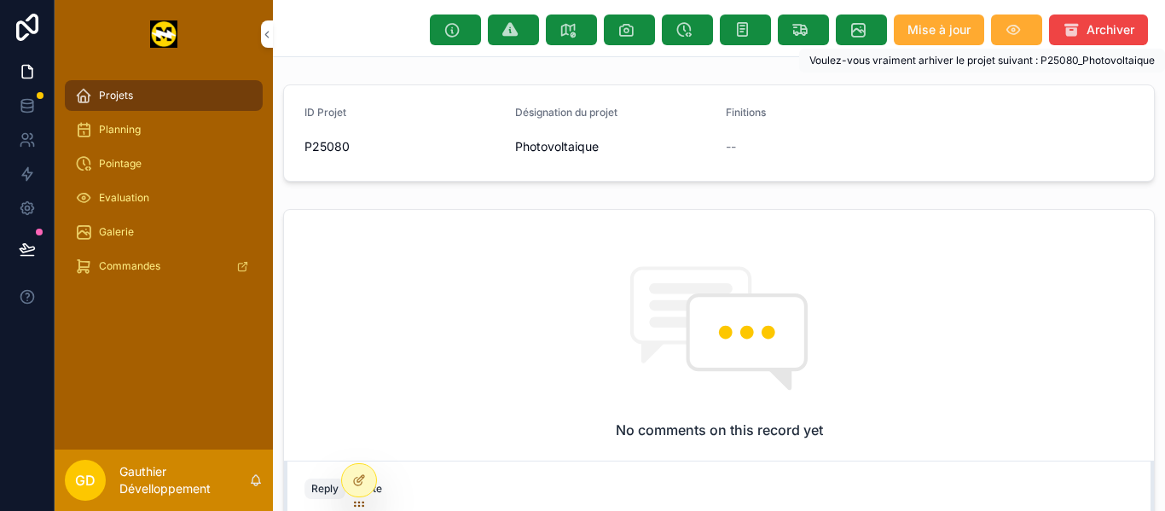
click at [1088, 20] on button "Archiver" at bounding box center [1098, 29] width 99 height 31
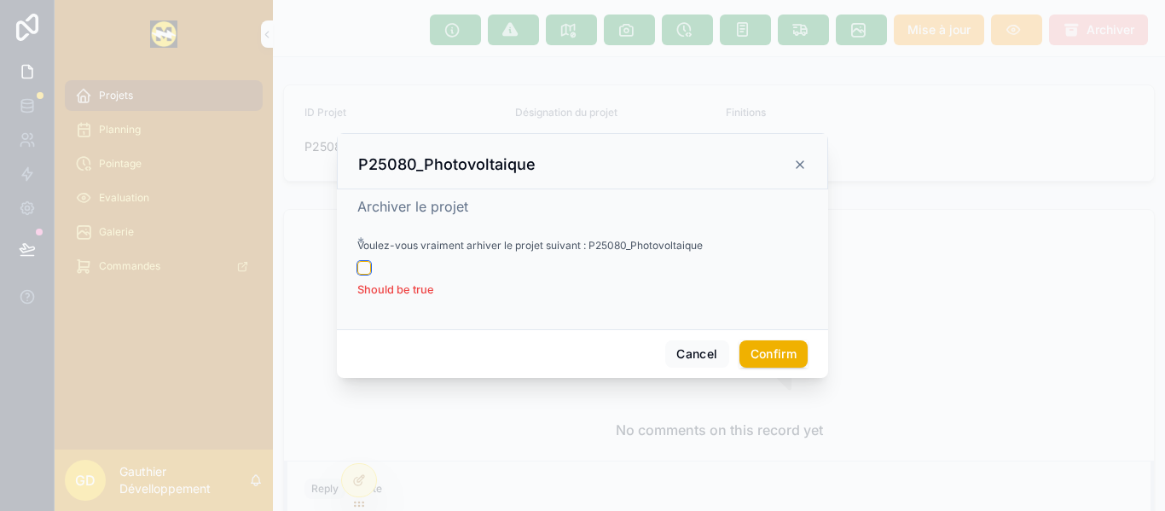
click at [361, 266] on button "button" at bounding box center [364, 268] width 14 height 14
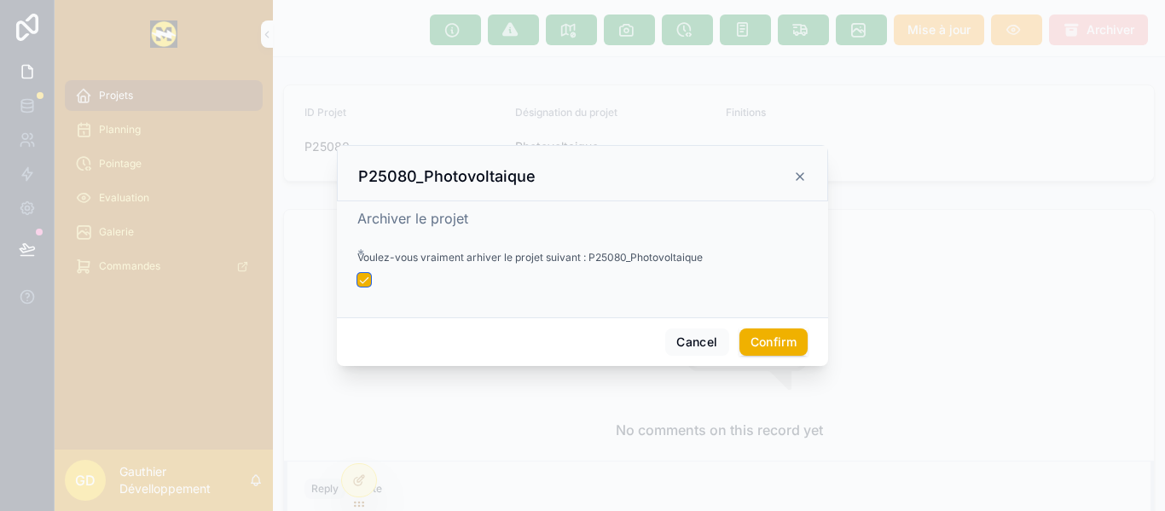
click at [366, 284] on button "button" at bounding box center [364, 280] width 14 height 14
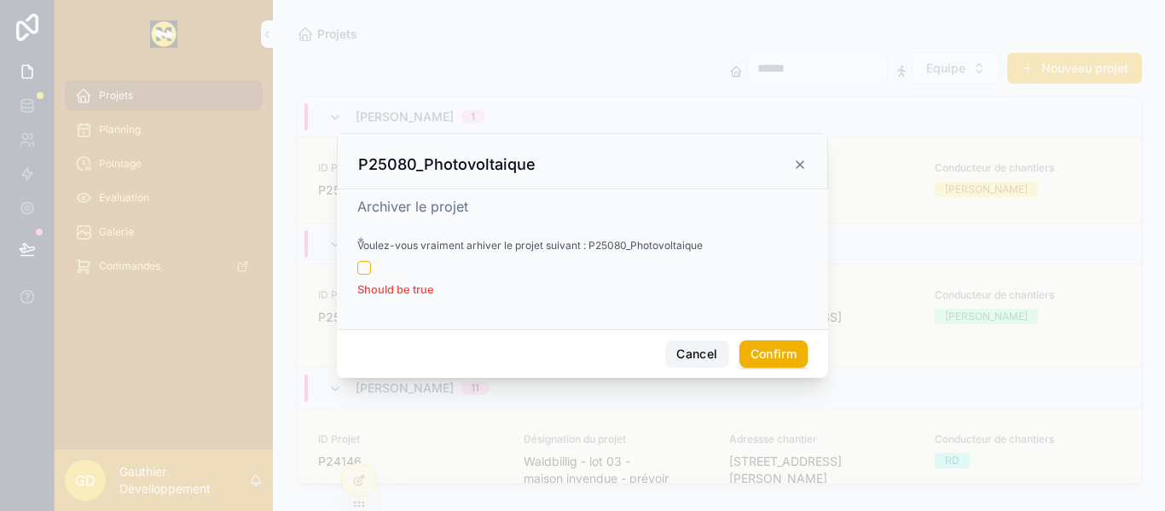
click at [675, 356] on button "Cancel" at bounding box center [696, 353] width 63 height 27
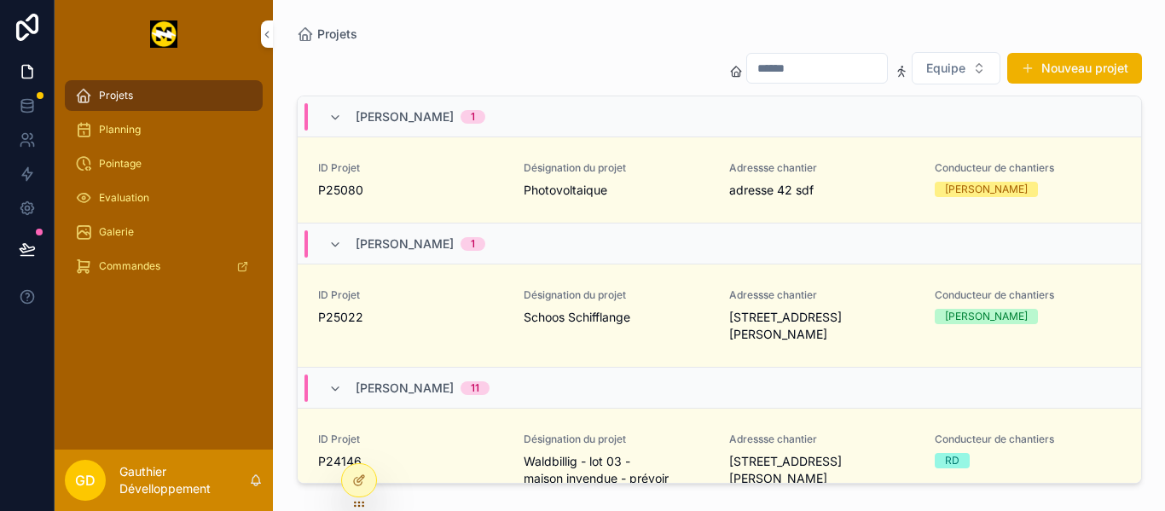
click at [683, 176] on div "Désignation du projet Photovoltaique" at bounding box center [616, 180] width 185 height 38
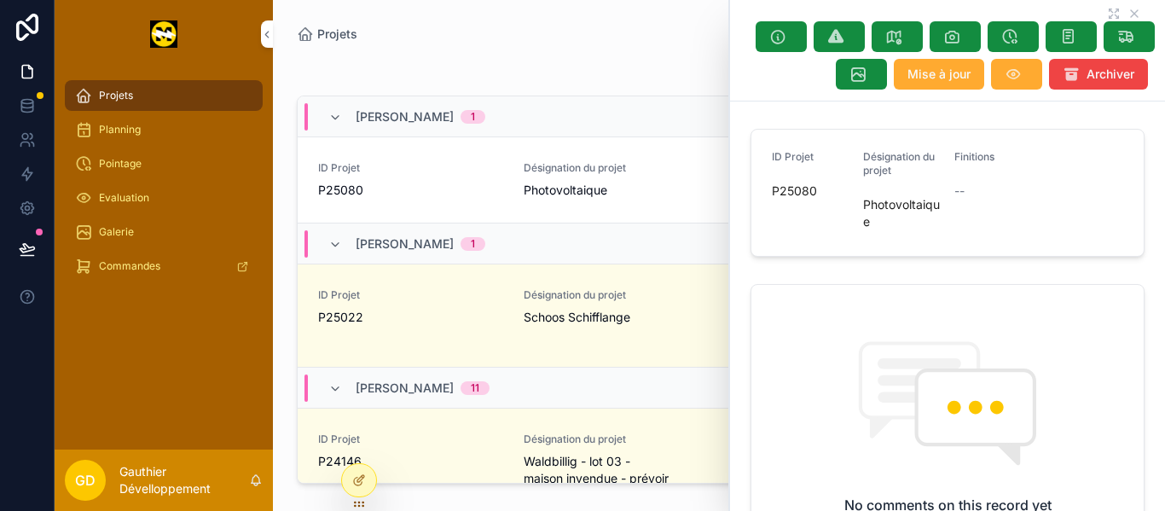
click at [364, 484] on icon at bounding box center [359, 480] width 14 height 14
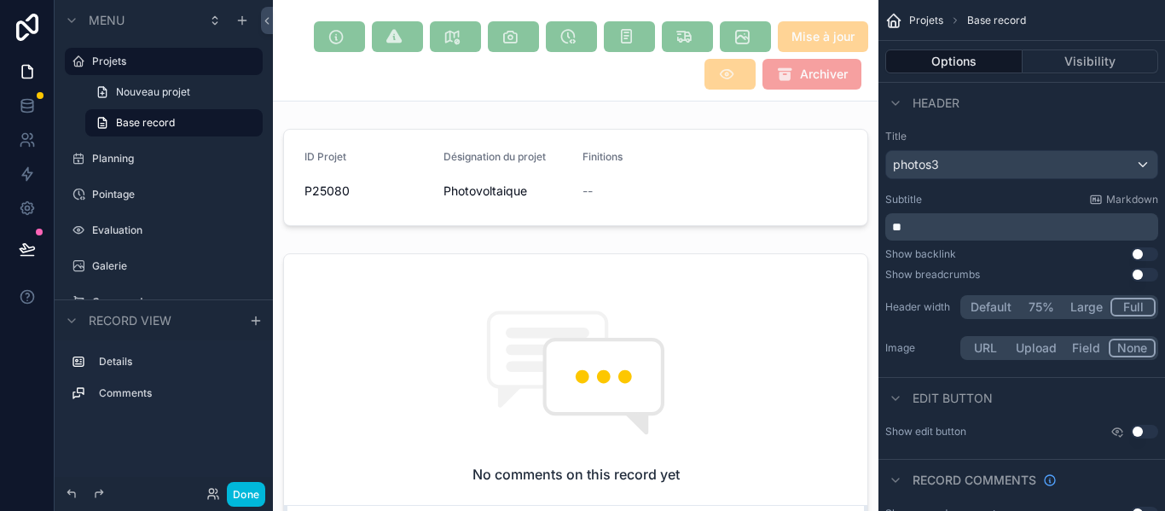
click at [802, 84] on span "Archiver" at bounding box center [811, 74] width 99 height 31
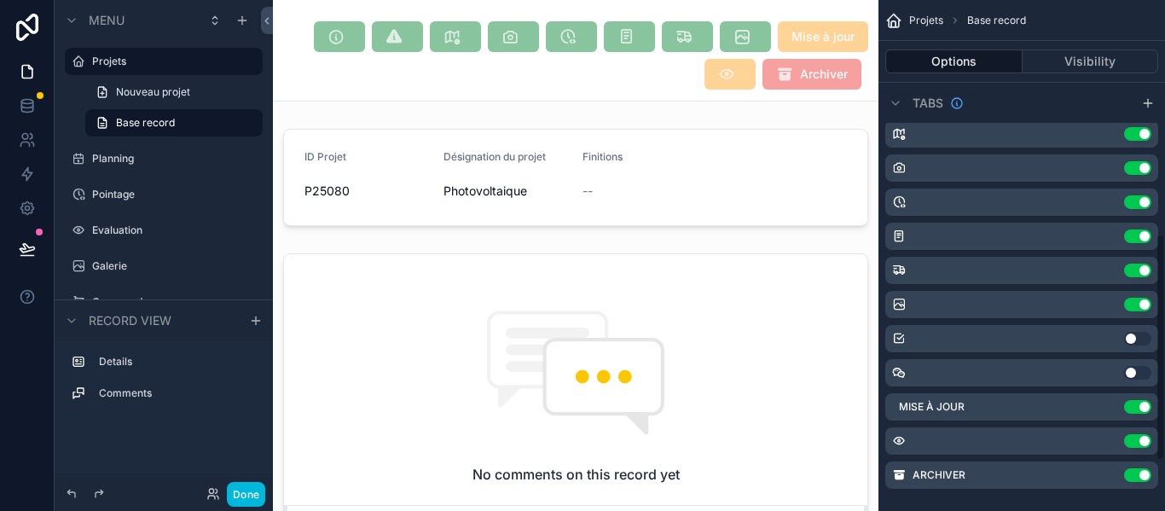
scroll to position [637, 0]
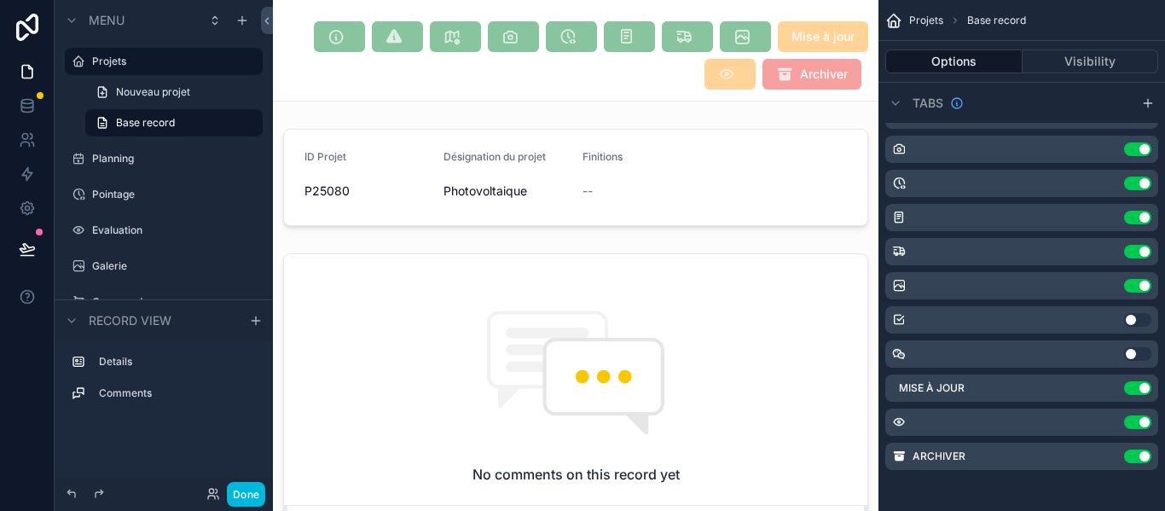
click at [1109, 463] on div "Archiver Use setting" at bounding box center [1021, 456] width 273 height 27
click at [0, 0] on icon "scrollable content" at bounding box center [0, 0] width 0 height 0
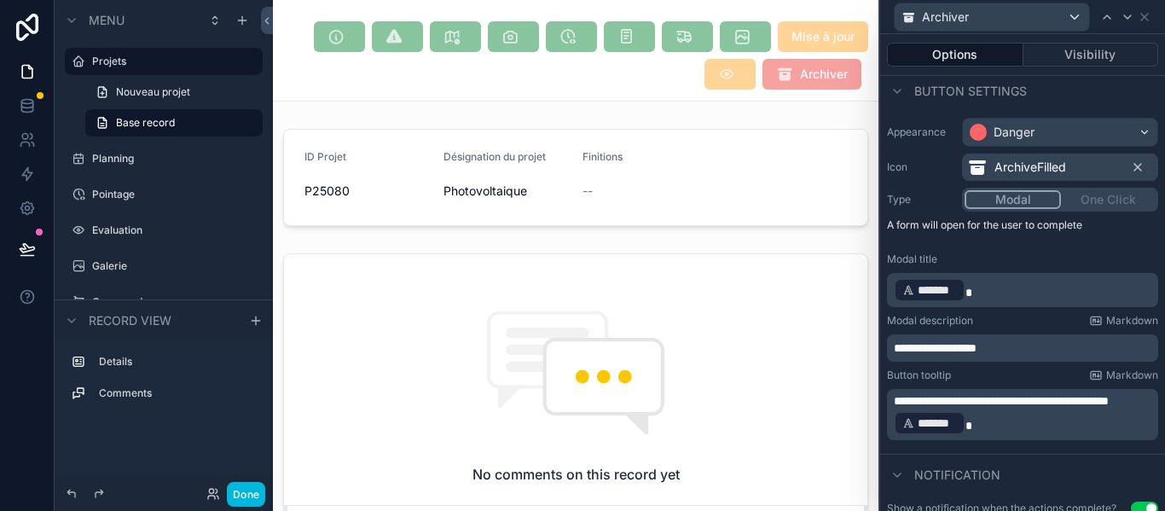
scroll to position [171, 0]
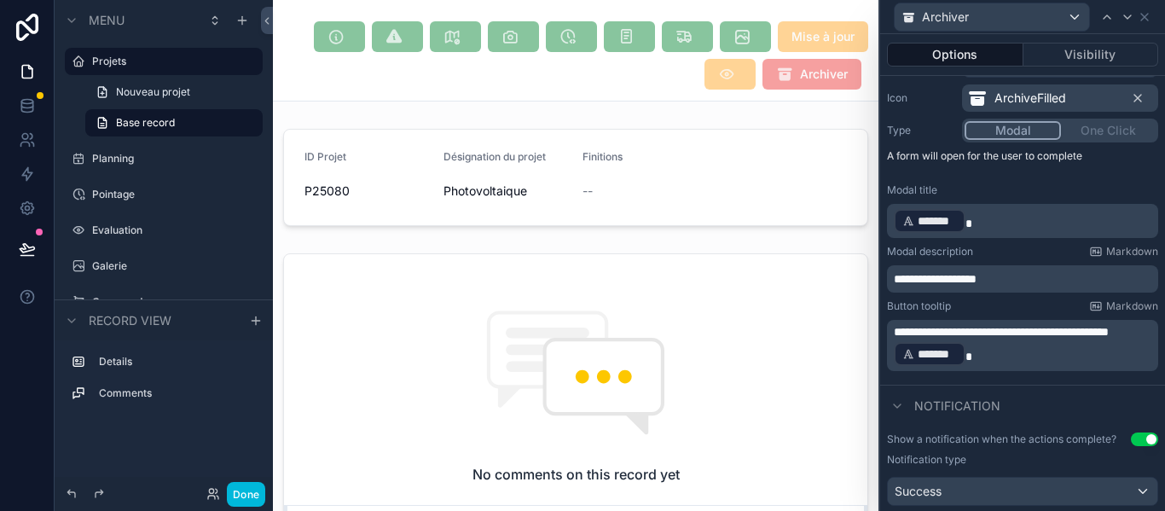
click at [1029, 328] on span "**********" at bounding box center [1001, 332] width 215 height 12
click at [1029, 403] on div "Notification" at bounding box center [1022, 405] width 285 height 41
click at [939, 281] on span "**********" at bounding box center [935, 279] width 83 height 12
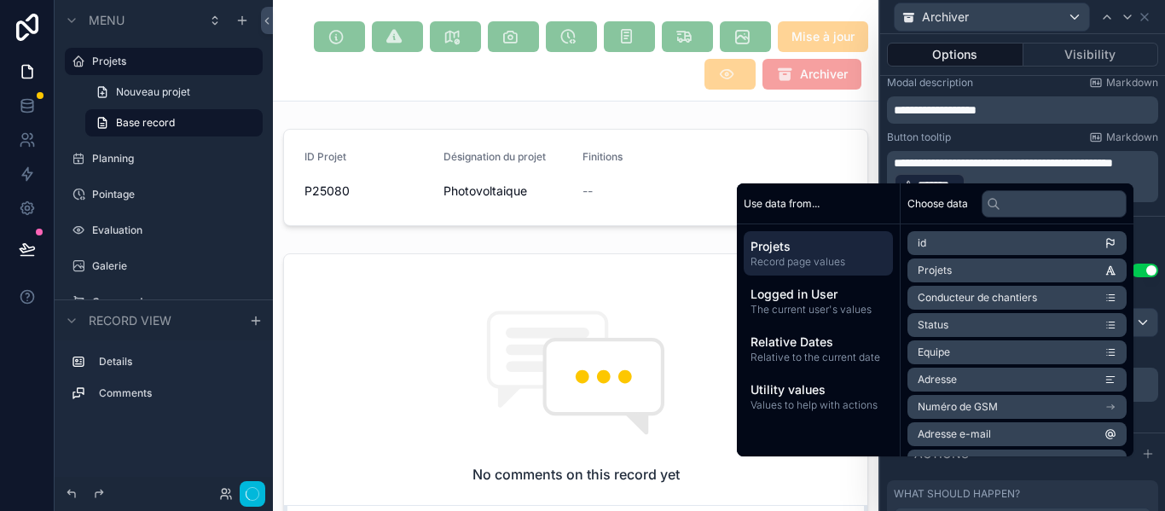
scroll to position [341, 0]
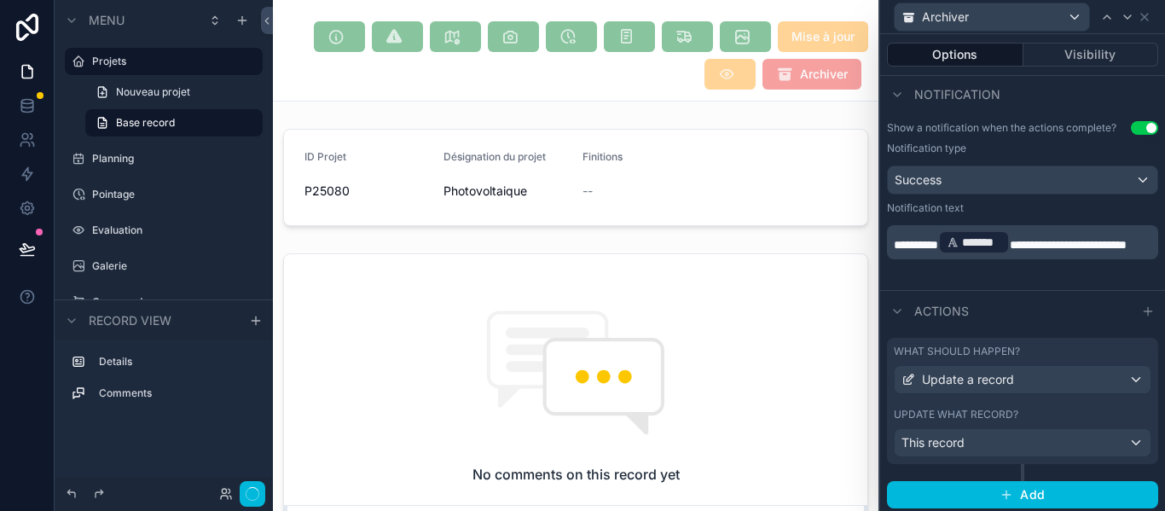
scroll to position [486, 0]
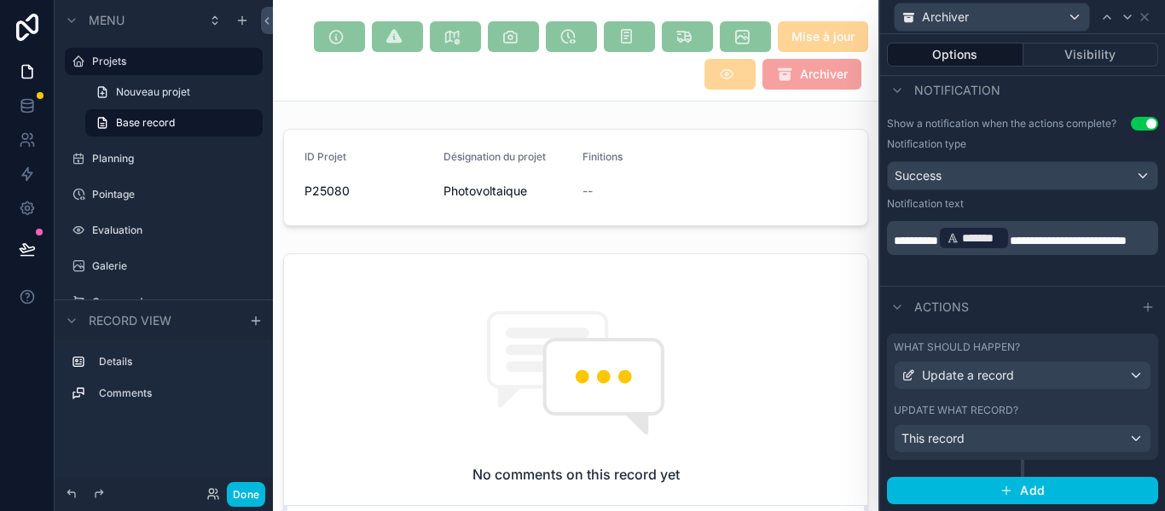
click at [1041, 418] on div "Update what record? This record" at bounding box center [1023, 427] width 258 height 49
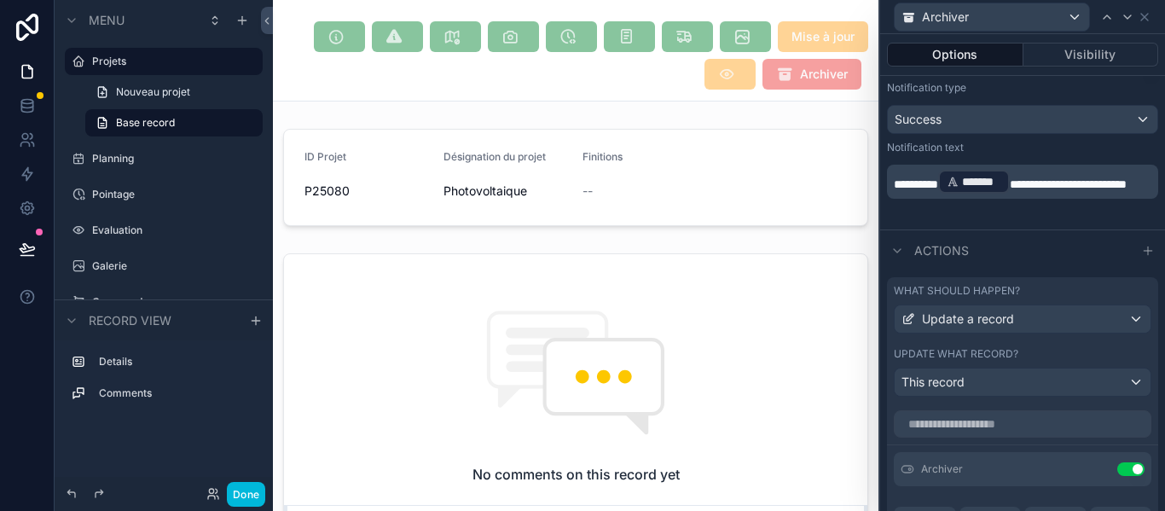
scroll to position [571, 0]
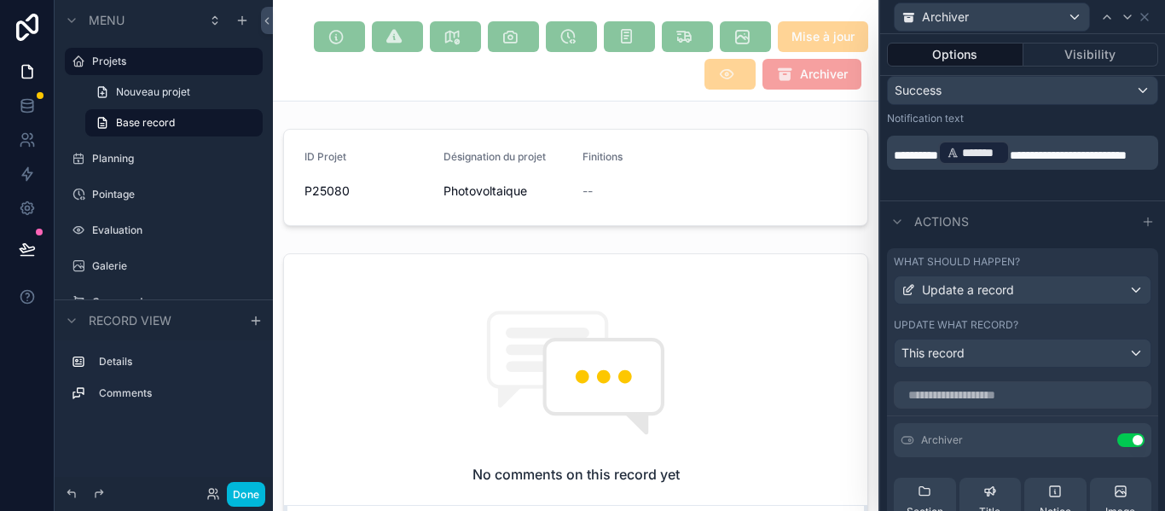
click at [1034, 374] on div at bounding box center [1022, 391] width 271 height 34
click at [1012, 445] on div "Archiver Use setting" at bounding box center [1023, 440] width 258 height 34
click at [0, 0] on button at bounding box center [0, 0] width 0 height 0
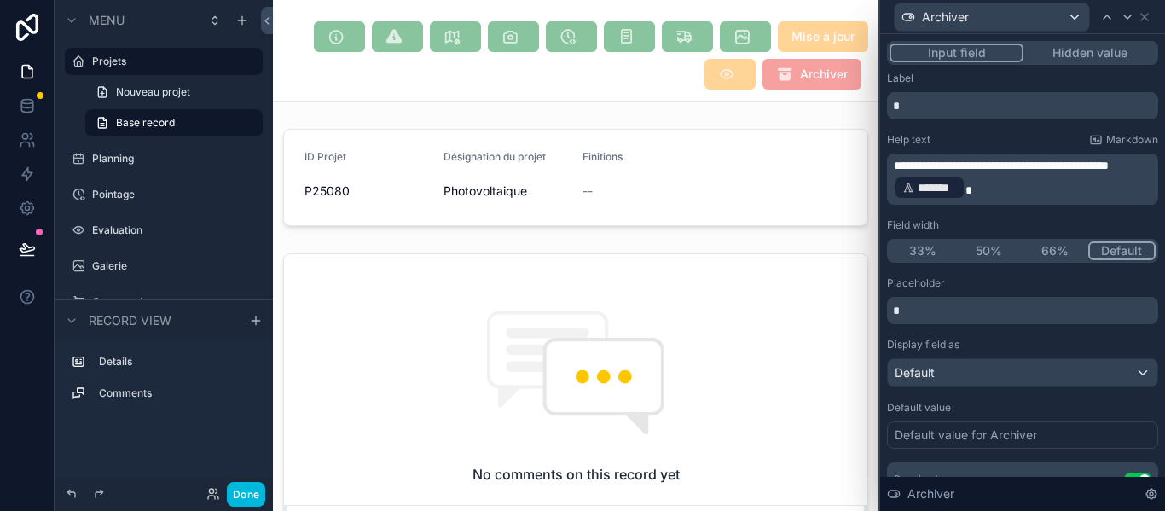
click at [1030, 168] on span "**********" at bounding box center [1001, 165] width 215 height 12
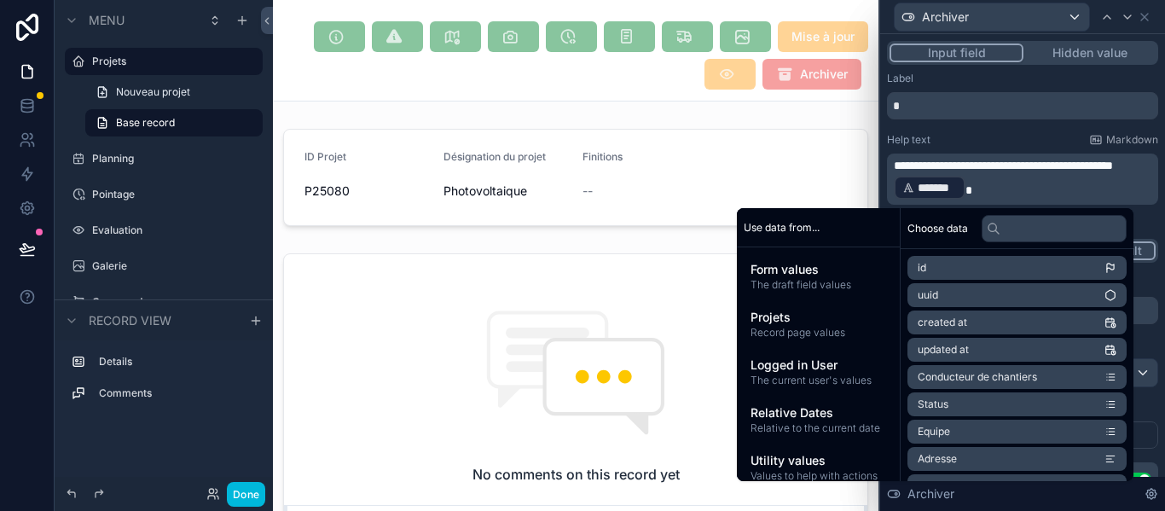
click at [797, 195] on div "scrollable content" at bounding box center [575, 177] width 605 height 111
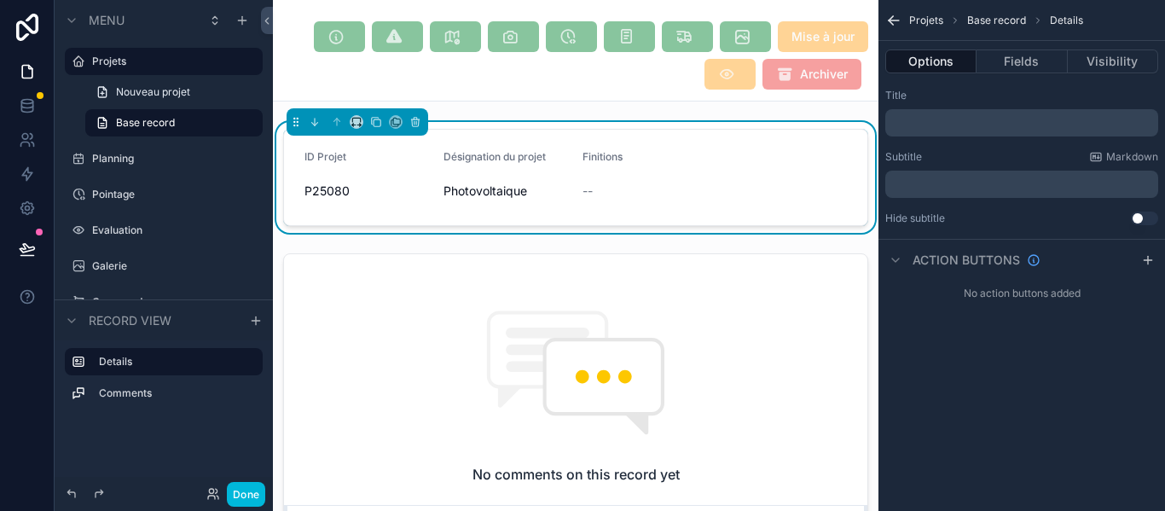
scroll to position [0, 0]
click at [826, 43] on span "Mise à jour" at bounding box center [823, 36] width 90 height 31
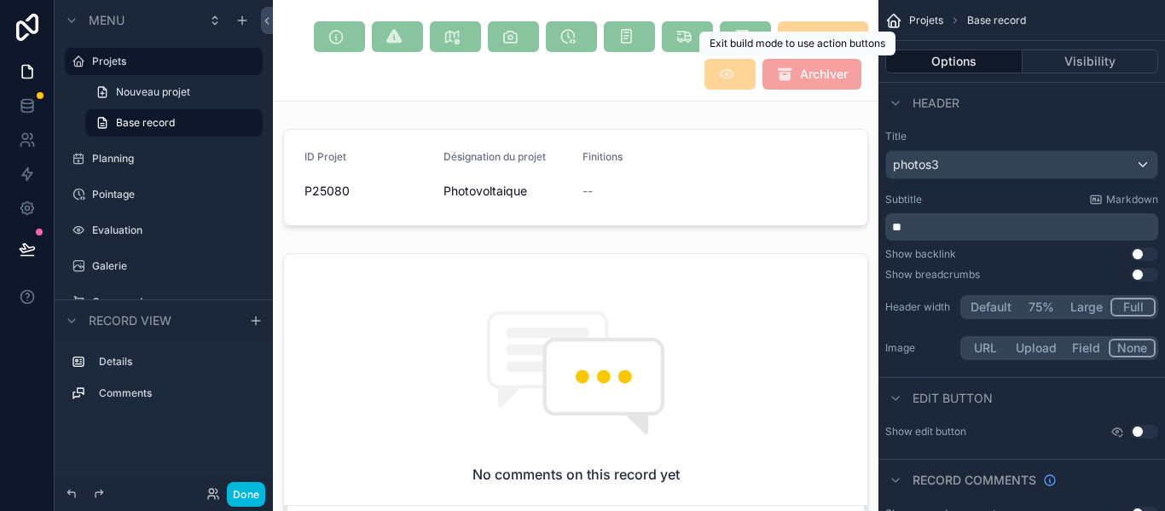
click at [798, 83] on span "Archiver" at bounding box center [811, 74] width 99 height 31
click at [797, 83] on span "Archiver" at bounding box center [811, 74] width 99 height 31
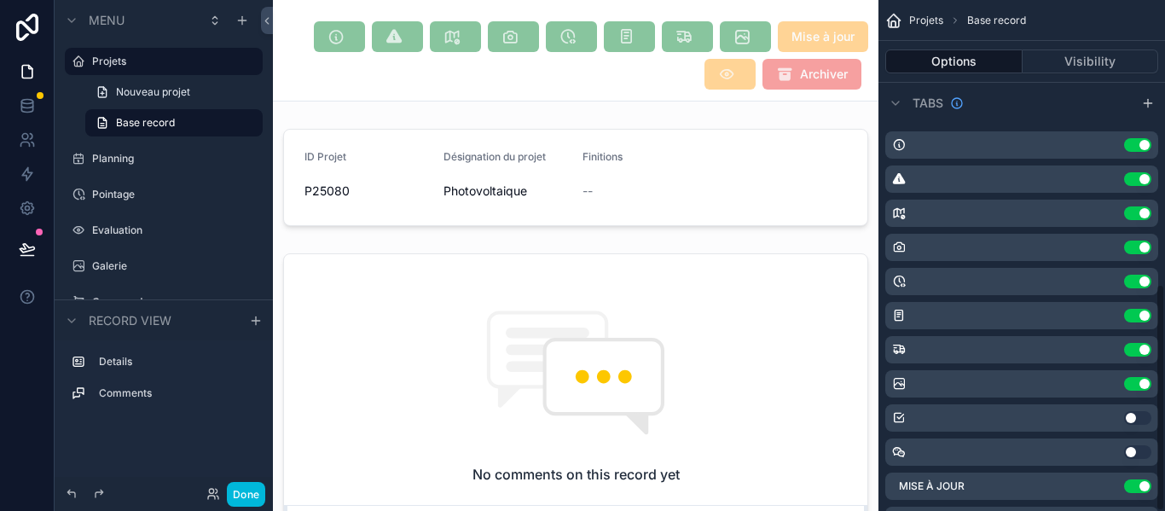
scroll to position [637, 0]
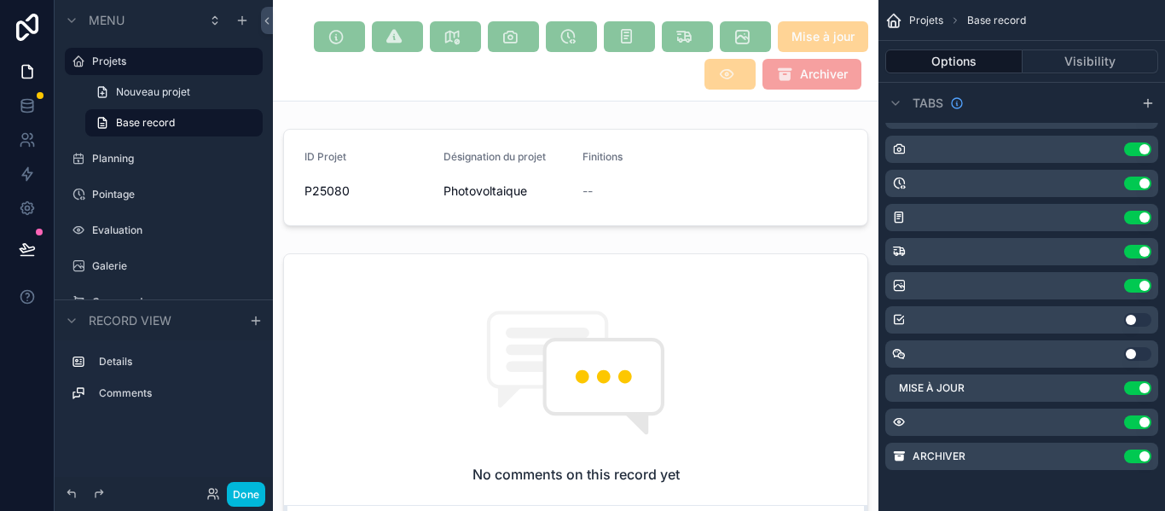
click at [0, 0] on icon "scrollable content" at bounding box center [0, 0] width 0 height 0
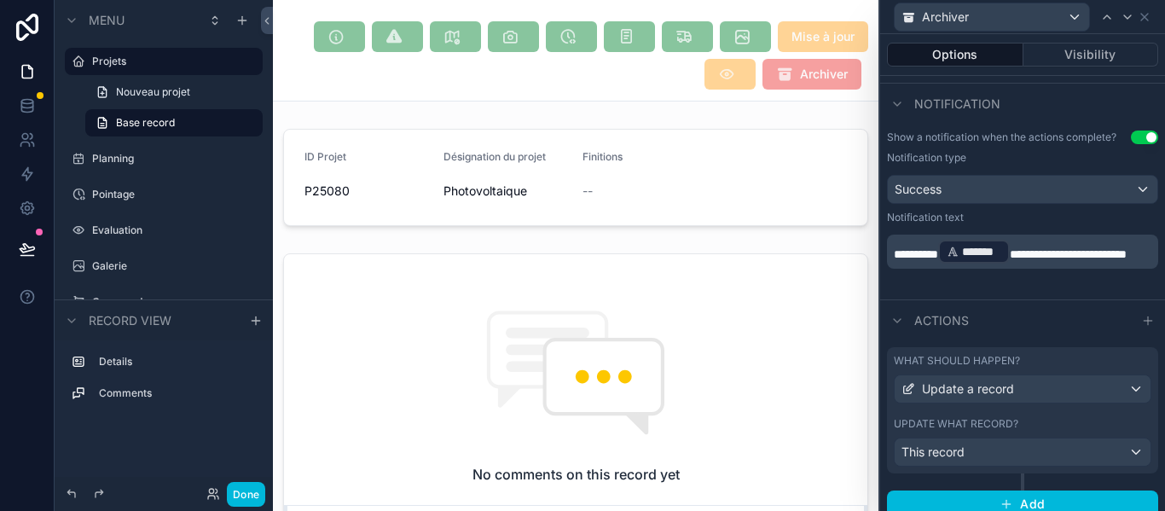
scroll to position [486, 0]
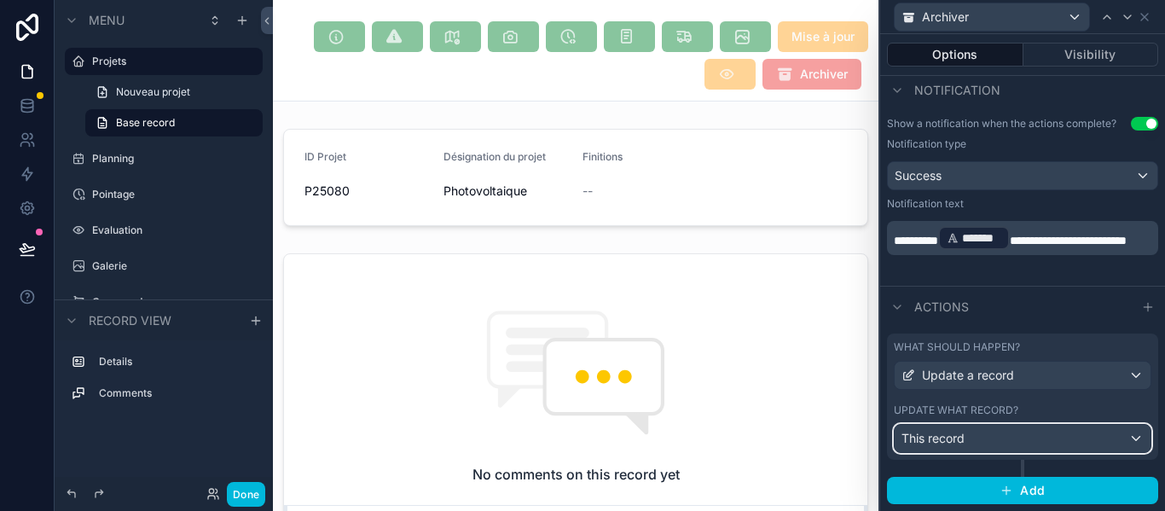
click at [1069, 425] on div "This record" at bounding box center [1023, 438] width 256 height 27
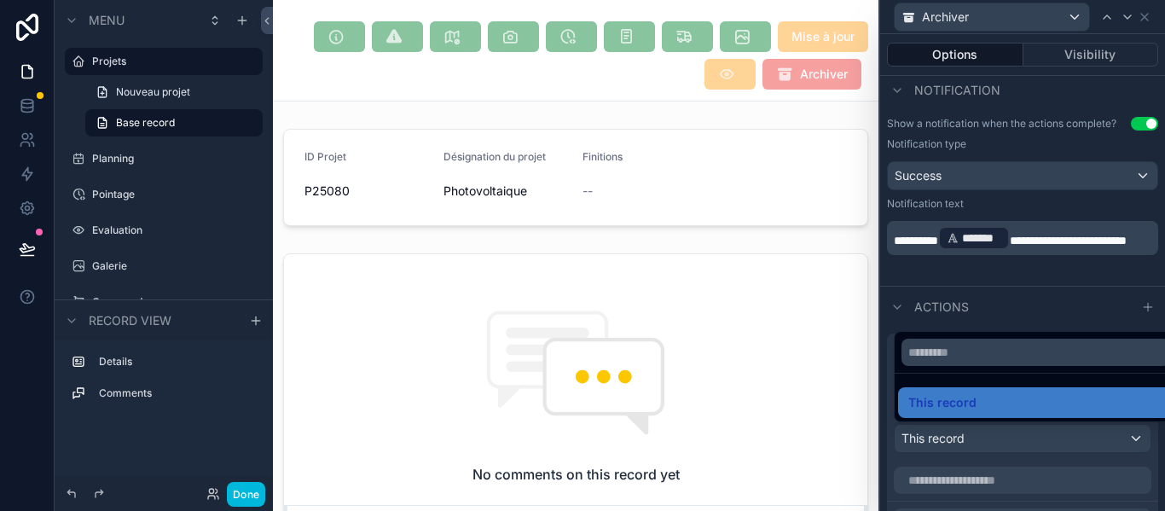
click at [1114, 464] on div at bounding box center [1022, 255] width 285 height 511
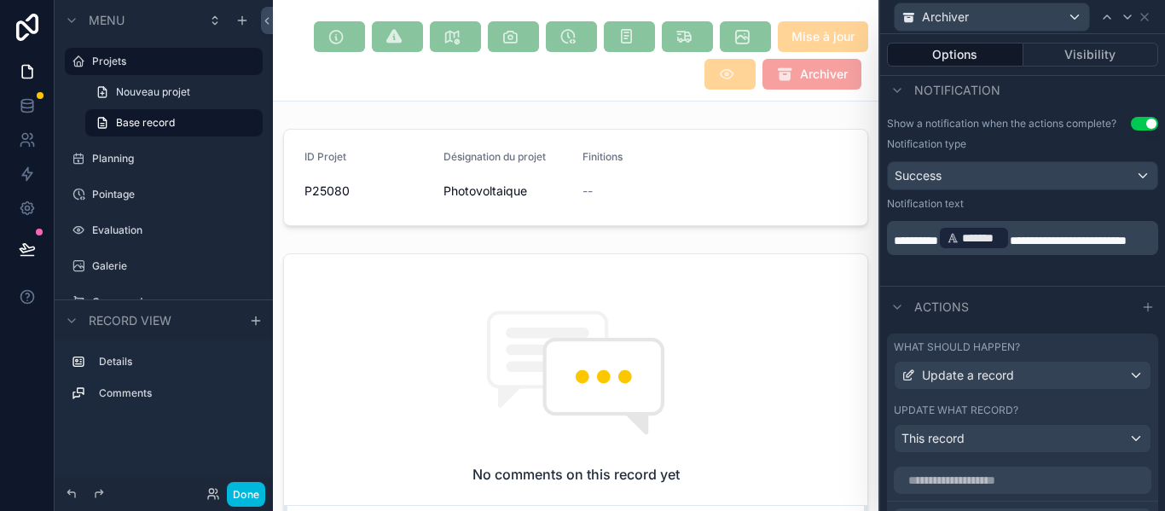
scroll to position [657, 0]
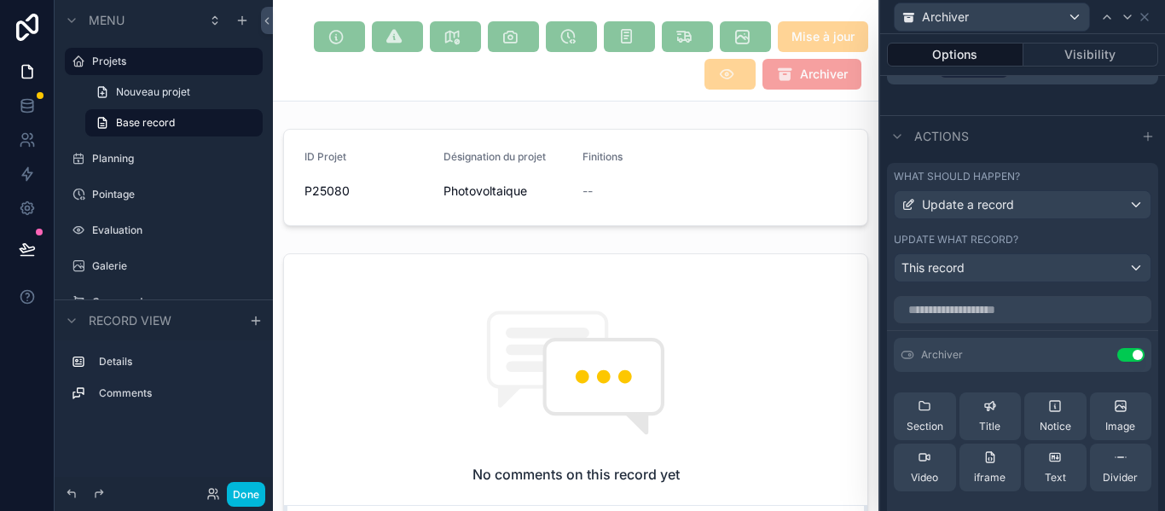
click at [0, 0] on icon at bounding box center [0, 0] width 0 height 0
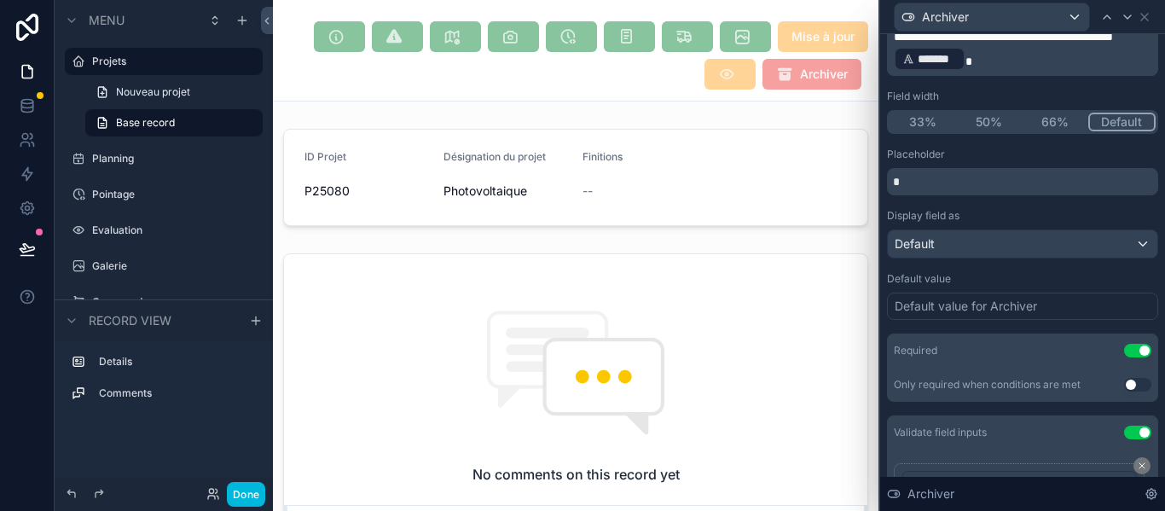
scroll to position [171, 0]
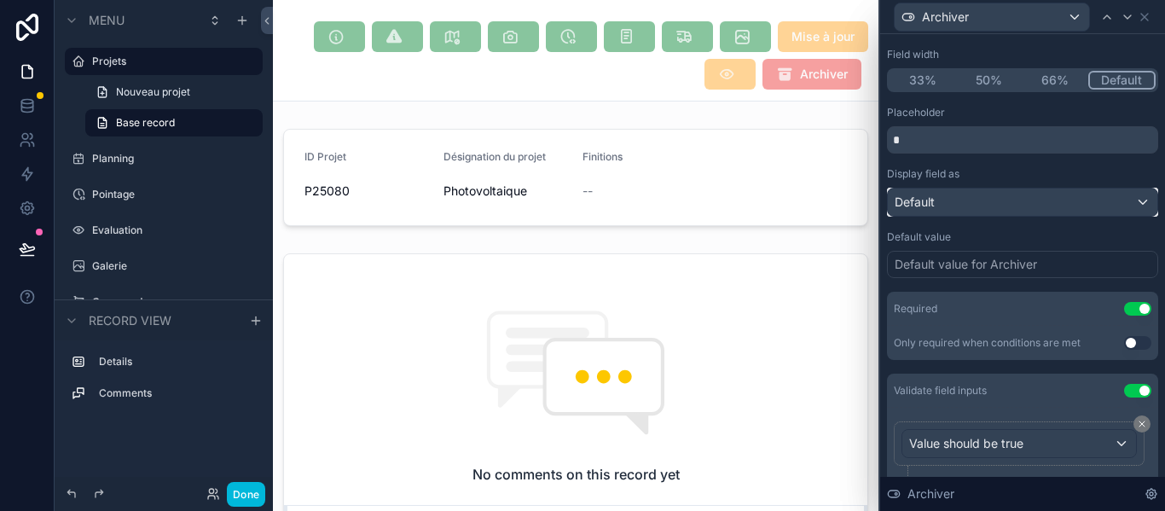
click at [1066, 207] on div "Default" at bounding box center [1022, 201] width 269 height 27
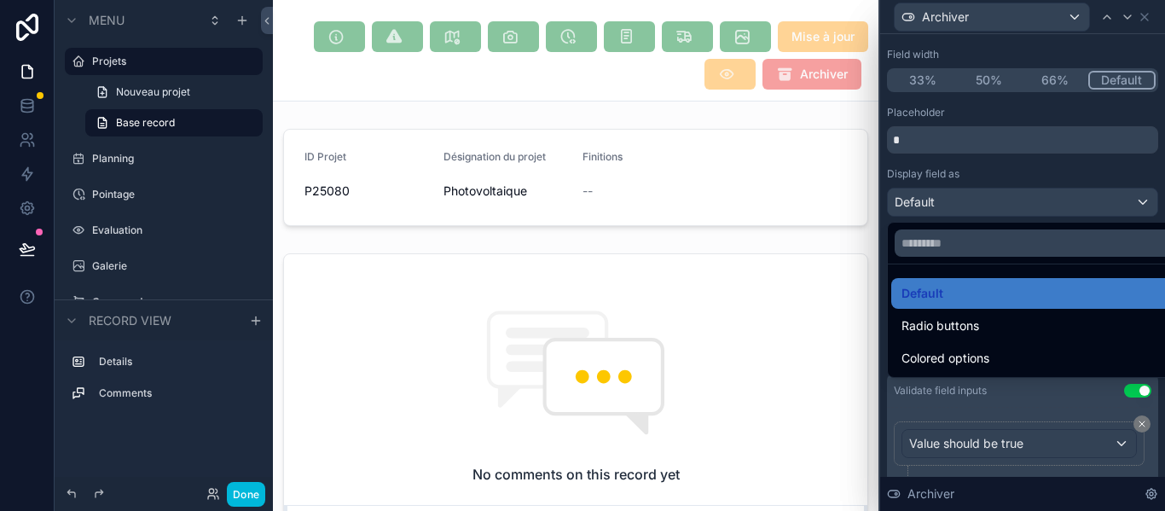
click at [1066, 207] on div at bounding box center [1022, 255] width 285 height 511
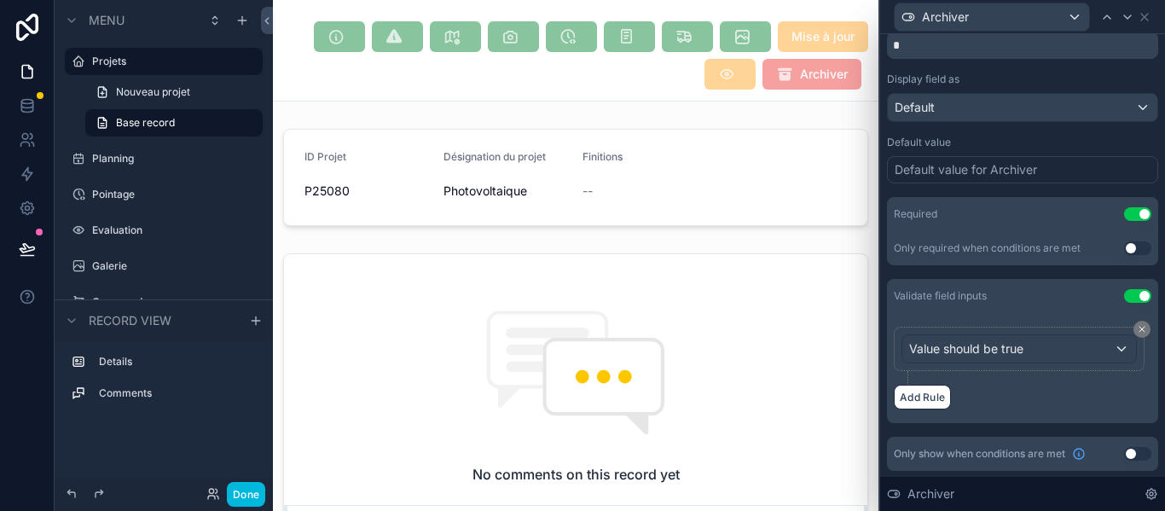
scroll to position [266, 0]
click at [1049, 356] on div "Value should be true" at bounding box center [1019, 347] width 234 height 27
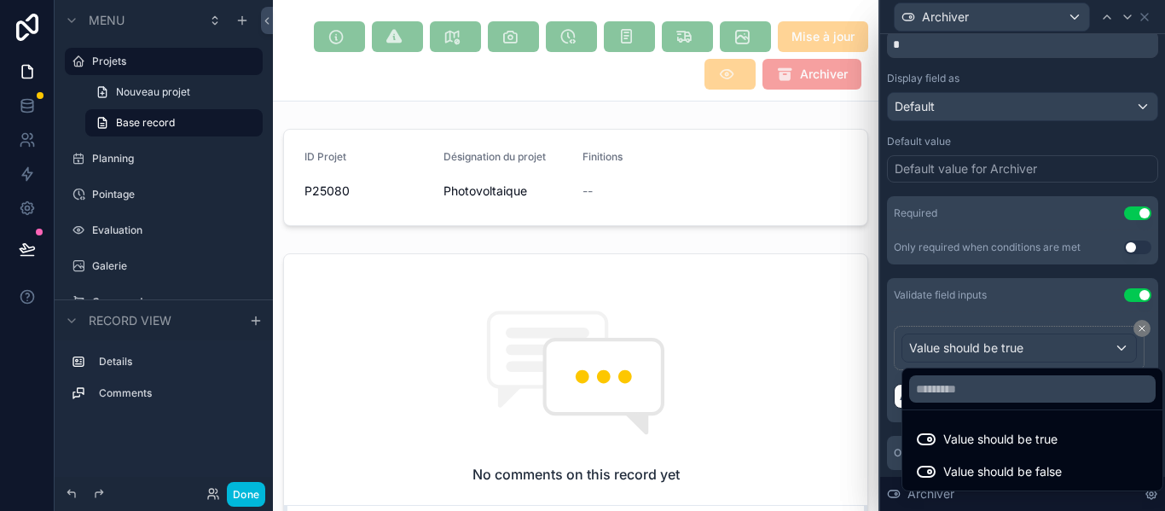
click at [1049, 356] on div at bounding box center [1022, 255] width 285 height 511
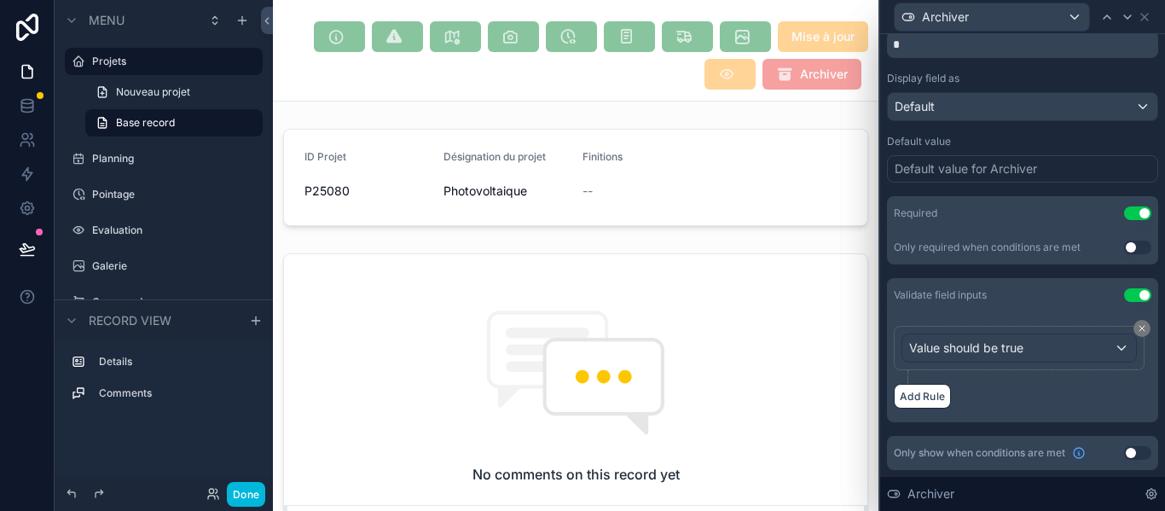
click at [1008, 177] on div "Default value for Archiver" at bounding box center [966, 168] width 142 height 17
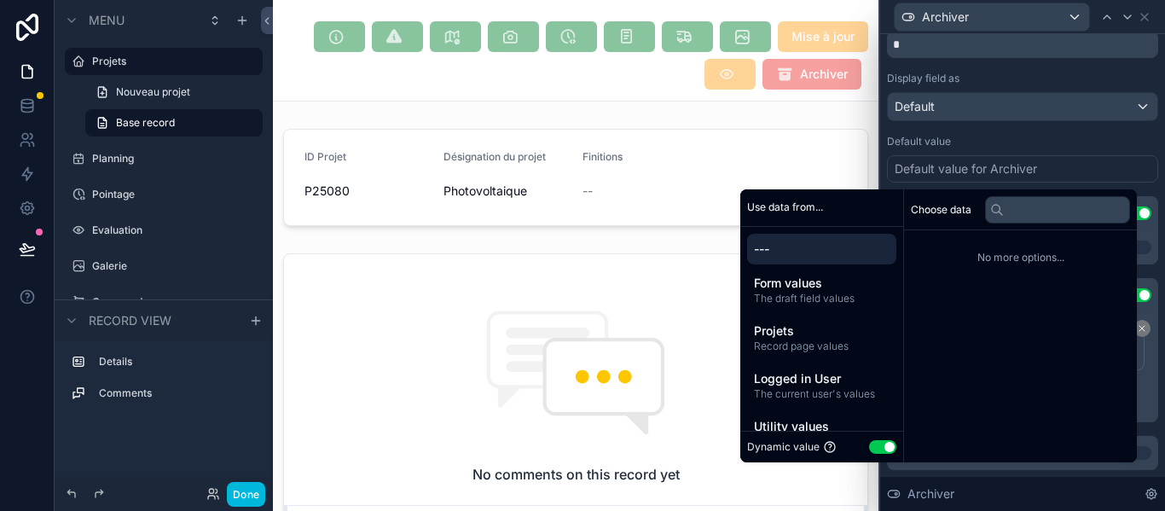
click at [1005, 170] on div "Default value for Archiver" at bounding box center [966, 168] width 142 height 17
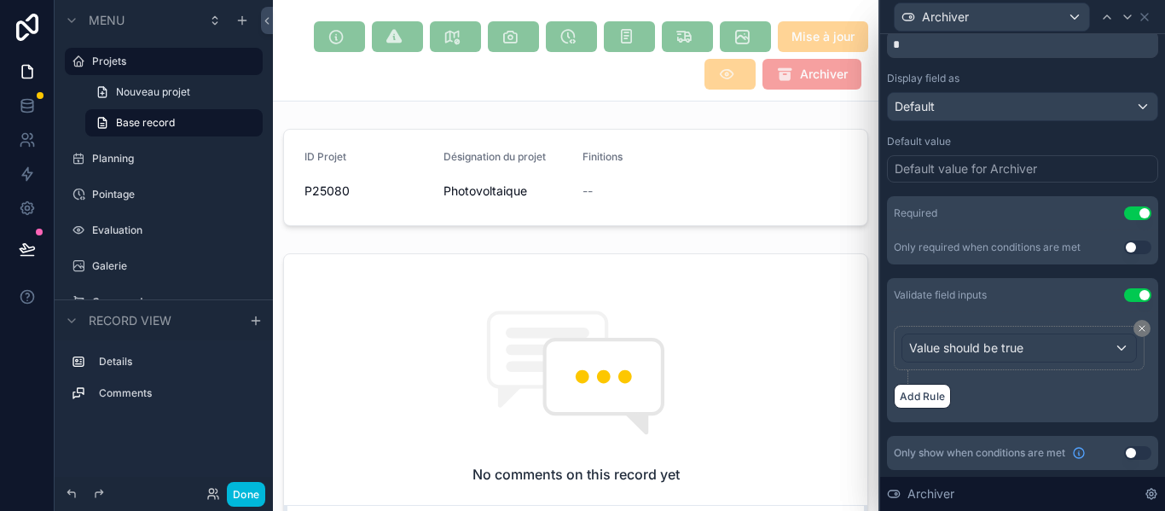
click at [1005, 170] on div "Default value for Archiver" at bounding box center [966, 168] width 142 height 17
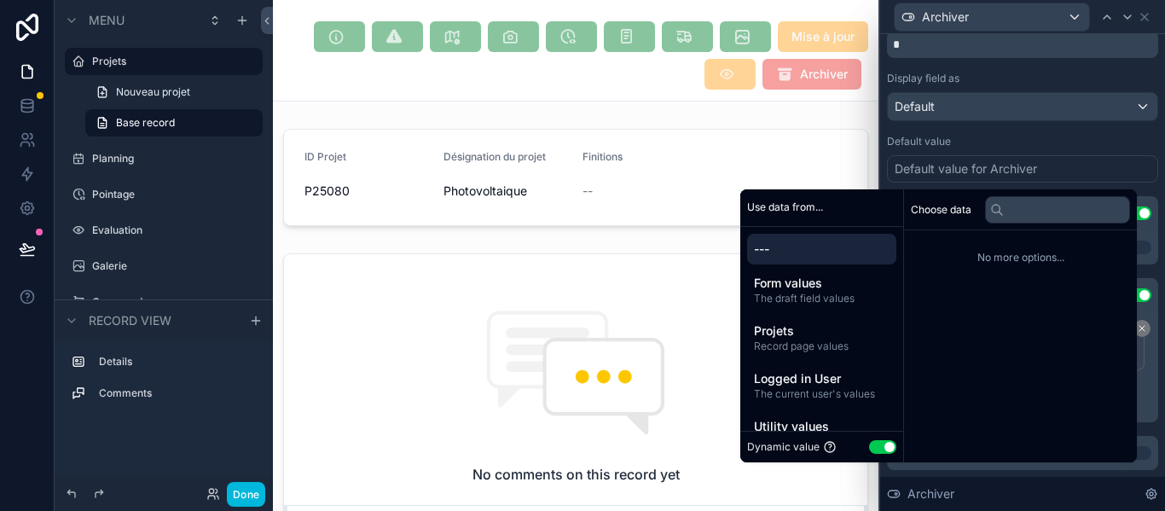
click at [1017, 148] on div "Default value" at bounding box center [1022, 142] width 271 height 14
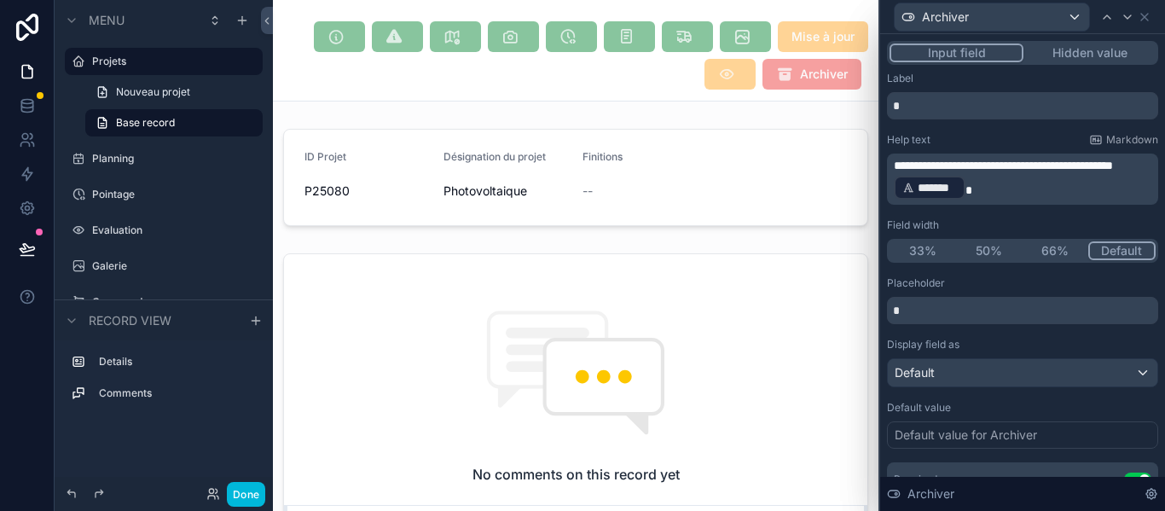
scroll to position [85, 0]
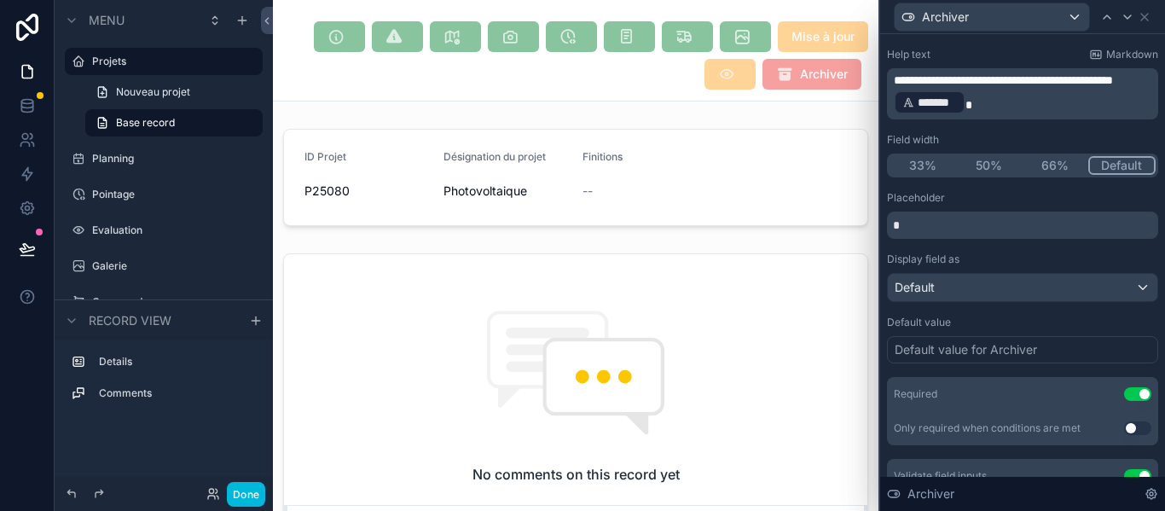
click at [931, 342] on div "Default value for Archiver" at bounding box center [966, 349] width 142 height 17
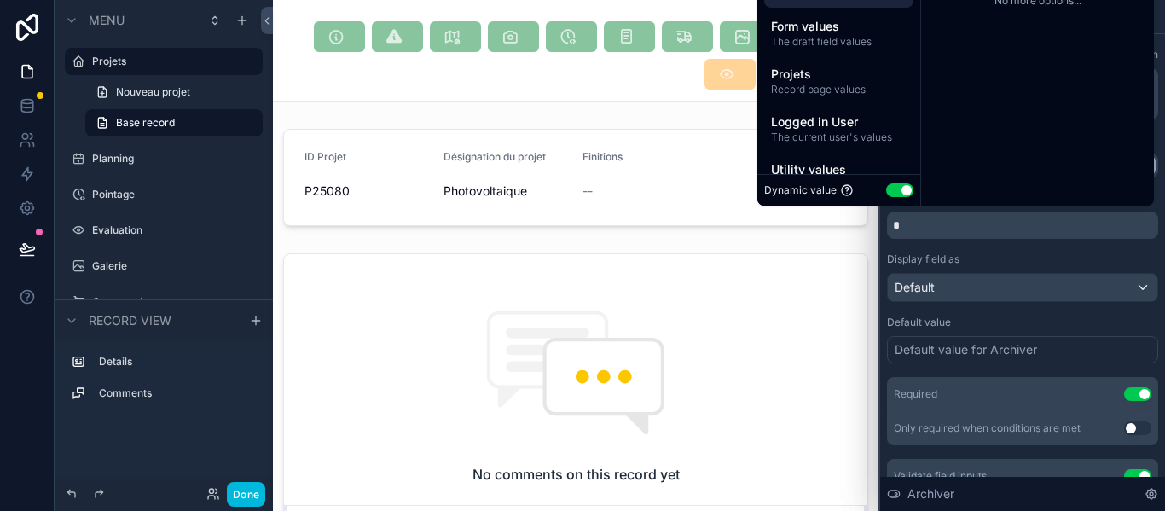
scroll to position [266, 0]
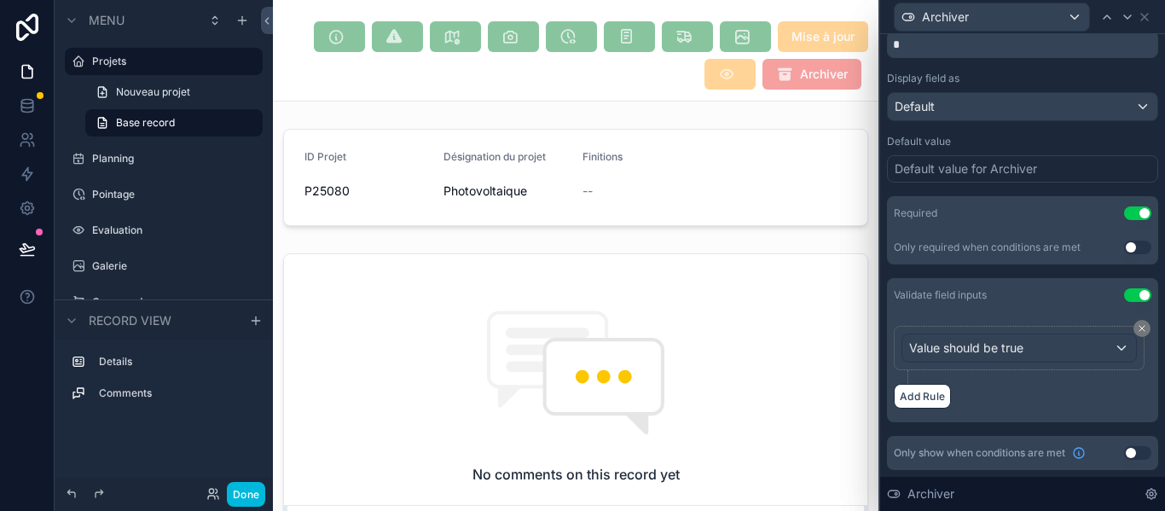
click at [951, 142] on div "Default value" at bounding box center [1022, 142] width 271 height 14
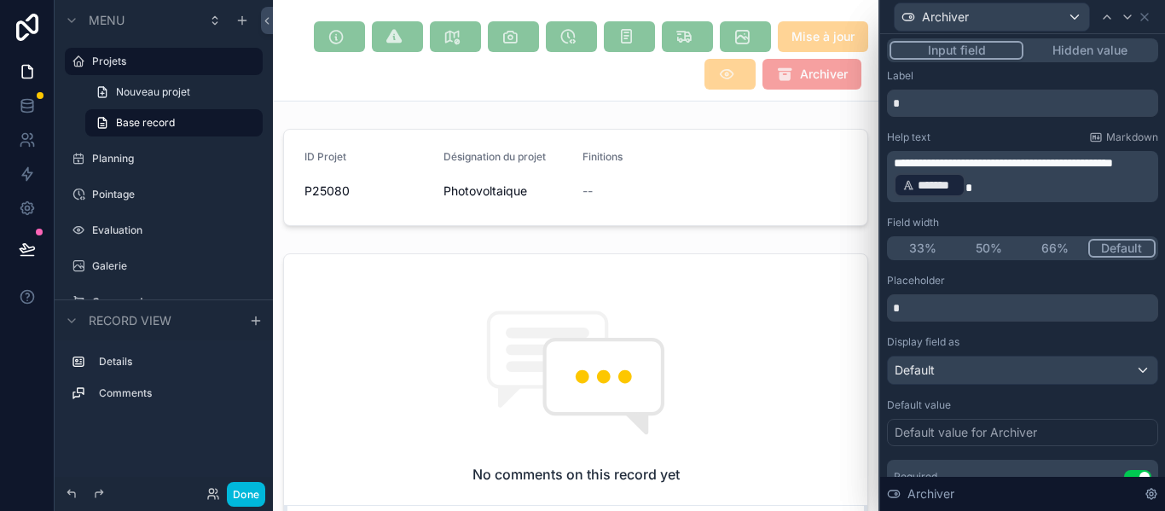
scroll to position [0, 0]
click at [998, 316] on input "text" at bounding box center [1022, 310] width 271 height 27
click at [952, 318] on input "text" at bounding box center [1022, 310] width 271 height 27
click at [261, 486] on button "Done" at bounding box center [246, 494] width 38 height 25
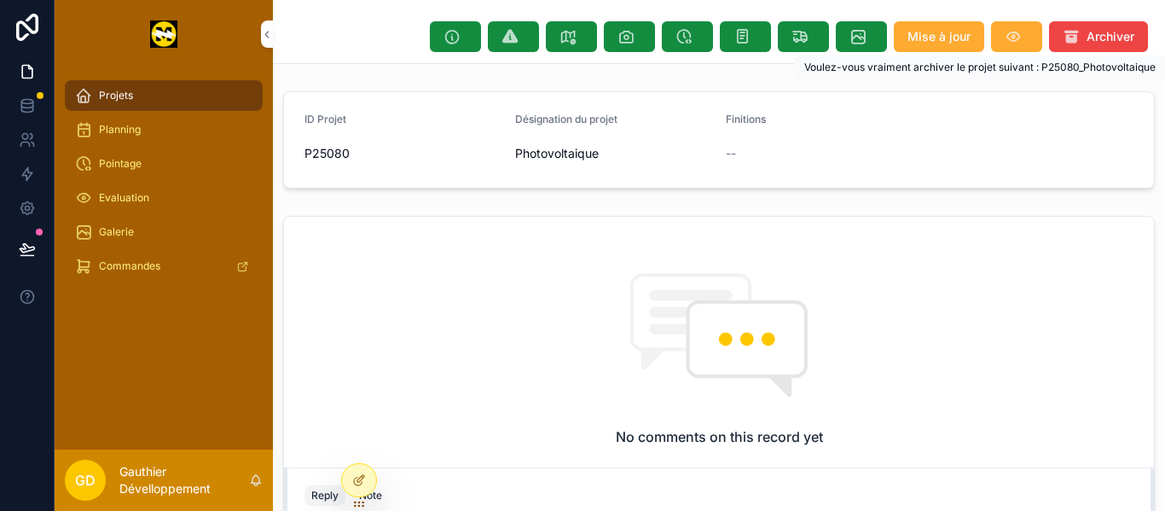
click at [1086, 42] on span "Archiver" at bounding box center [1110, 36] width 48 height 17
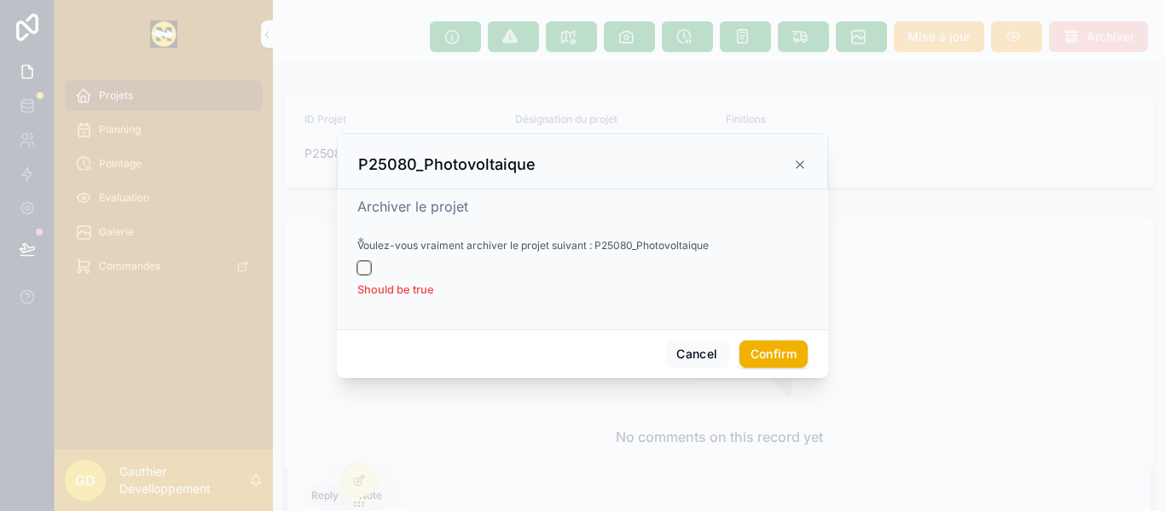
click at [364, 270] on button "button" at bounding box center [364, 268] width 14 height 14
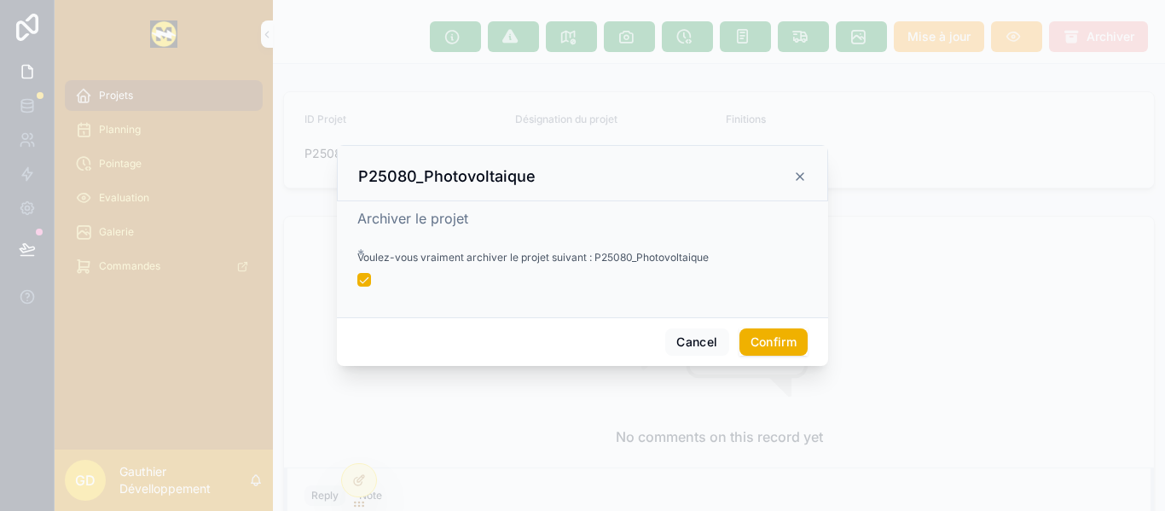
click at [771, 347] on button "Confirm" at bounding box center [773, 341] width 68 height 27
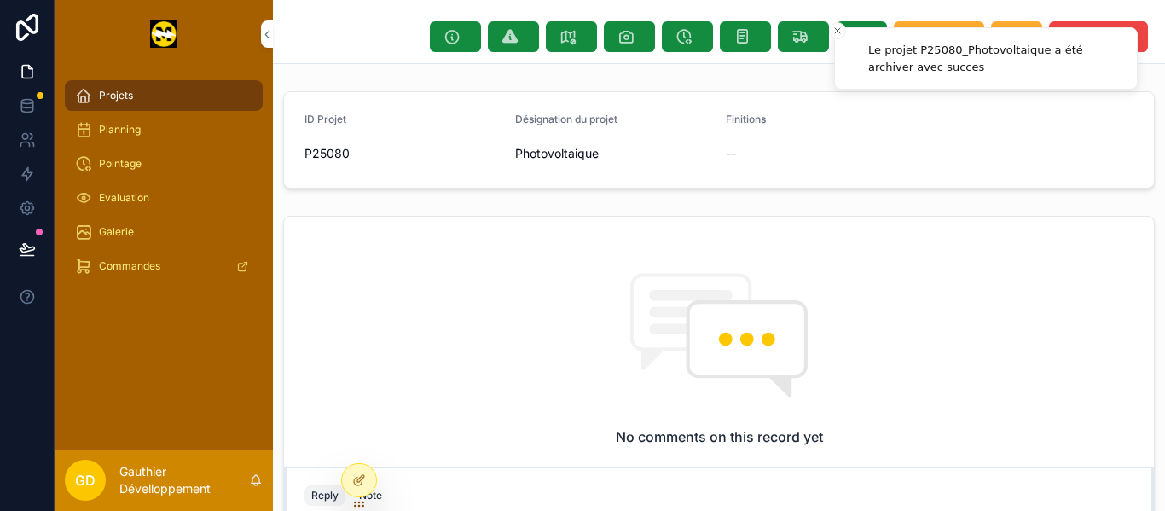
click at [820, 145] on div "--" at bounding box center [824, 153] width 197 height 27
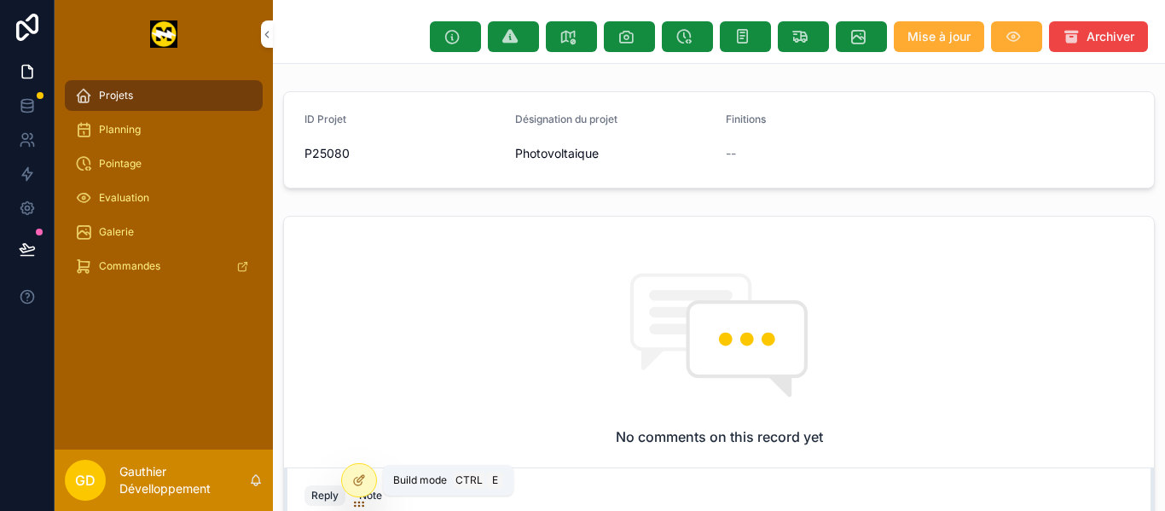
click at [368, 479] on div at bounding box center [359, 480] width 34 height 32
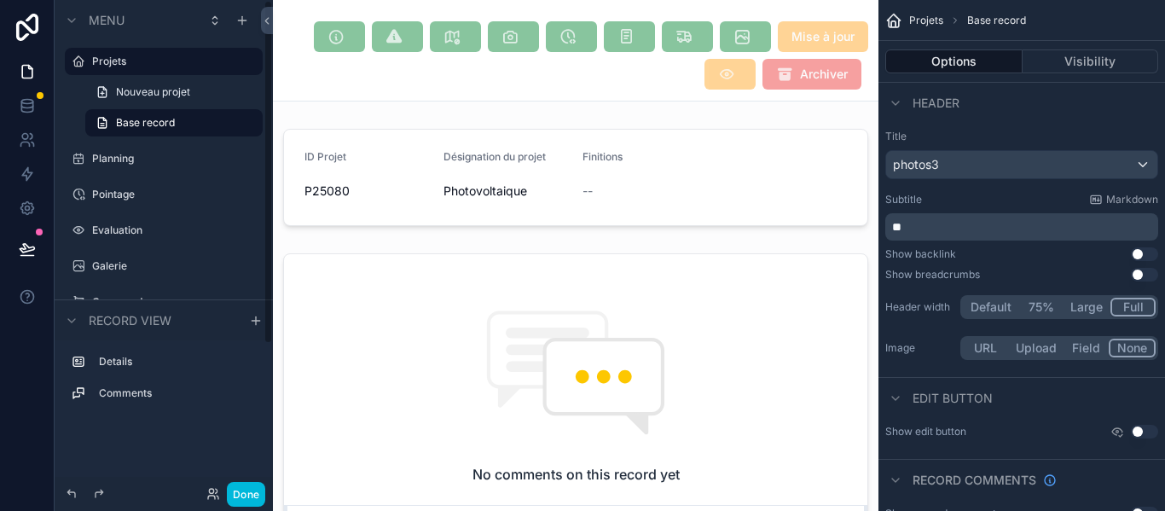
click at [196, 67] on label "Projets" at bounding box center [172, 62] width 160 height 14
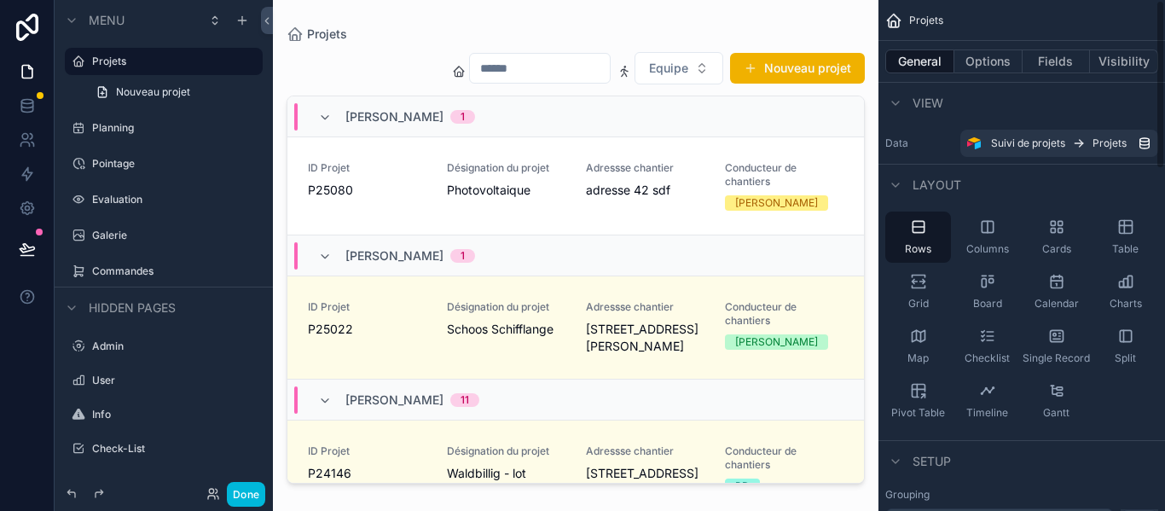
click at [985, 67] on button "Options" at bounding box center [988, 61] width 68 height 24
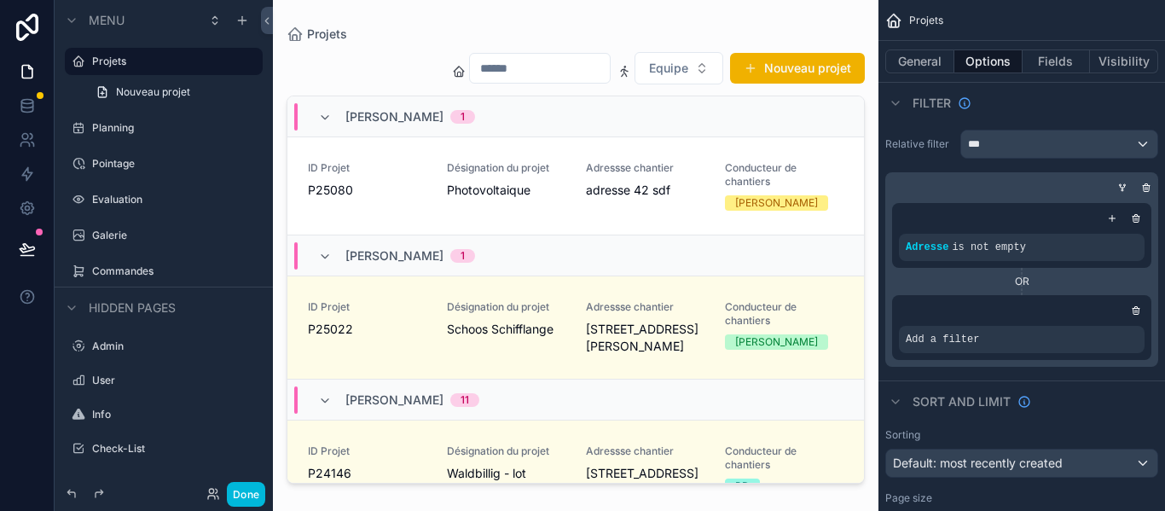
click at [1109, 217] on icon "scrollable content" at bounding box center [1112, 218] width 10 height 10
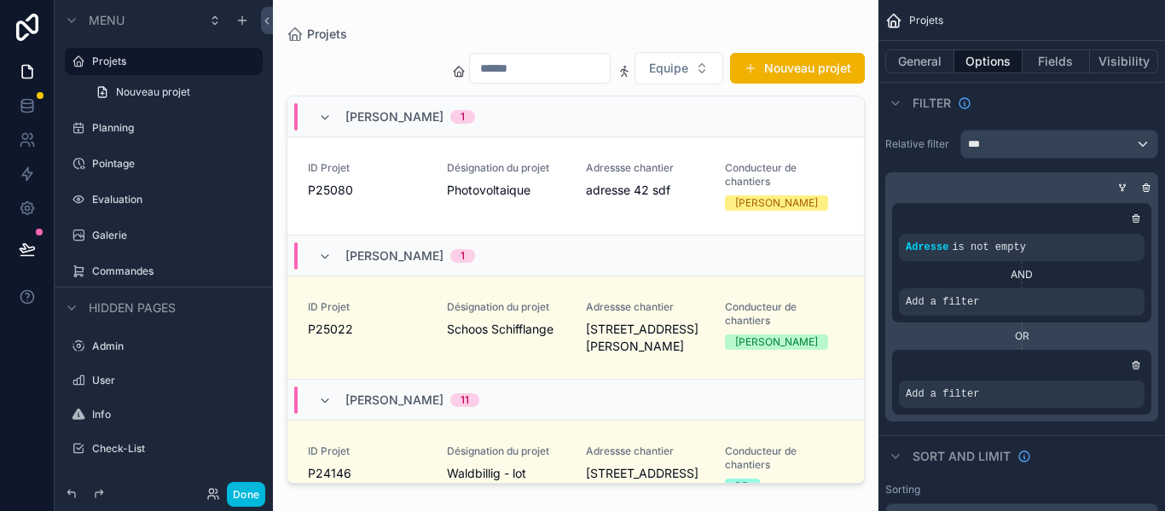
click at [0, 0] on icon "scrollable content" at bounding box center [0, 0] width 0 height 0
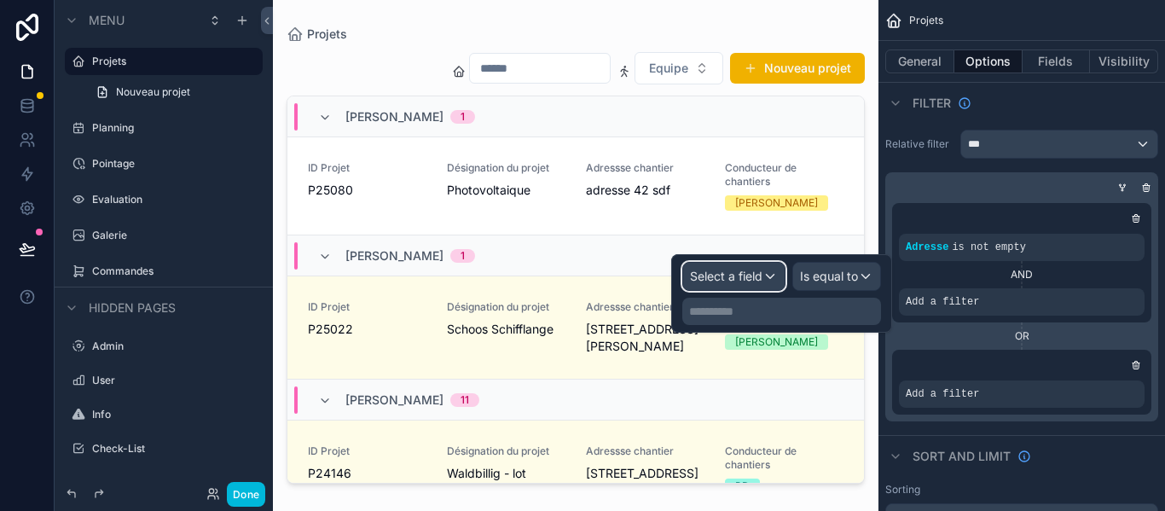
click at [766, 271] on div "Select a field" at bounding box center [733, 276] width 101 height 27
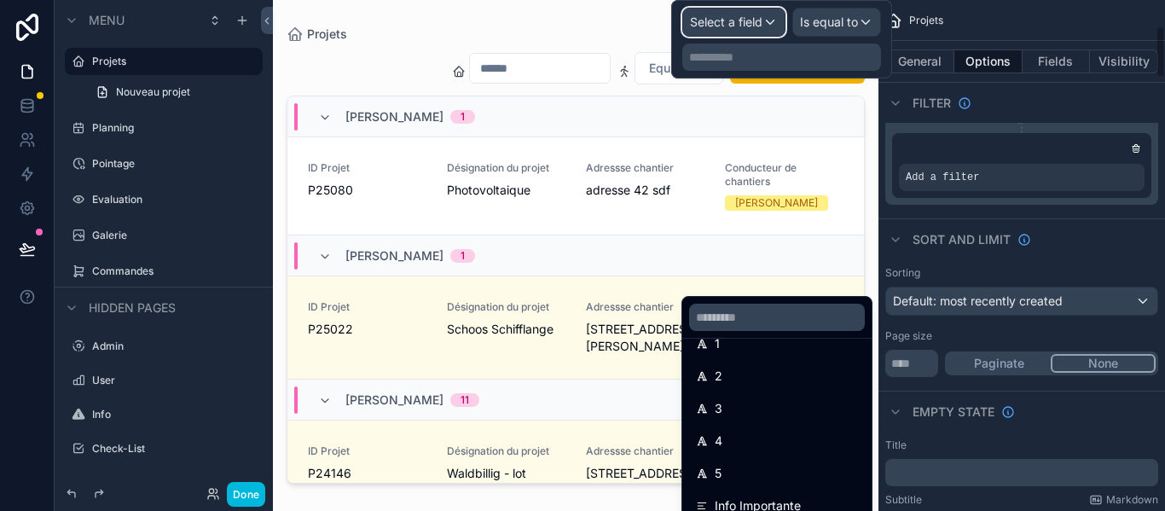
scroll to position [256, 0]
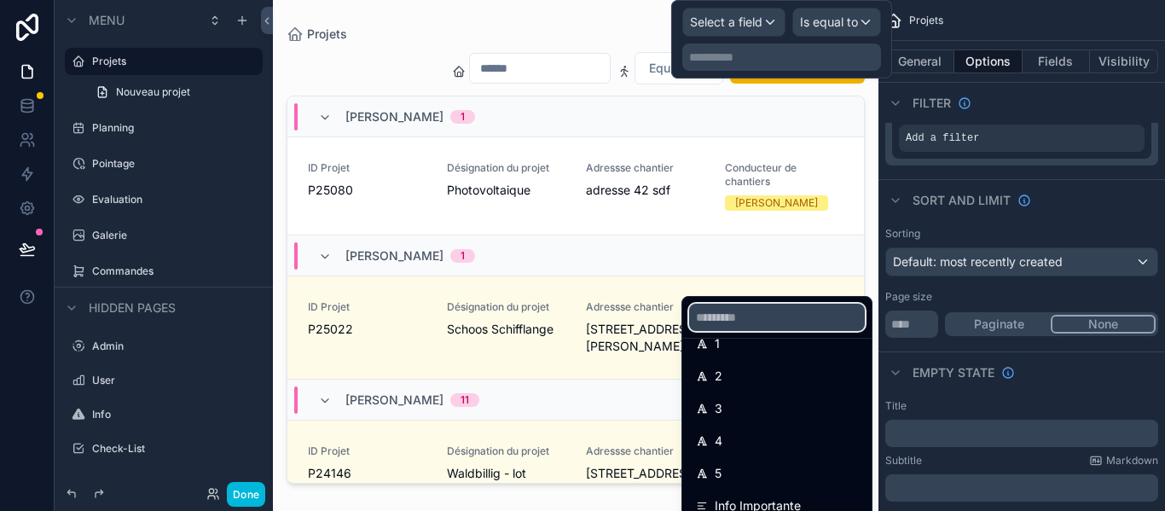
click at [786, 318] on input "text" at bounding box center [777, 317] width 176 height 27
click at [993, 162] on div "Adresse is not empty AND Add a filter OR Add a filter" at bounding box center [1021, 52] width 273 height 225
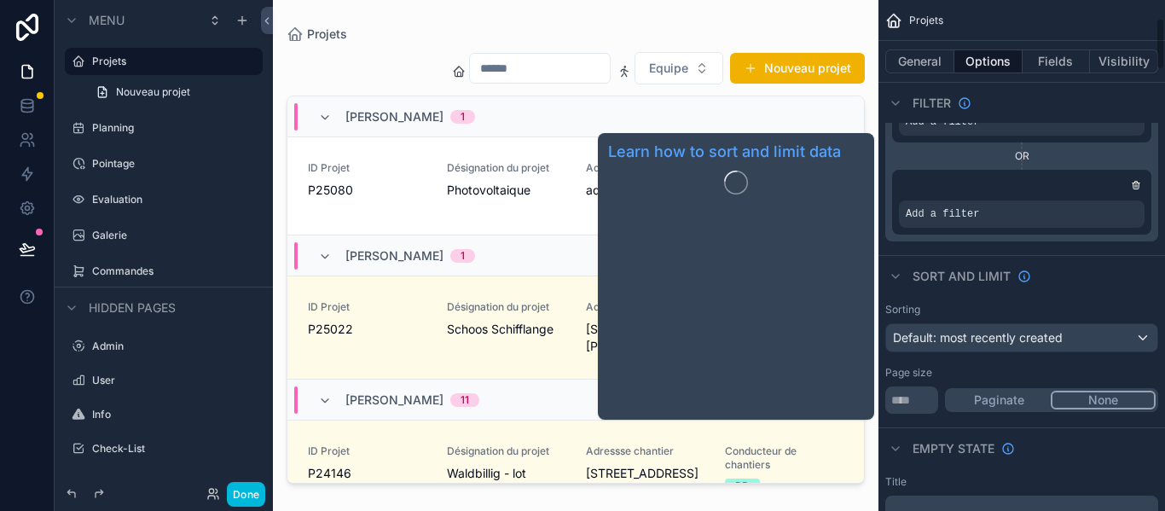
scroll to position [171, 0]
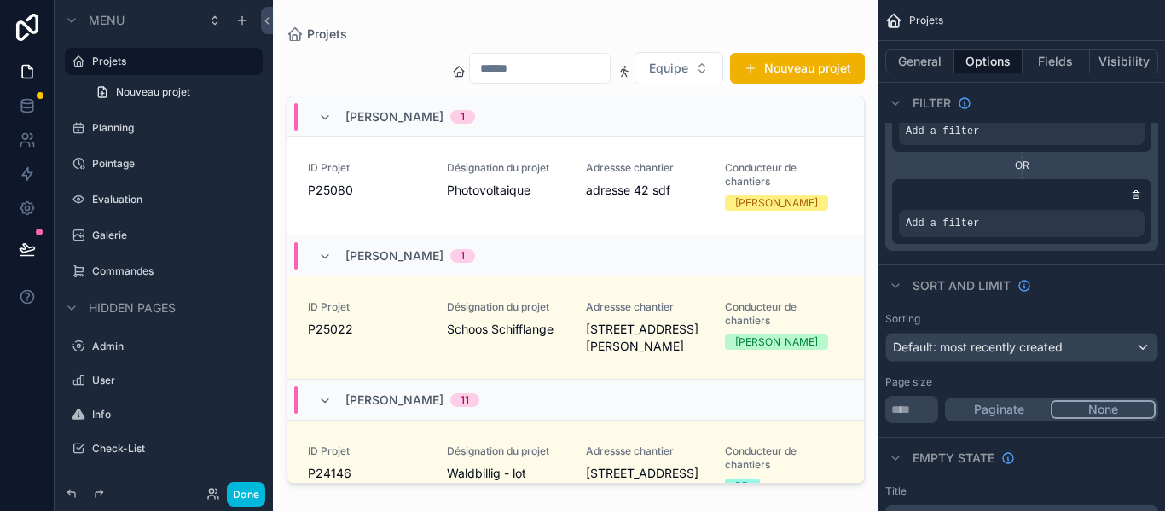
click at [1086, 218] on div "Add a filter" at bounding box center [1022, 223] width 246 height 27
click at [0, 0] on div "scrollable content" at bounding box center [0, 0] width 0 height 0
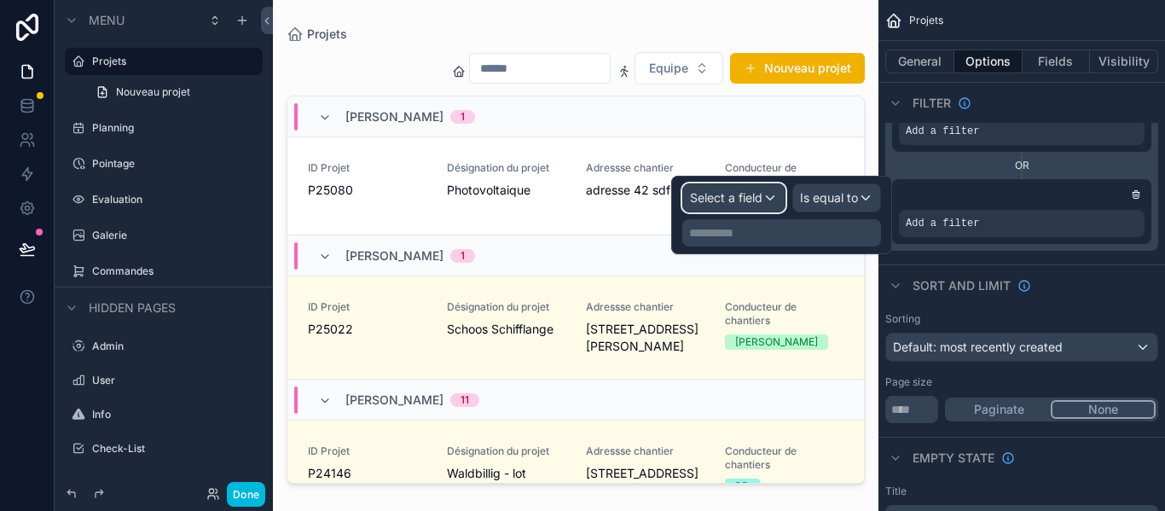
click at [777, 207] on div "Select a field" at bounding box center [733, 197] width 101 height 27
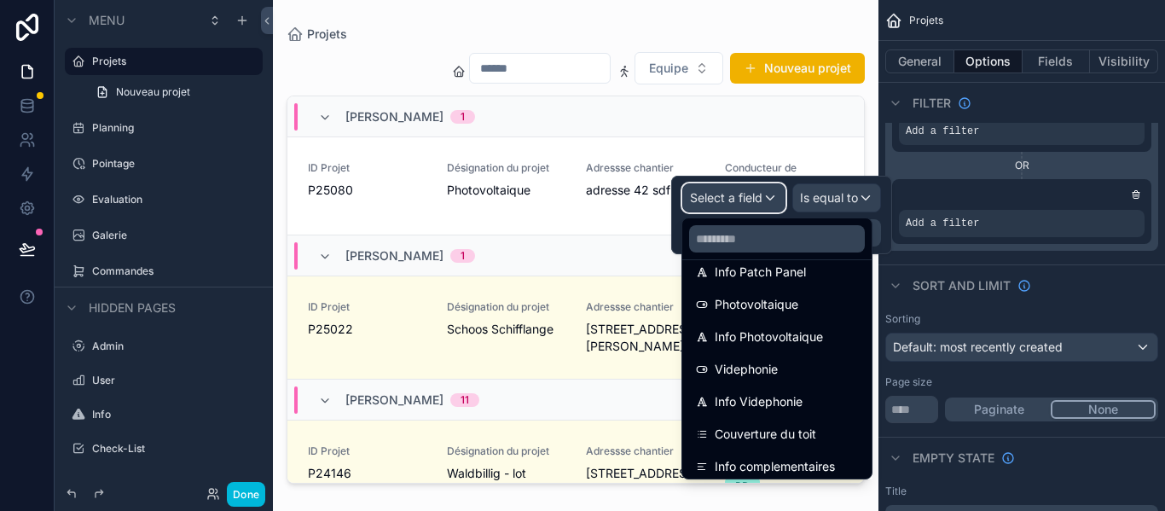
scroll to position [2195, 0]
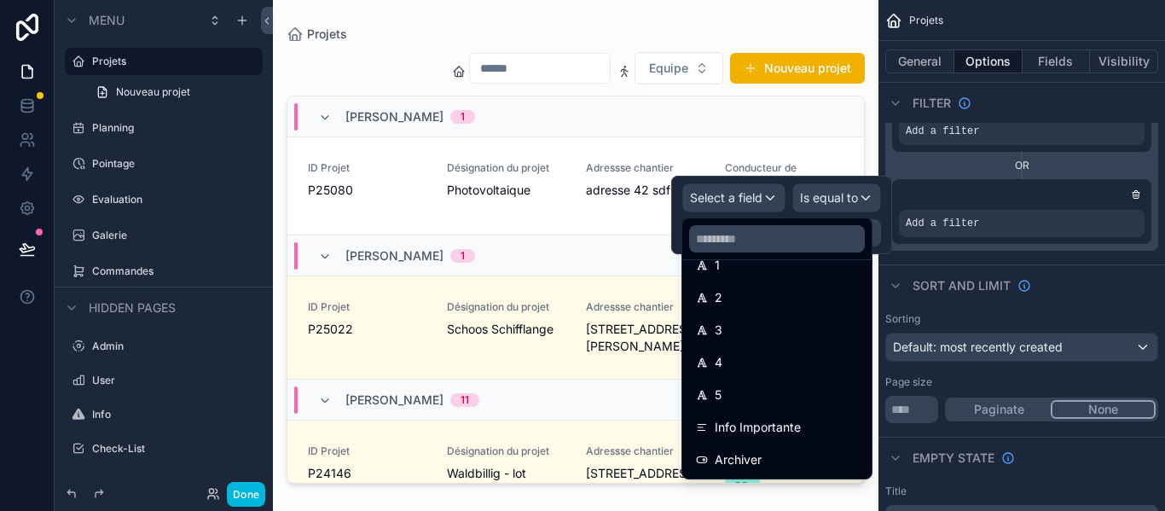
click at [816, 460] on div "Archiver" at bounding box center [777, 459] width 162 height 20
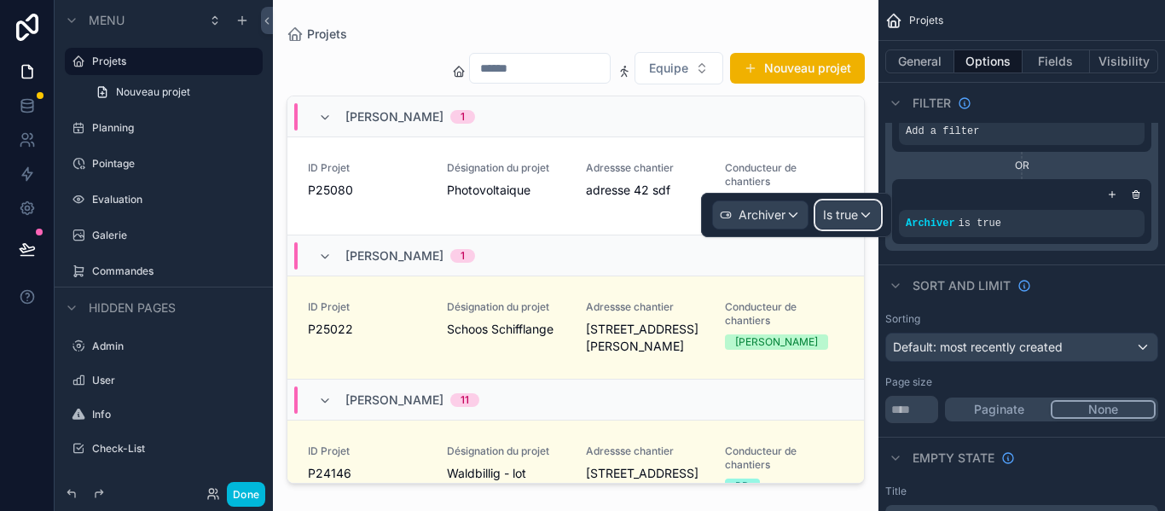
click at [839, 221] on span "Is true" at bounding box center [840, 214] width 35 height 17
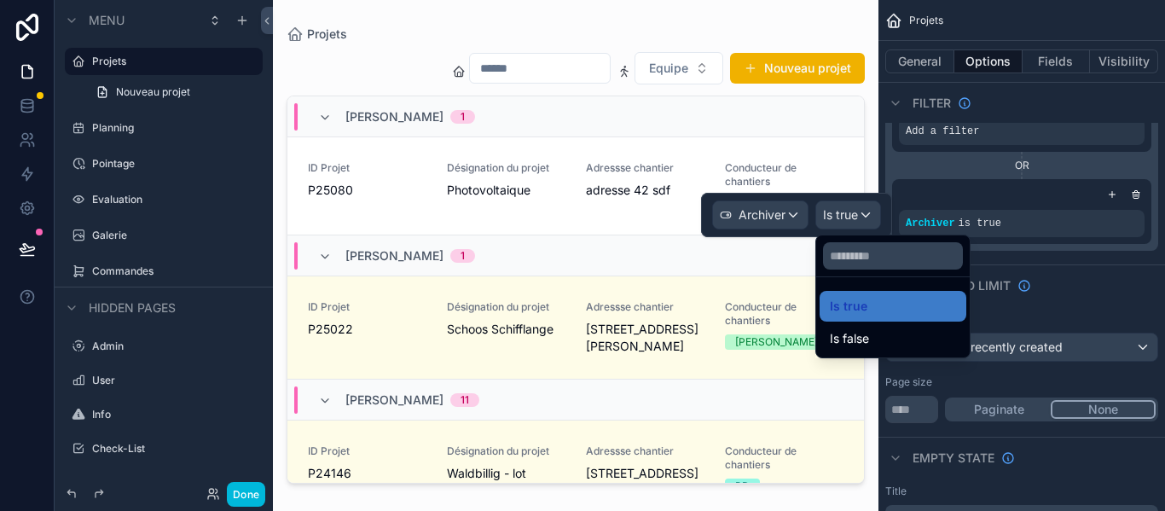
click at [854, 333] on span "Is false" at bounding box center [849, 338] width 39 height 20
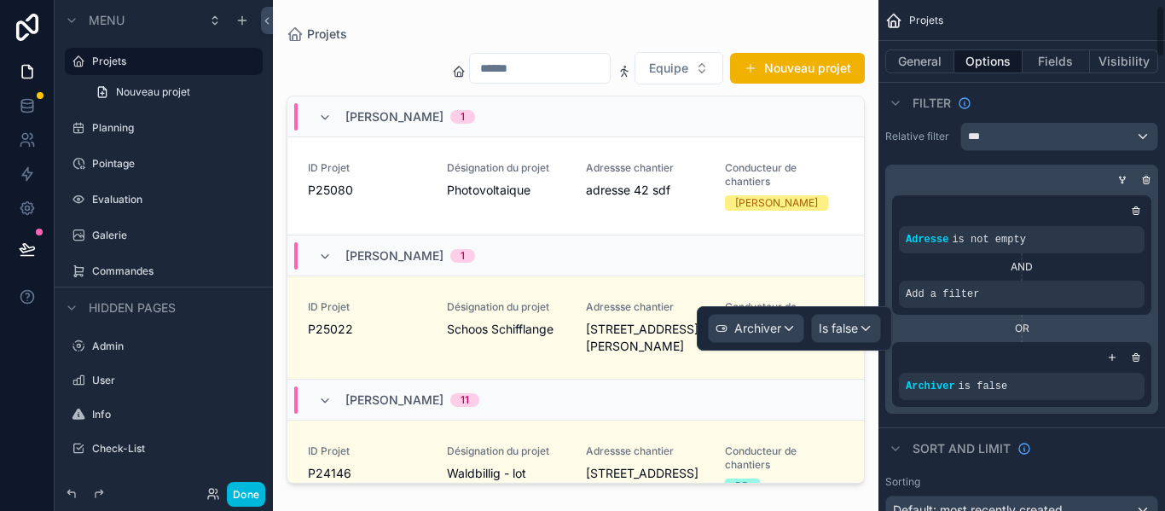
scroll to position [0, 0]
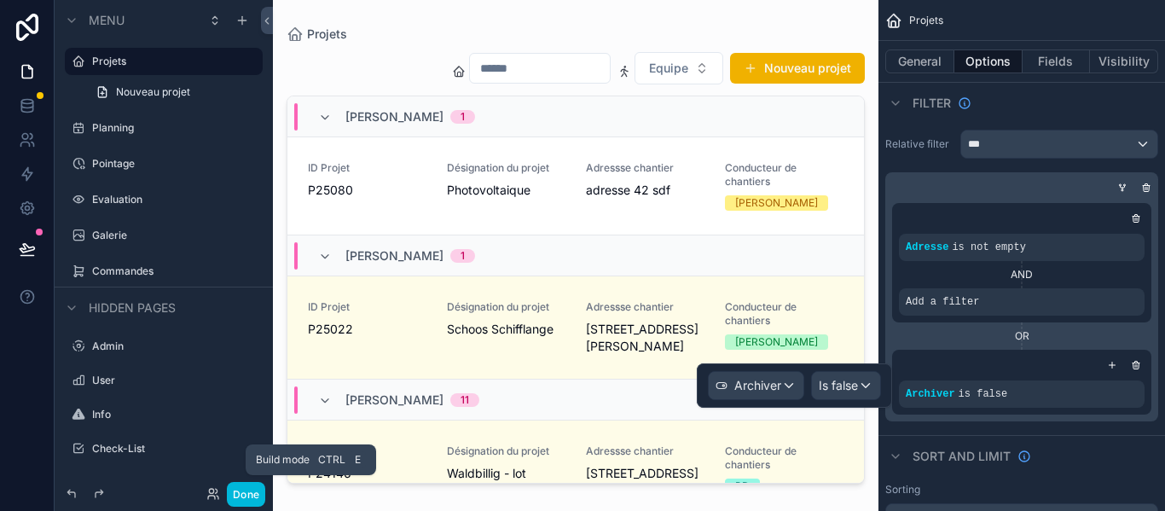
click at [235, 501] on button "Done" at bounding box center [246, 494] width 38 height 25
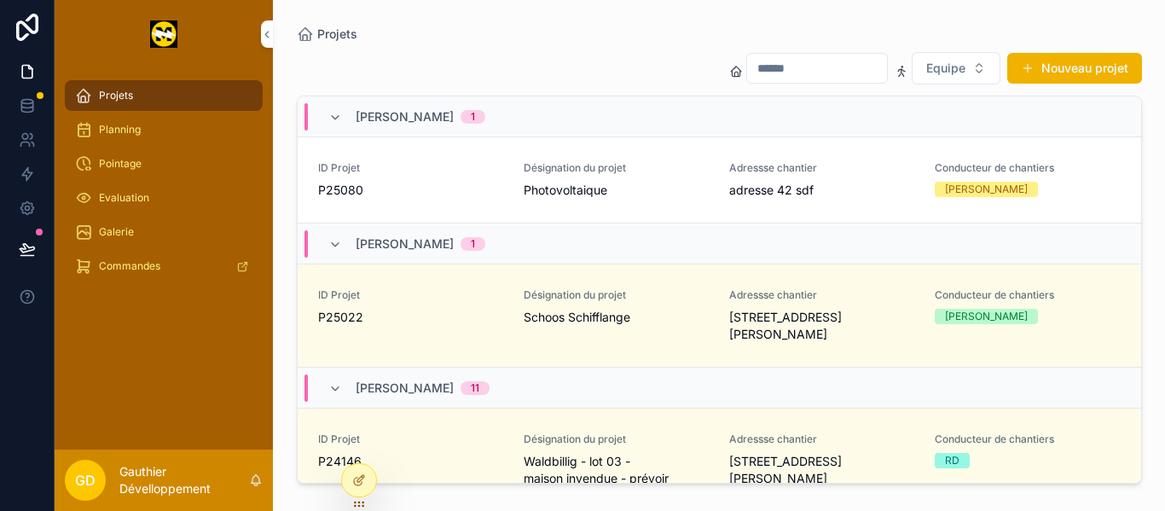
click at [356, 484] on icon at bounding box center [358, 482] width 8 height 8
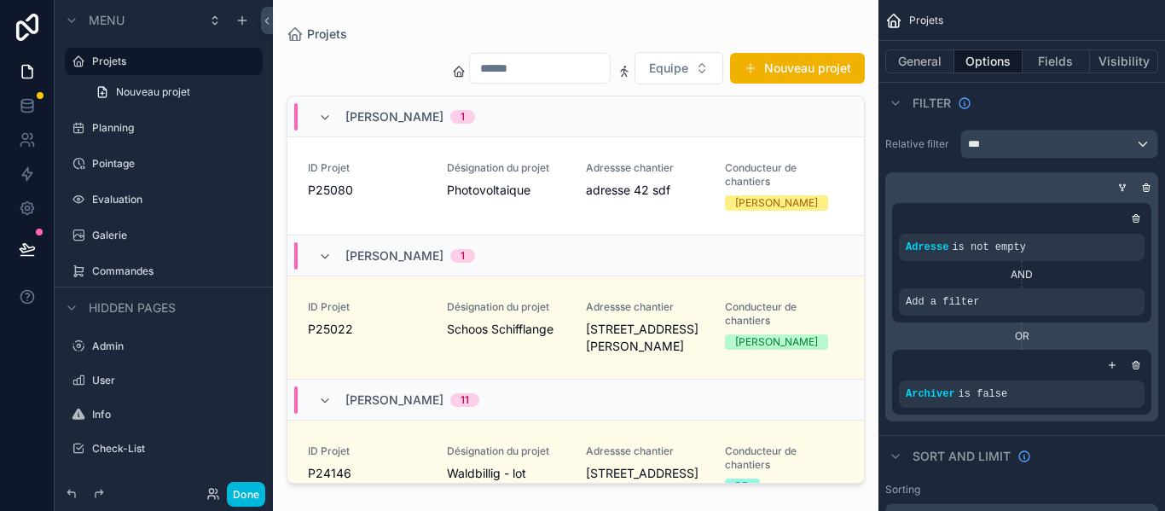
click at [1019, 333] on div "OR" at bounding box center [1021, 336] width 259 height 14
click at [1137, 369] on div "scrollable content" at bounding box center [1135, 364] width 17 height 17
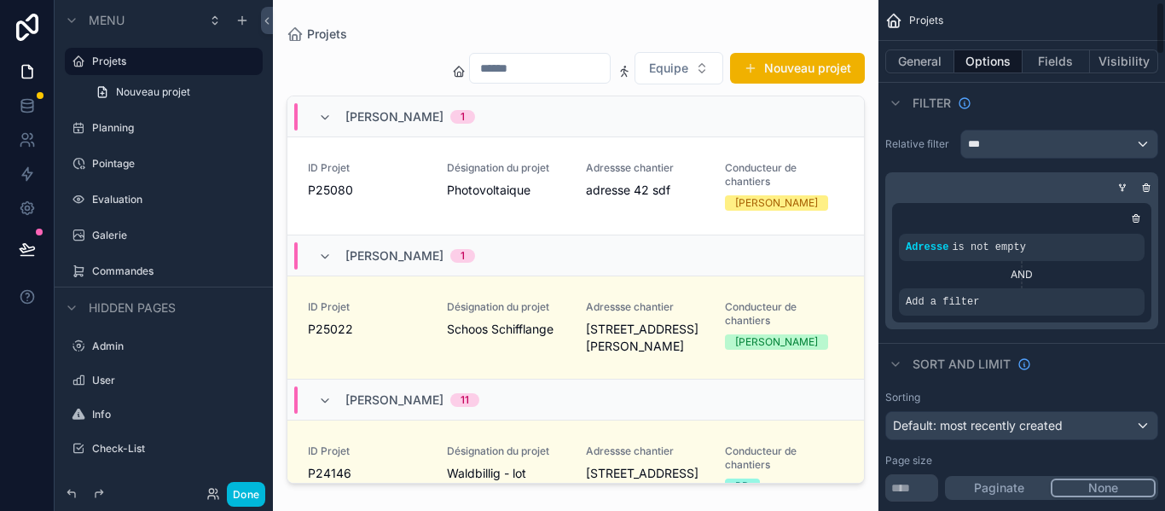
scroll to position [85, 0]
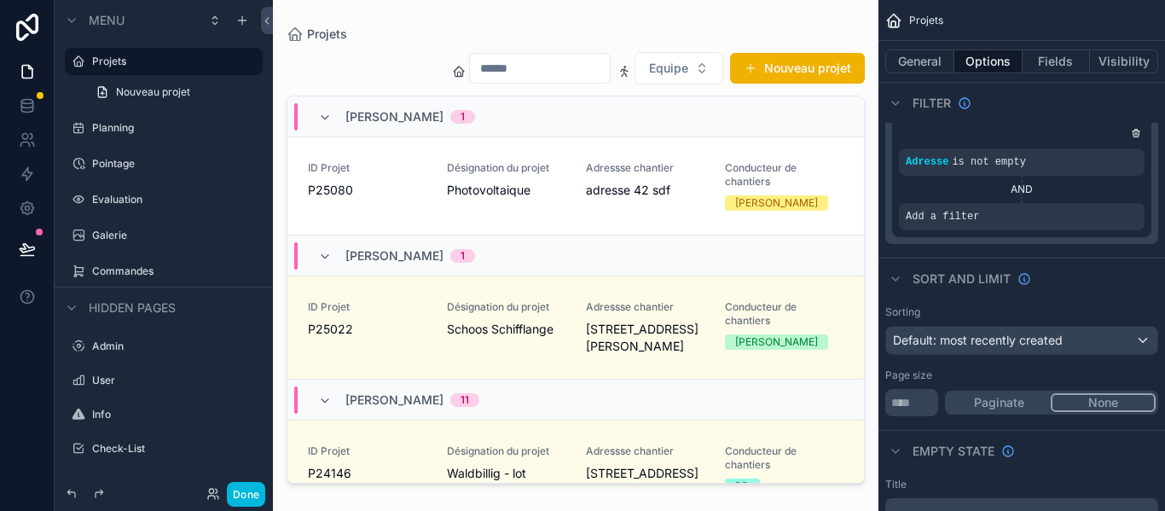
click at [0, 0] on div "scrollable content" at bounding box center [0, 0] width 0 height 0
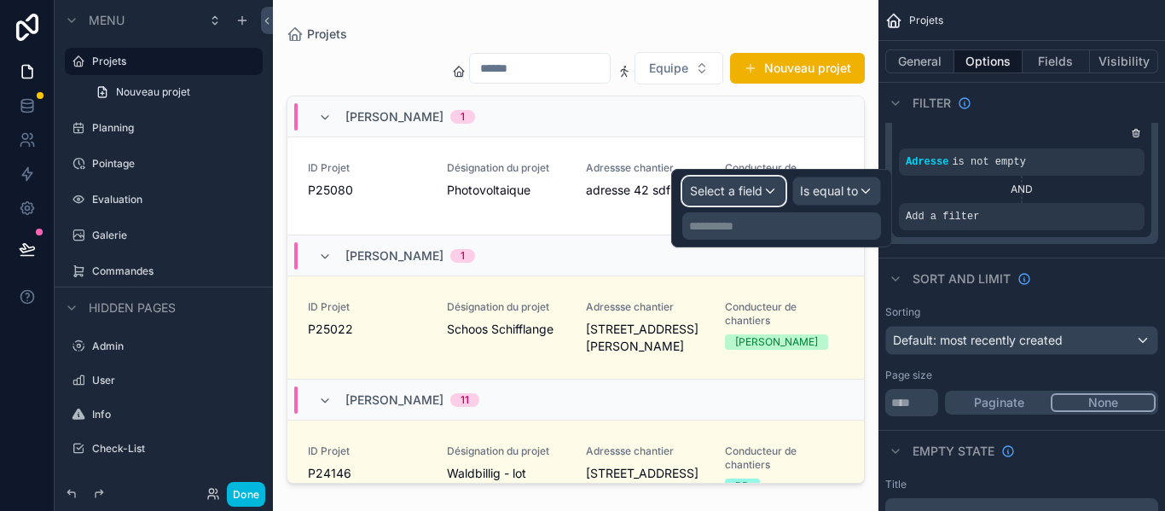
click at [768, 201] on div "Select a field" at bounding box center [733, 190] width 101 height 27
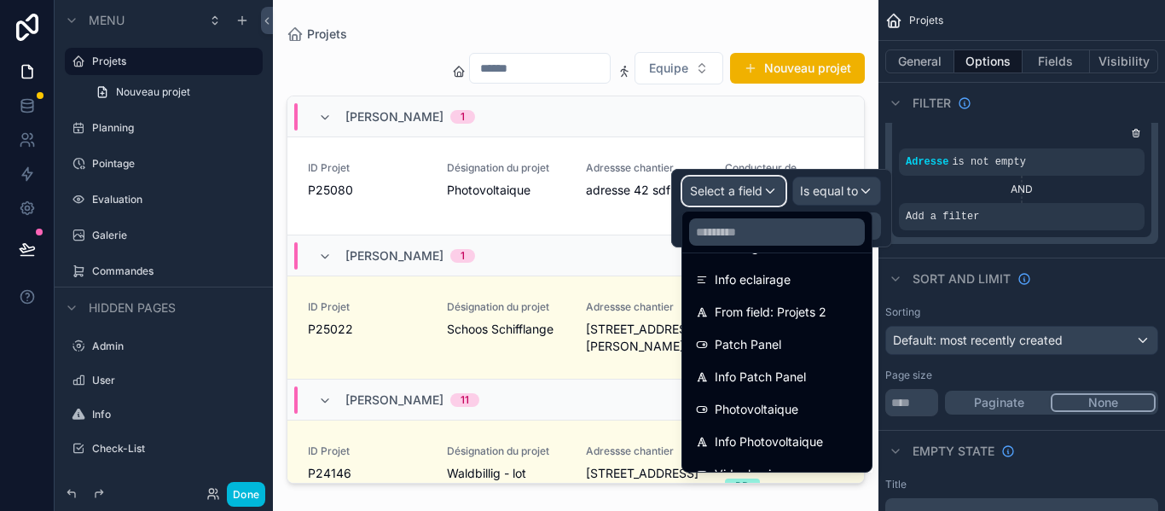
scroll to position [2195, 0]
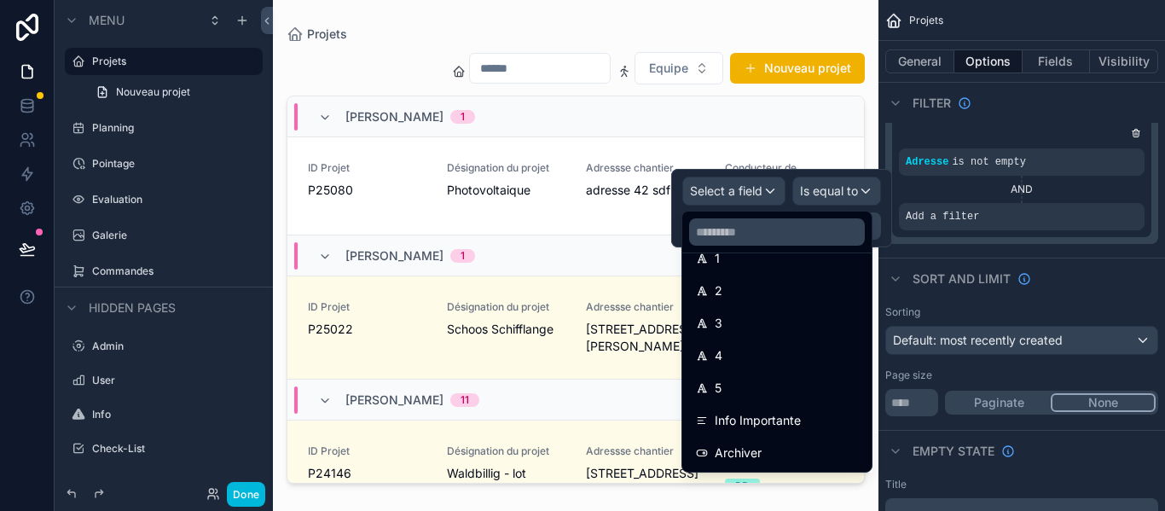
click at [803, 444] on div "Archiver" at bounding box center [777, 453] width 162 height 20
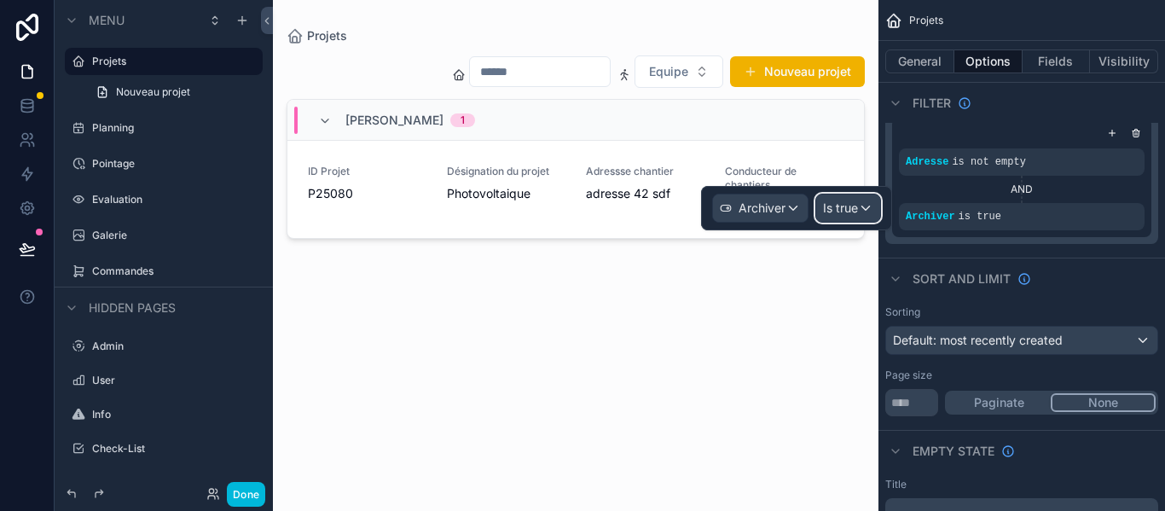
click at [846, 206] on span "Is true" at bounding box center [840, 208] width 35 height 17
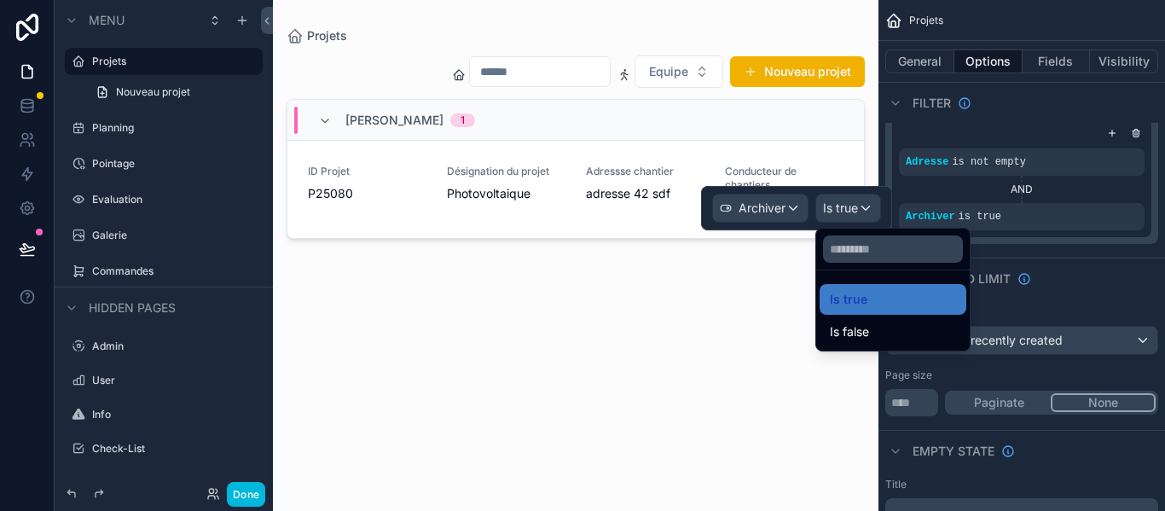
click at [846, 320] on div "Is false" at bounding box center [893, 331] width 147 height 31
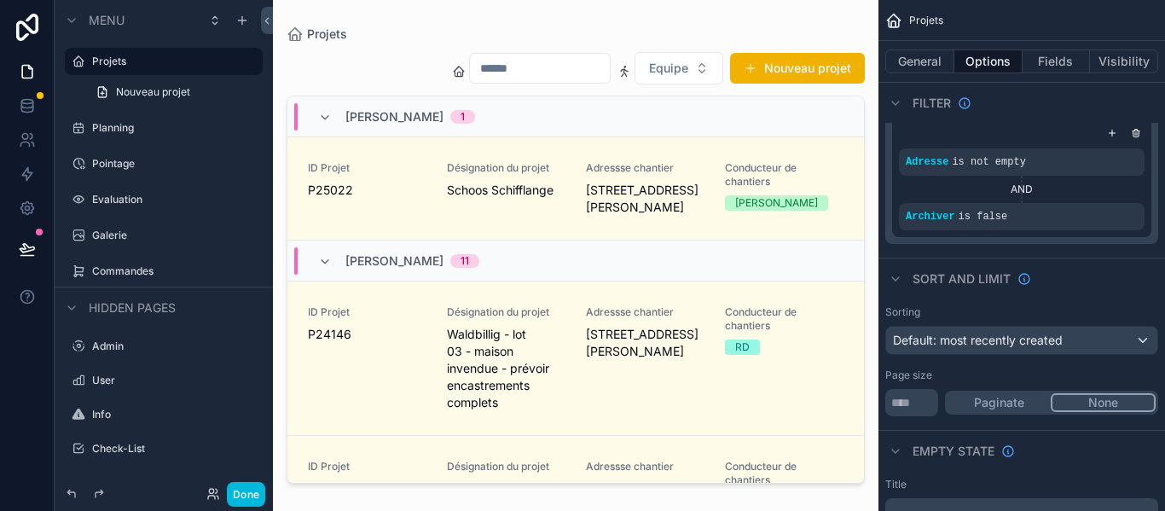
click at [246, 496] on button "Done" at bounding box center [246, 494] width 38 height 25
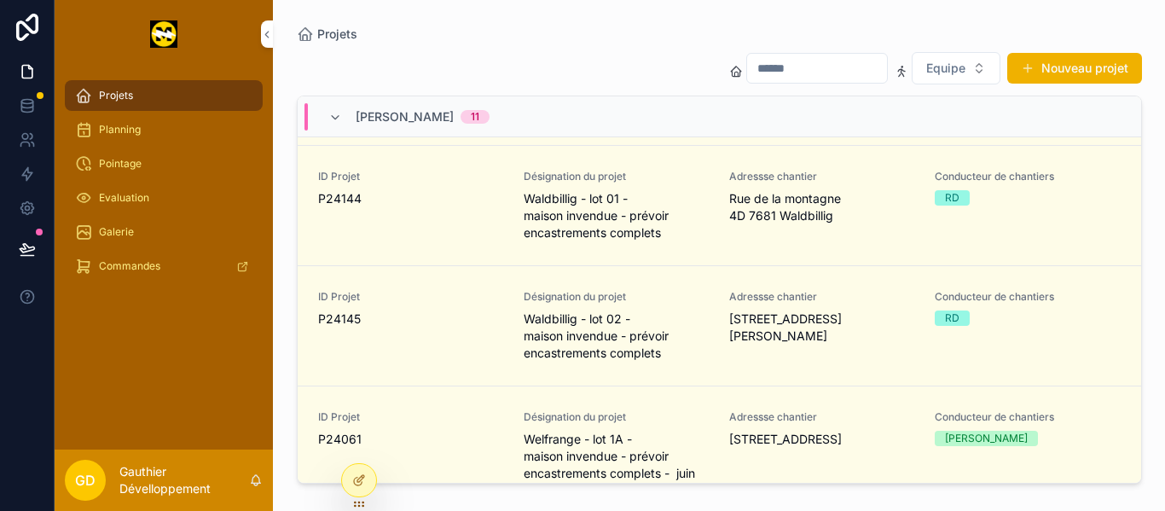
scroll to position [0, 0]
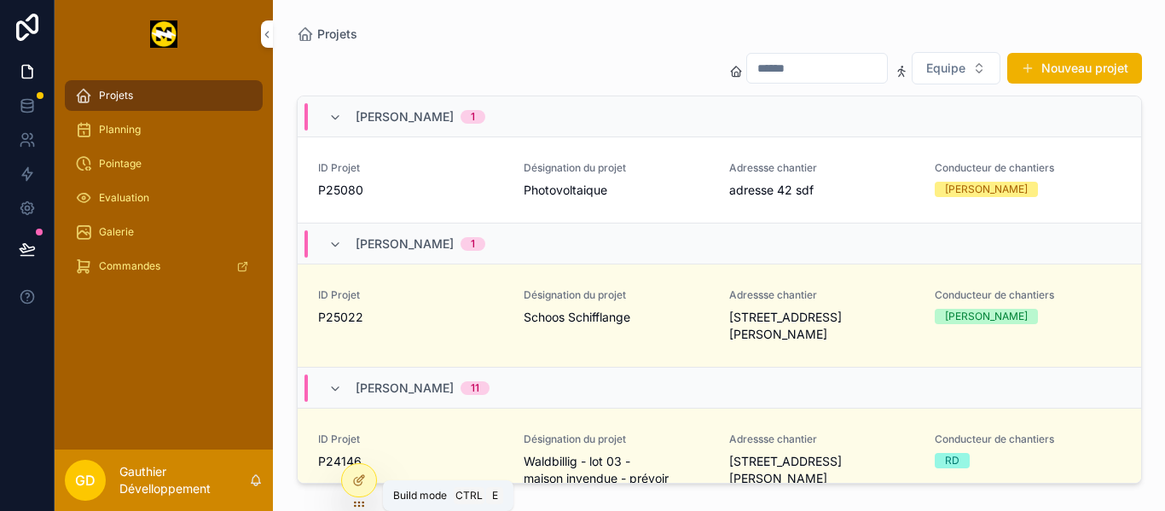
click at [352, 478] on icon at bounding box center [359, 480] width 14 height 14
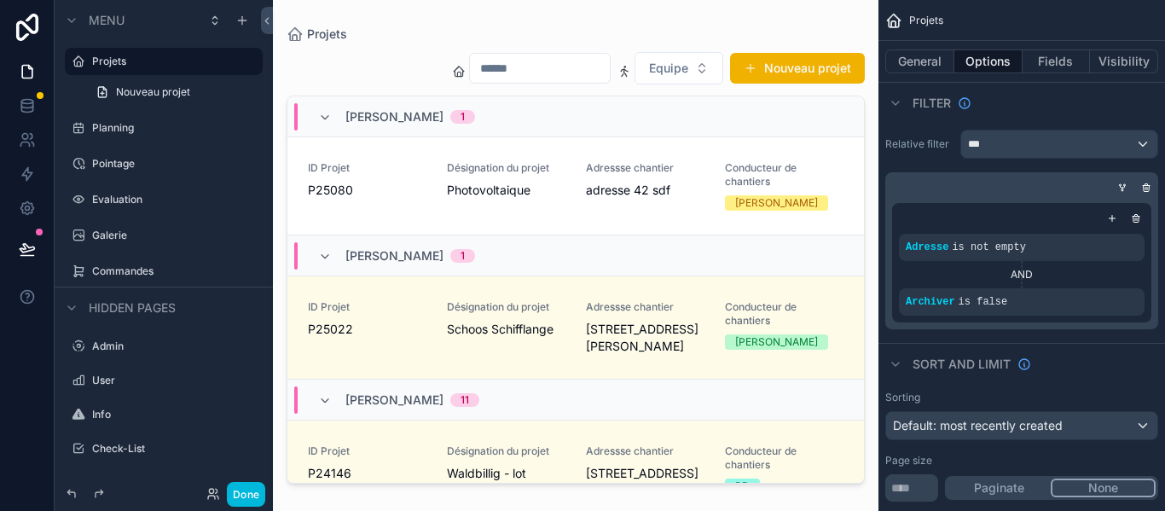
click at [505, 283] on div "scrollable content" at bounding box center [575, 245] width 605 height 490
click at [501, 298] on link "ID Projet P25022 Désignation du projet [PERSON_NAME] Schifflange Adressse chant…" at bounding box center [575, 327] width 576 height 103
click at [447, 191] on span "Photovoltaique" at bounding box center [506, 190] width 119 height 17
click at [262, 499] on button "Done" at bounding box center [246, 494] width 38 height 25
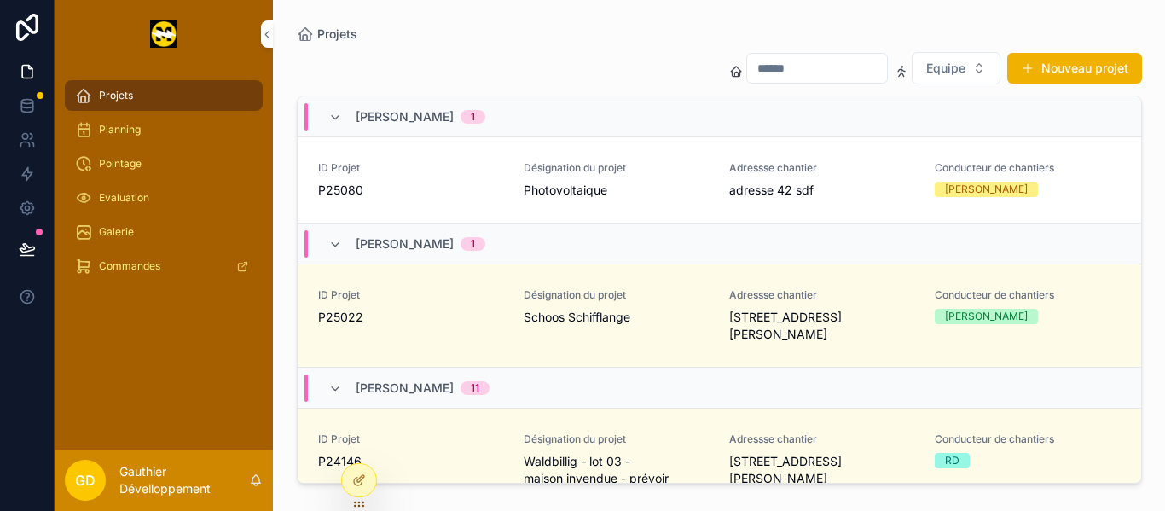
click at [831, 177] on div "Adressse chantier adresse 42 sdf" at bounding box center [821, 180] width 185 height 38
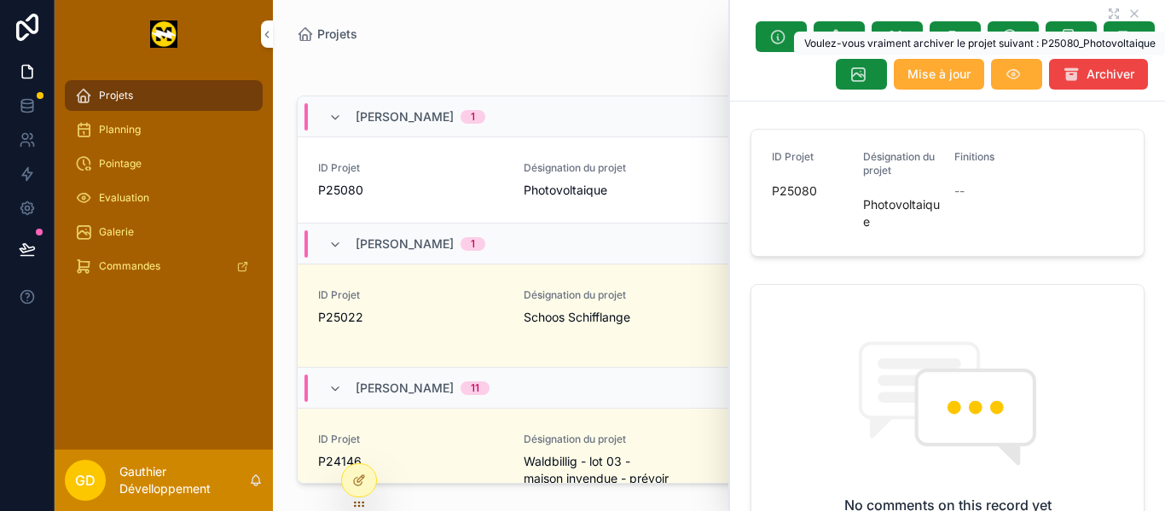
click at [1070, 83] on button "Archiver" at bounding box center [1098, 74] width 99 height 31
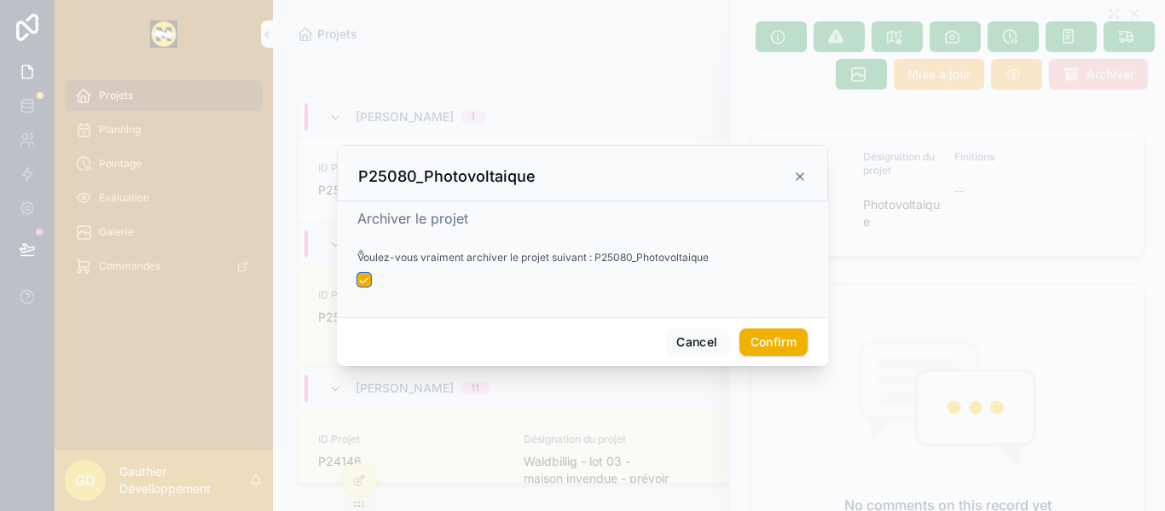
click at [362, 282] on button "button" at bounding box center [364, 280] width 14 height 14
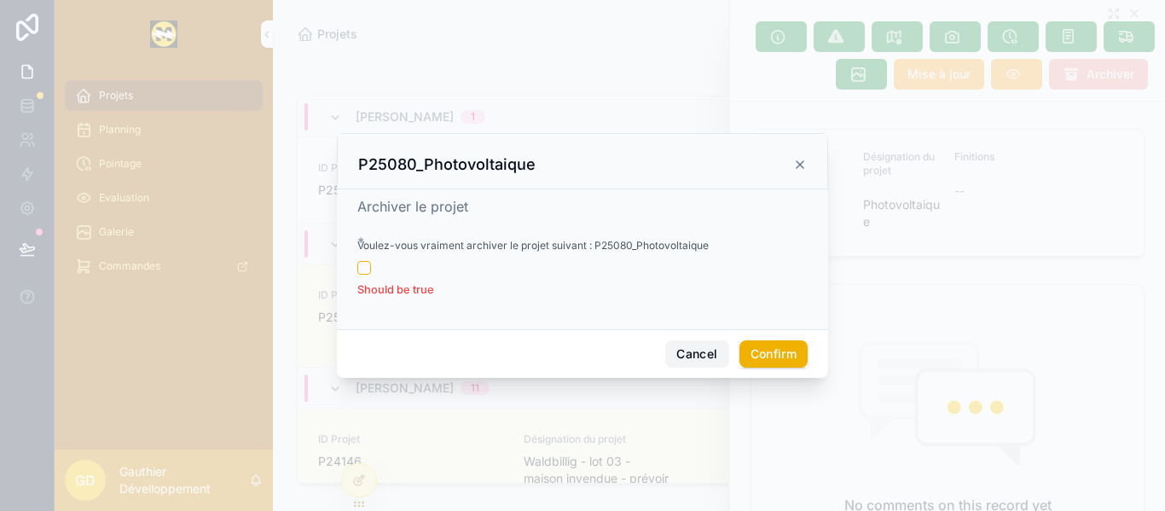
click at [704, 352] on button "Cancel" at bounding box center [696, 353] width 63 height 27
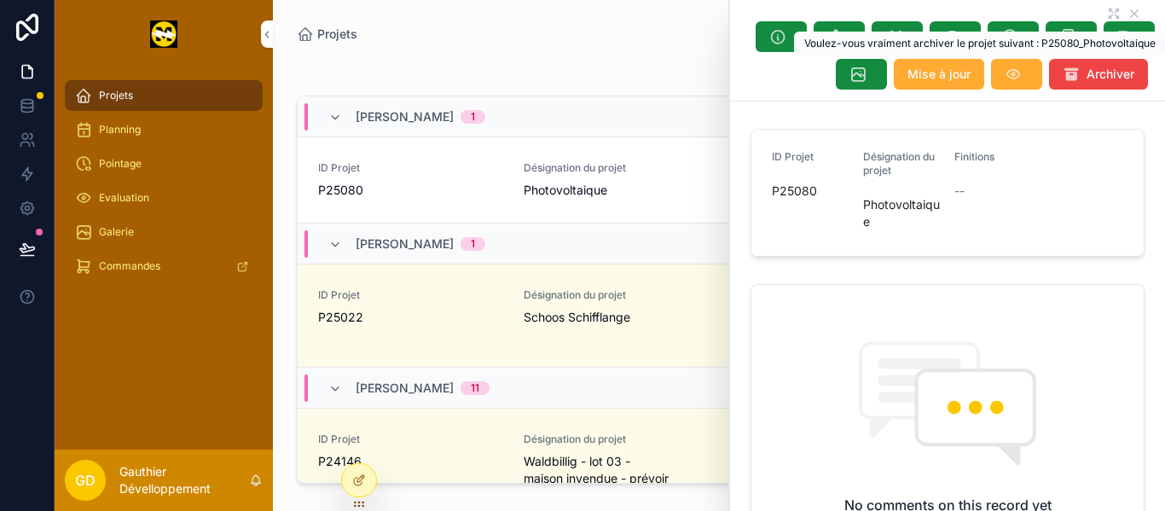
click at [1094, 67] on span "Archiver" at bounding box center [1110, 74] width 48 height 17
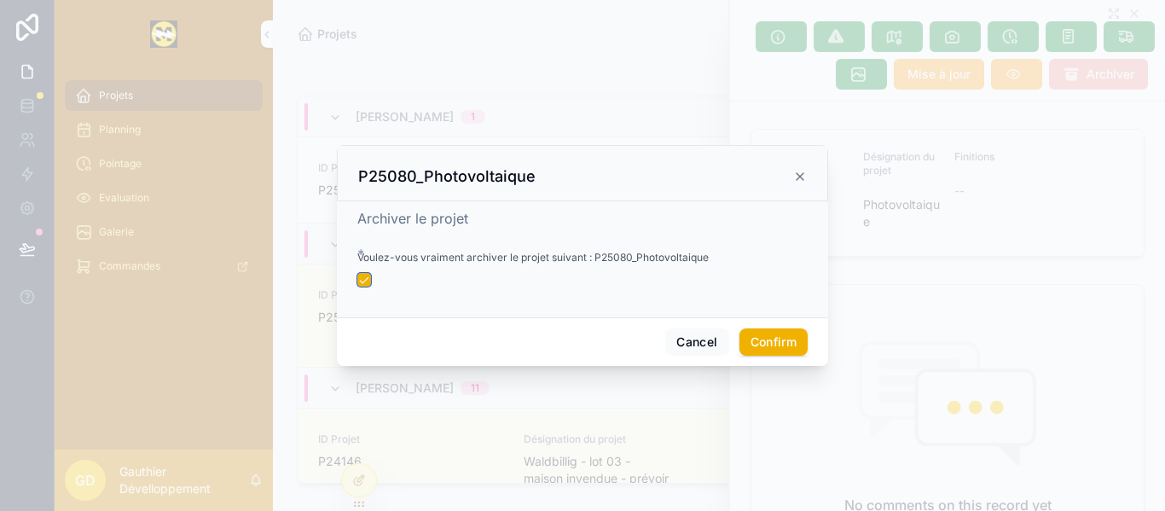
click at [364, 283] on button "button" at bounding box center [364, 280] width 14 height 14
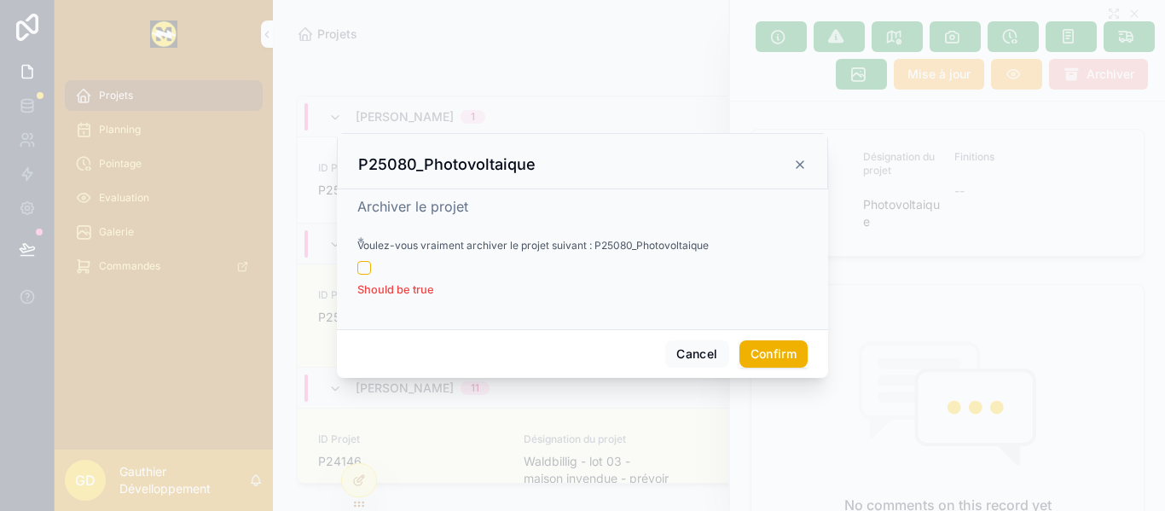
click at [759, 348] on button "Confirm" at bounding box center [773, 353] width 68 height 27
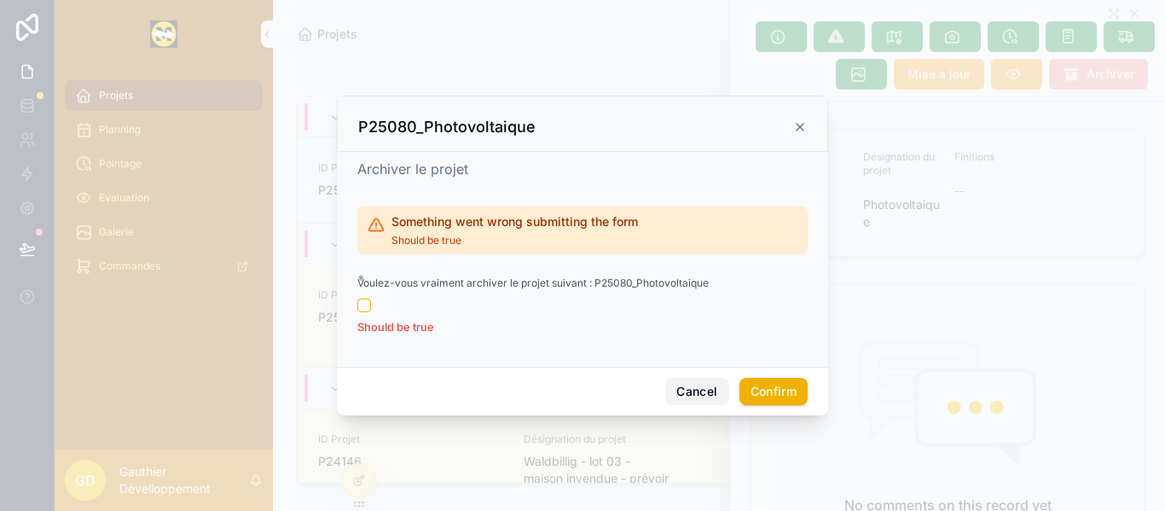
click at [704, 402] on button "Cancel" at bounding box center [696, 391] width 63 height 27
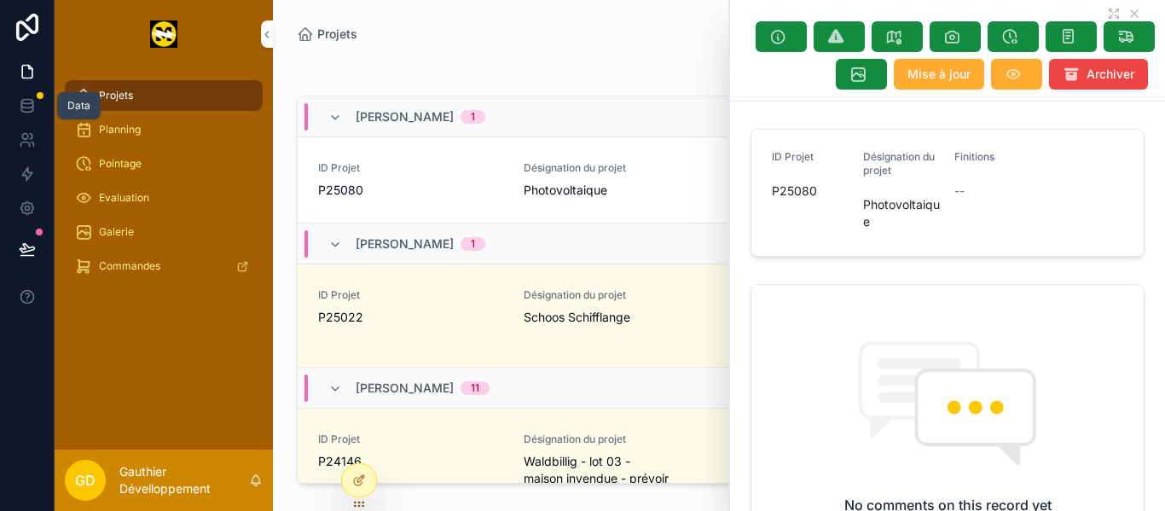
click at [24, 119] on link at bounding box center [27, 106] width 54 height 34
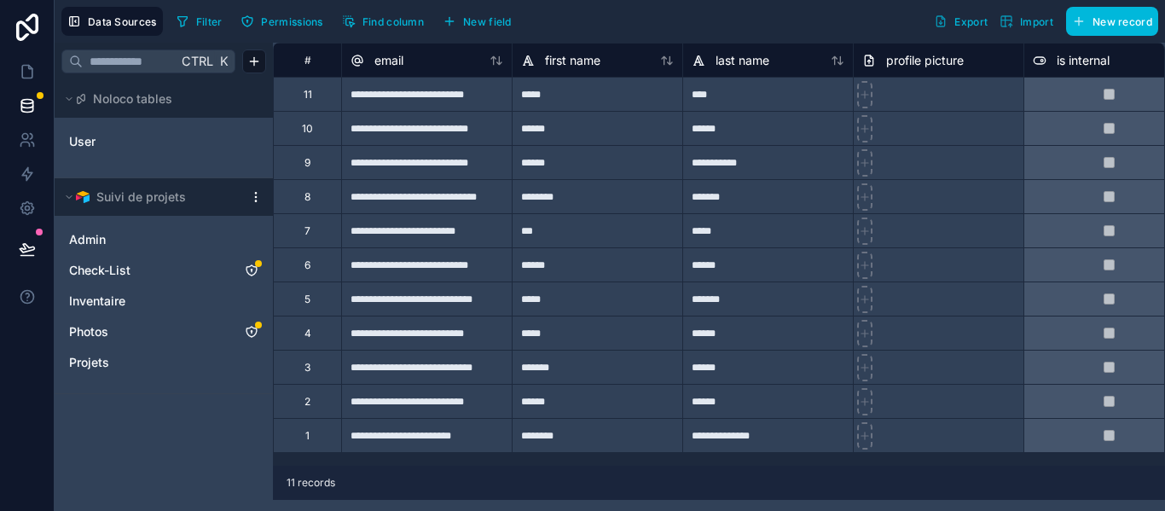
click at [200, 359] on link "Projets" at bounding box center [146, 362] width 155 height 17
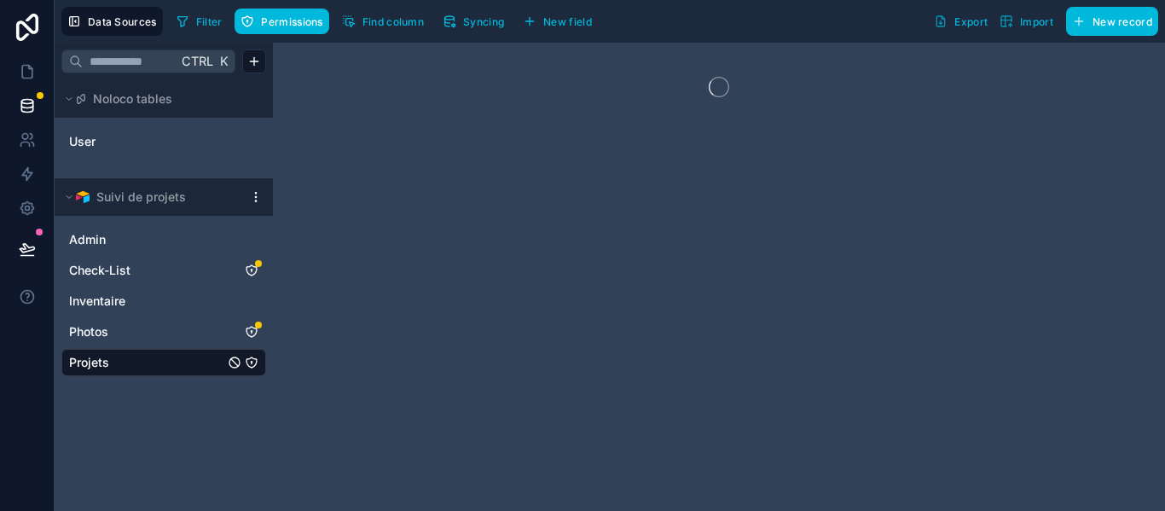
click at [492, 28] on button "Syncing" at bounding box center [473, 22] width 73 height 26
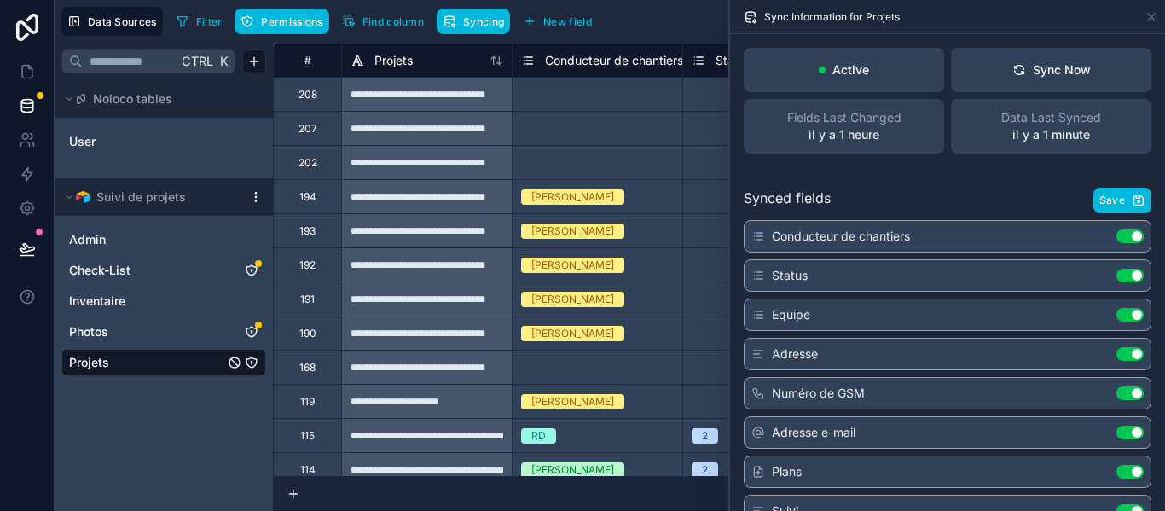
click at [1054, 73] on div "Sync Now" at bounding box center [1051, 69] width 78 height 17
click at [26, 74] on icon at bounding box center [27, 71] width 17 height 17
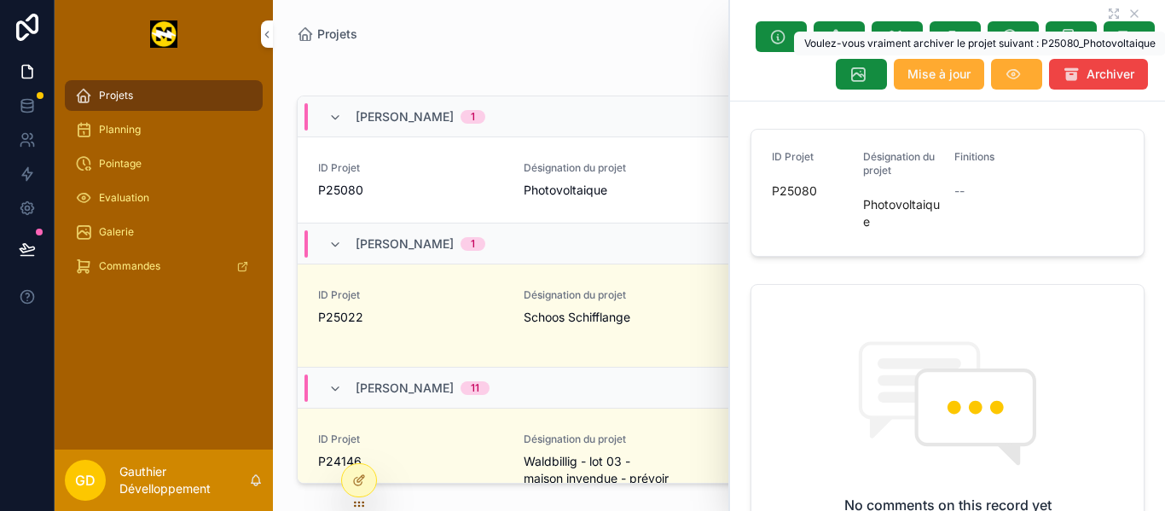
click at [1062, 83] on button "Archiver" at bounding box center [1098, 74] width 99 height 31
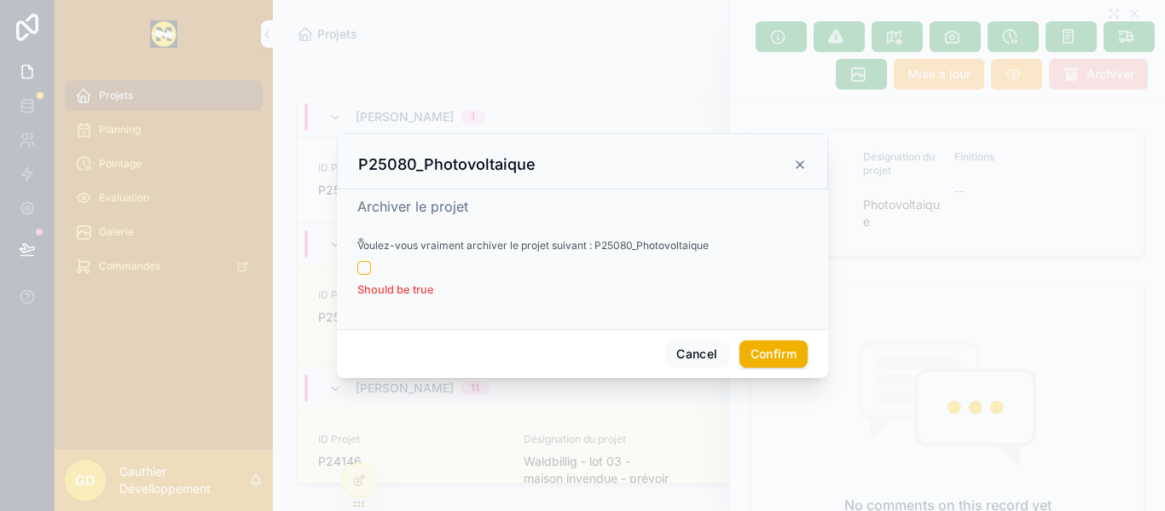
click at [568, 55] on div at bounding box center [582, 255] width 1165 height 511
click at [681, 356] on button "Cancel" at bounding box center [696, 353] width 63 height 27
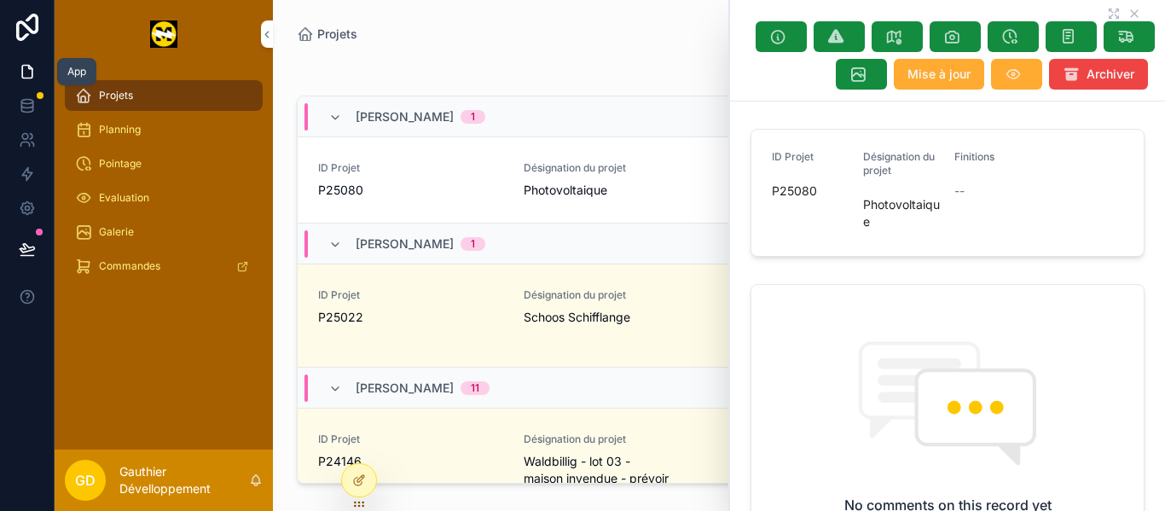
click at [37, 76] on link at bounding box center [27, 72] width 54 height 34
click at [29, 71] on icon at bounding box center [27, 71] width 17 height 17
click at [580, 249] on div "[PERSON_NAME] 1" at bounding box center [719, 243] width 843 height 41
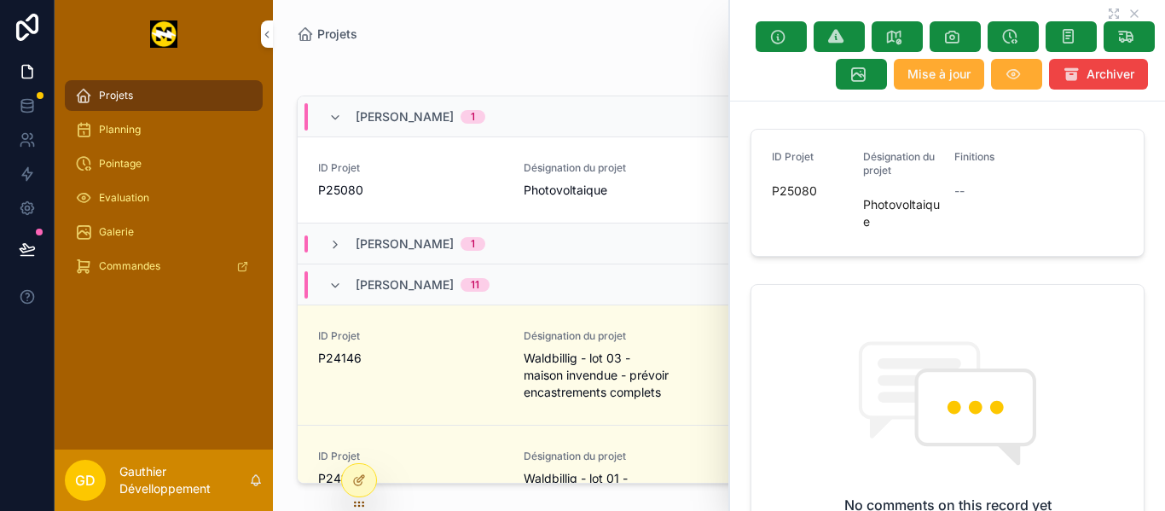
click at [568, 251] on div "[PERSON_NAME] 1" at bounding box center [719, 243] width 843 height 41
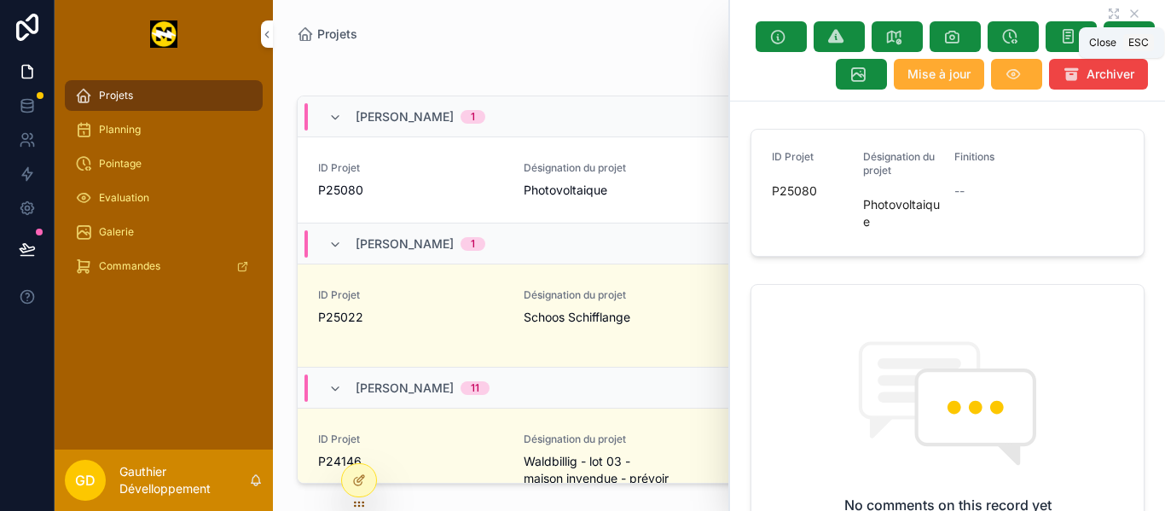
click at [1131, 15] on icon "scrollable content" at bounding box center [1134, 13] width 7 height 7
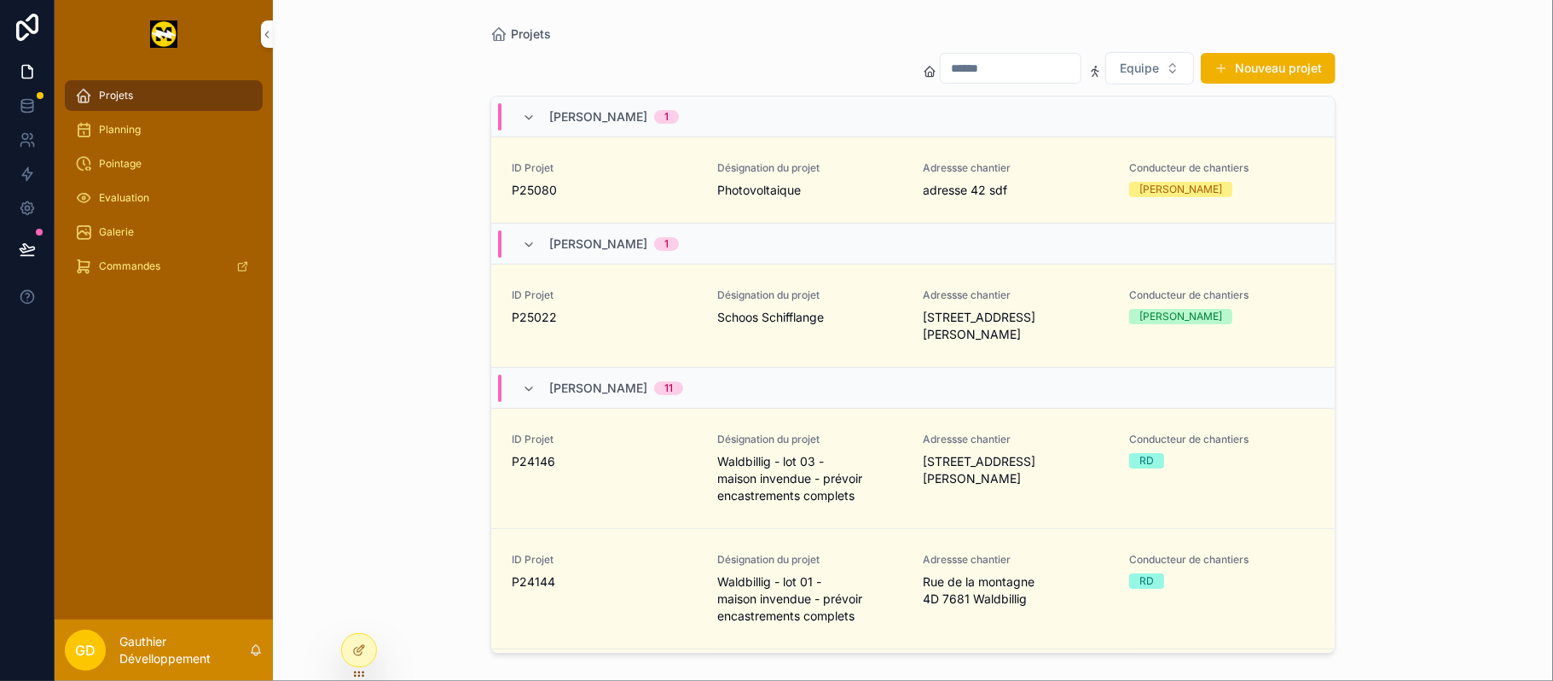
click at [1164, 185] on div "[PERSON_NAME]" at bounding box center [1180, 189] width 83 height 15
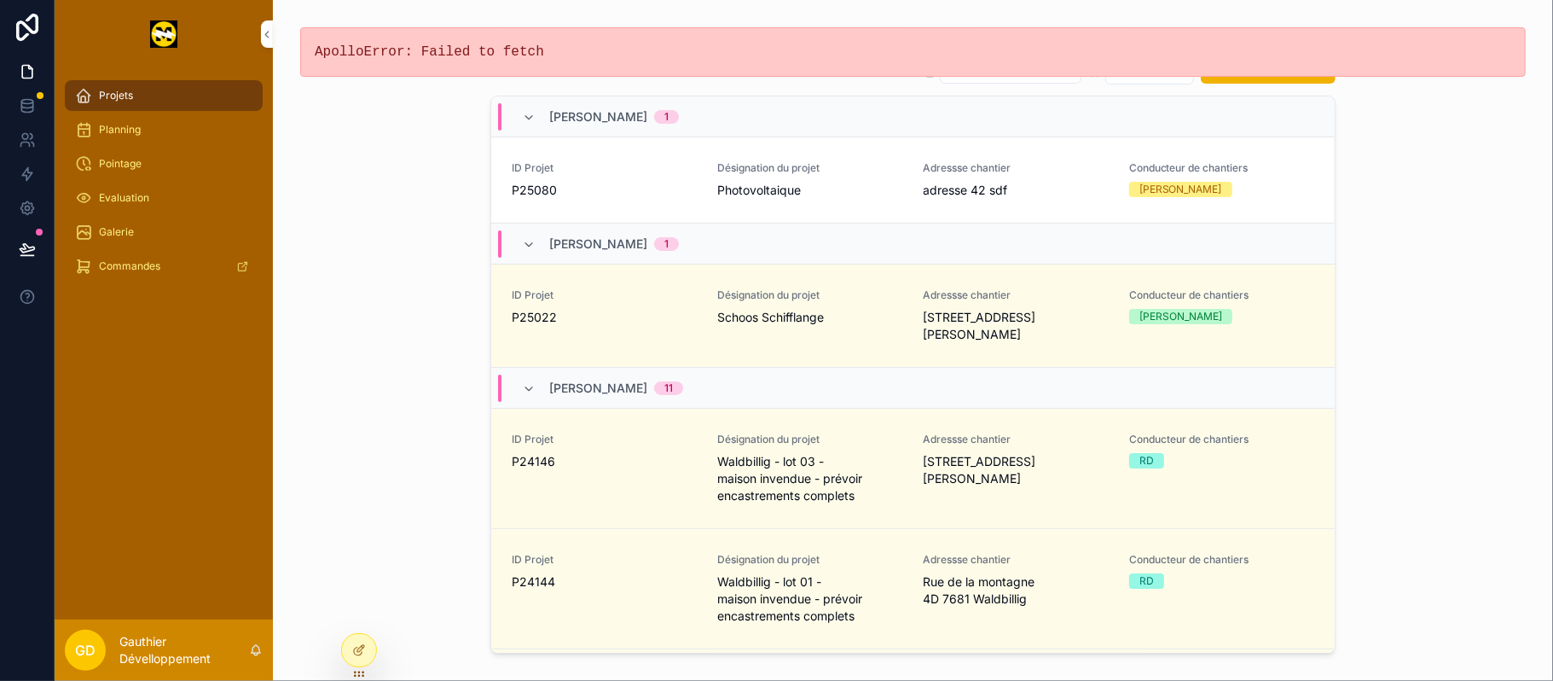
click at [351, 510] on div at bounding box center [359, 650] width 34 height 32
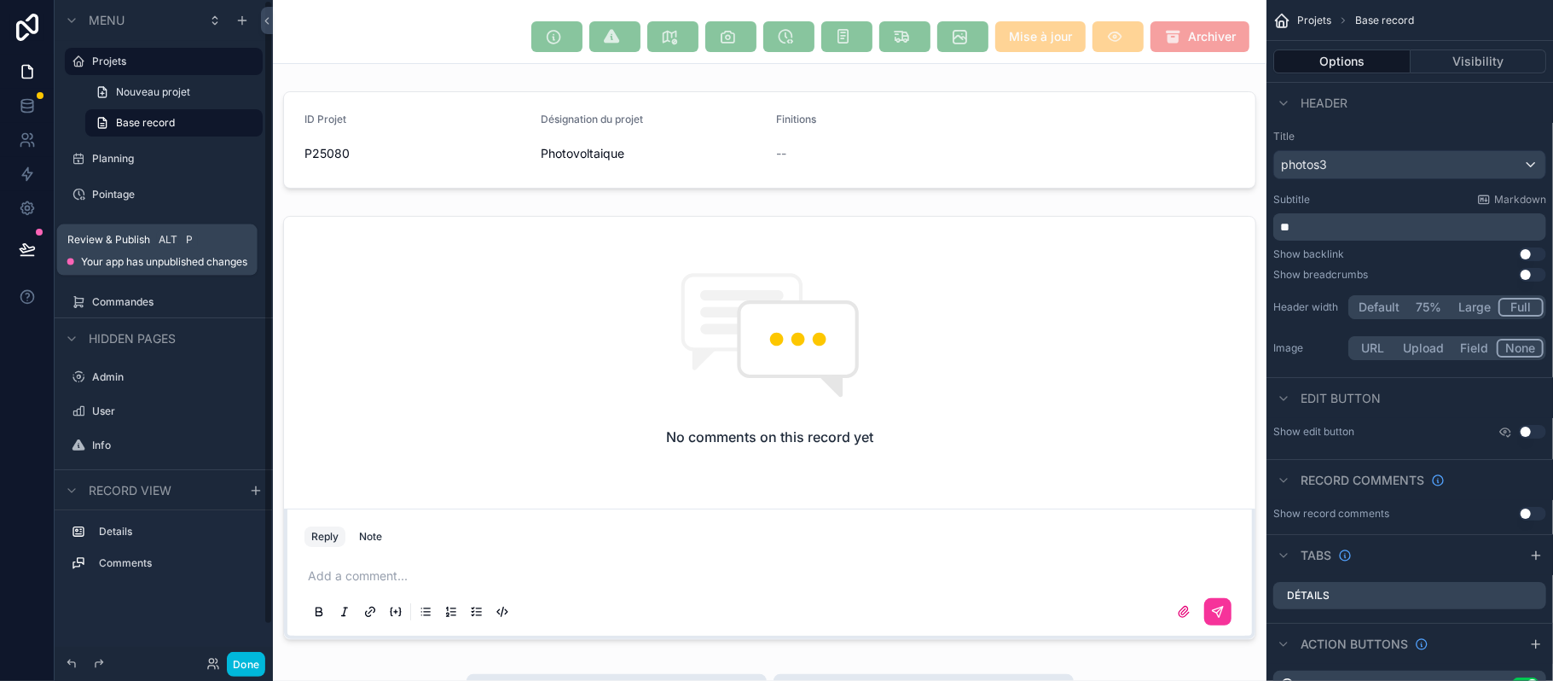
click at [19, 247] on icon at bounding box center [27, 248] width 17 height 17
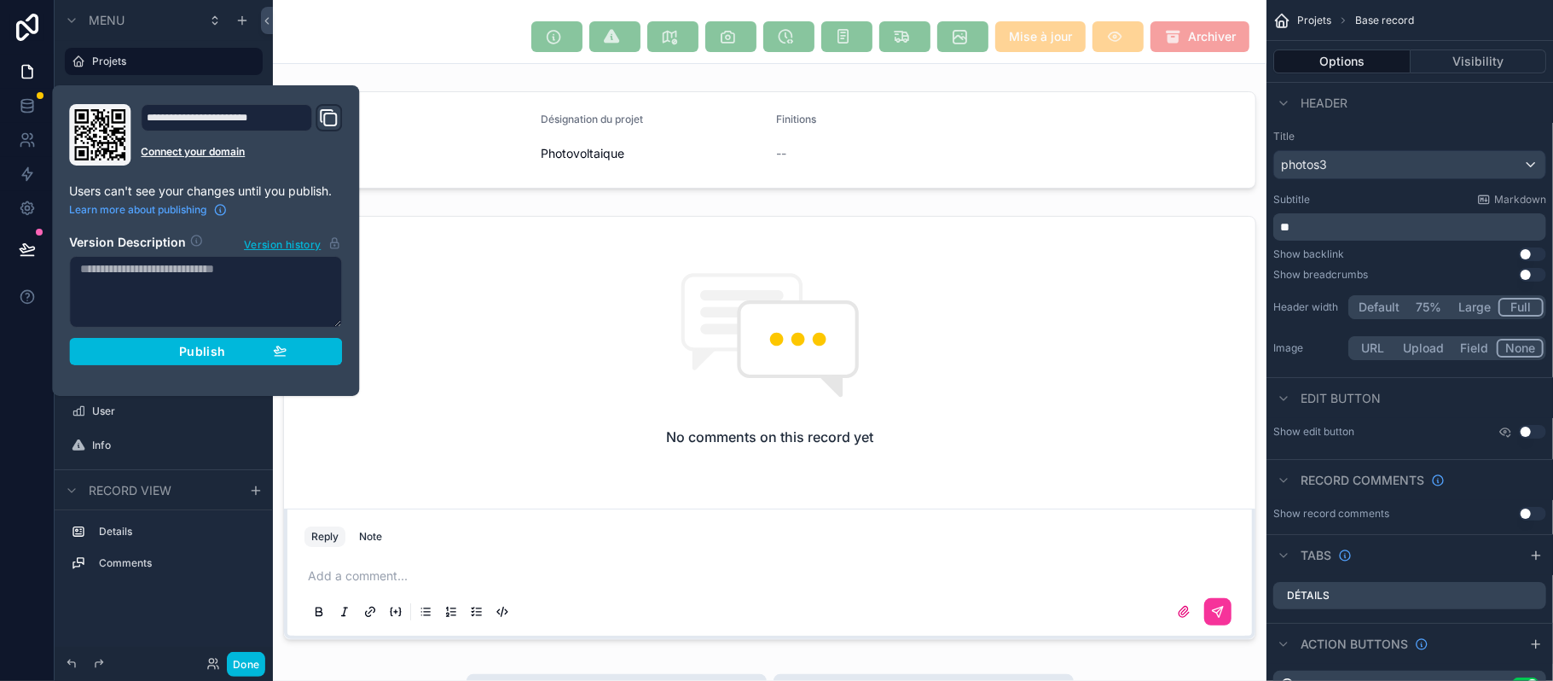
click at [106, 349] on button "Publish" at bounding box center [205, 351] width 273 height 27
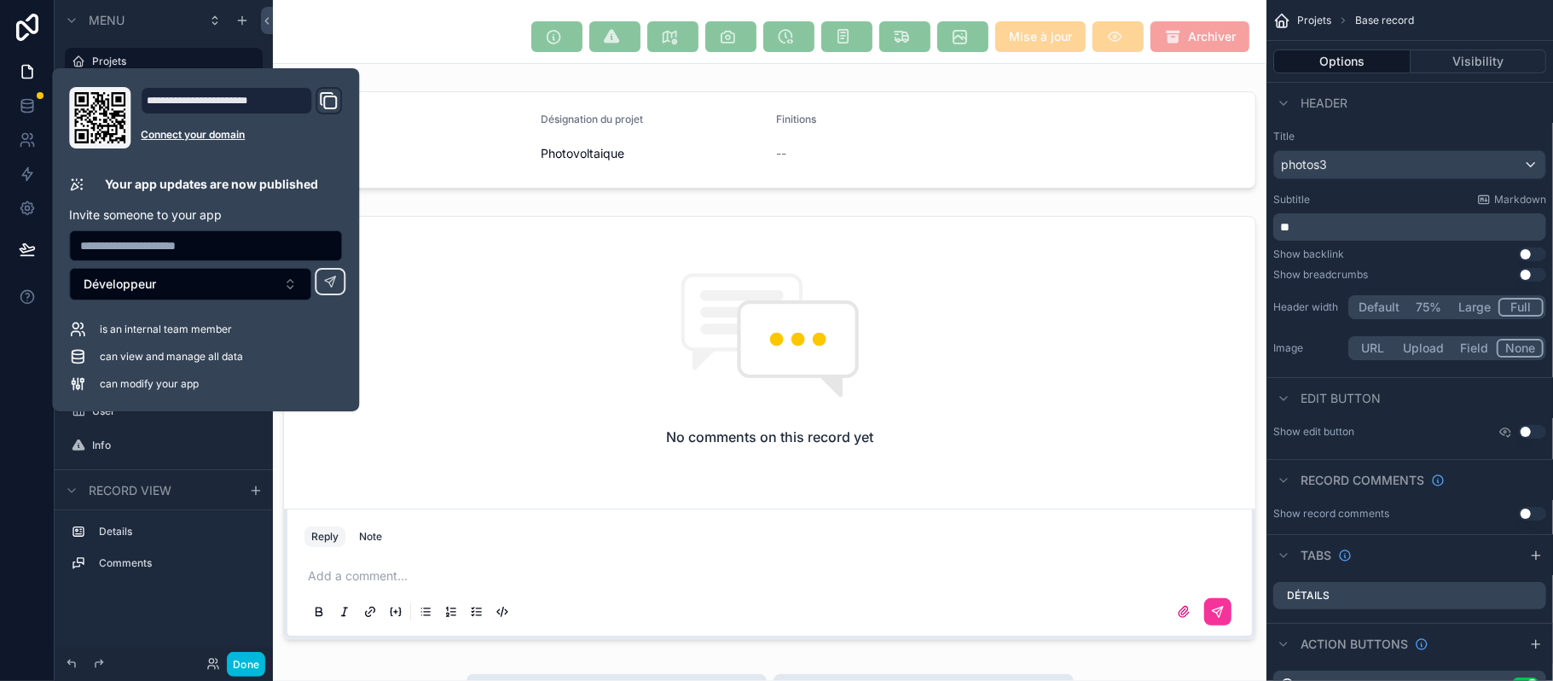
click at [239, 510] on button "Done" at bounding box center [246, 664] width 38 height 25
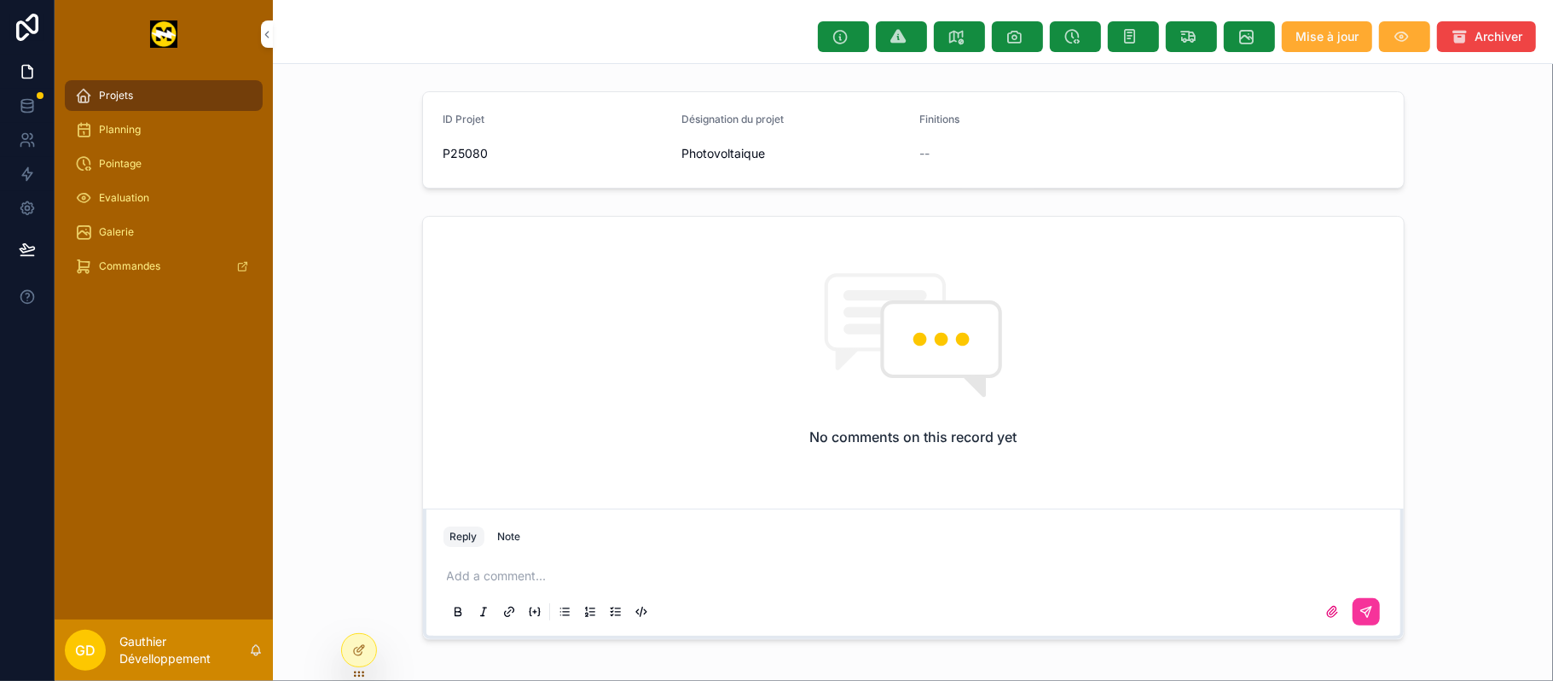
click at [165, 107] on div "Projets" at bounding box center [163, 95] width 177 height 27
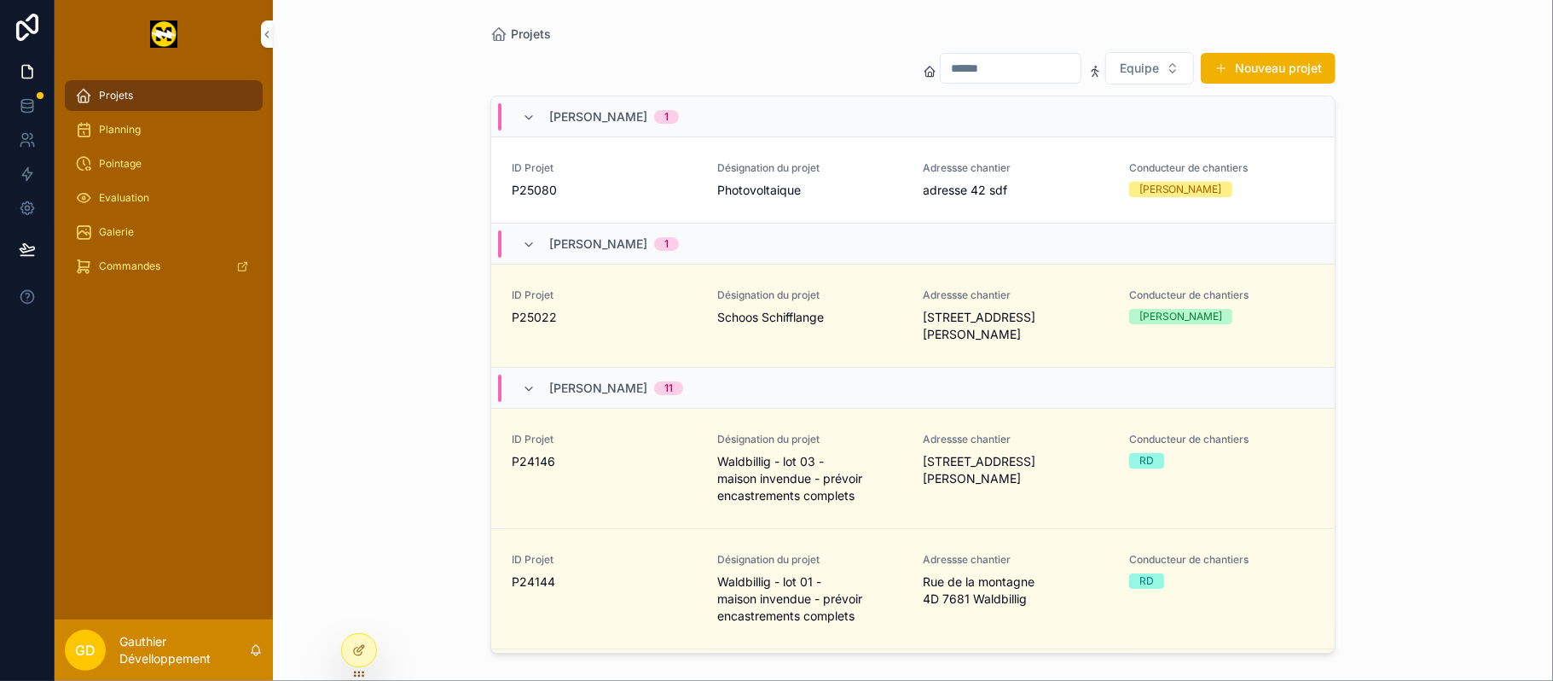
click at [692, 196] on span "P25080" at bounding box center [604, 190] width 185 height 17
